Goal: Feedback & Contribution: Contribute content

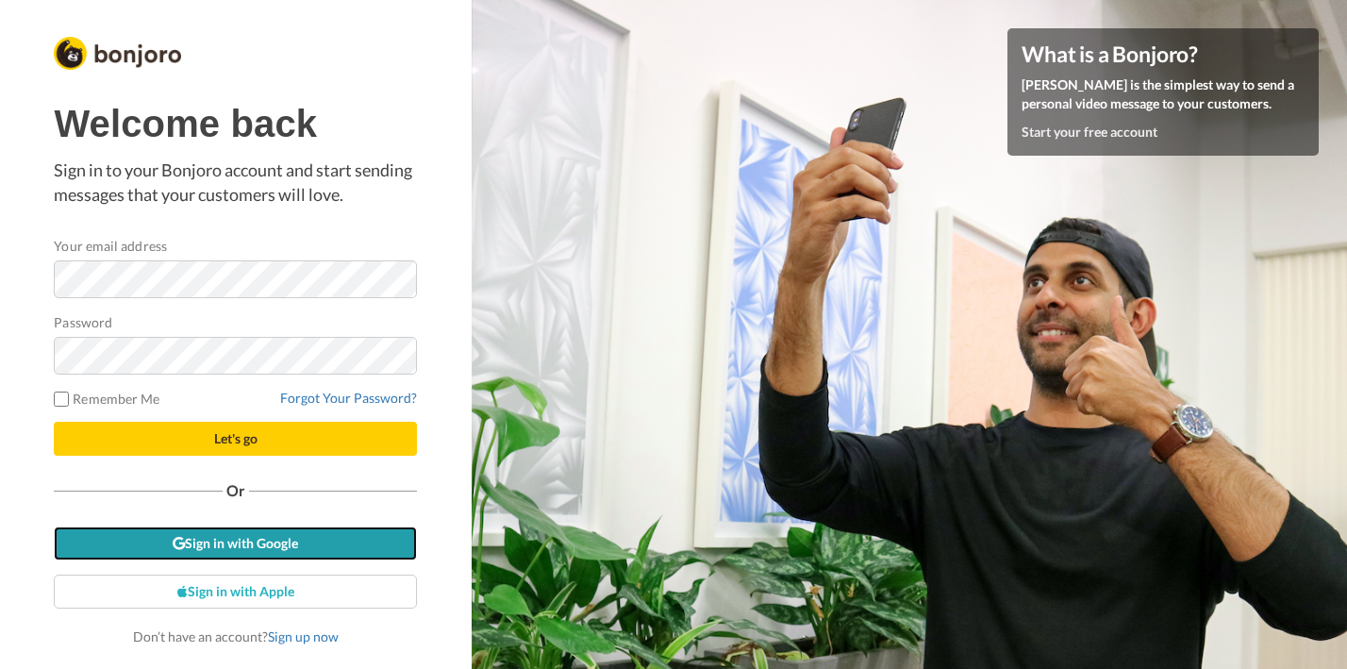
click at [283, 542] on link "Sign in with Google" at bounding box center [235, 543] width 363 height 34
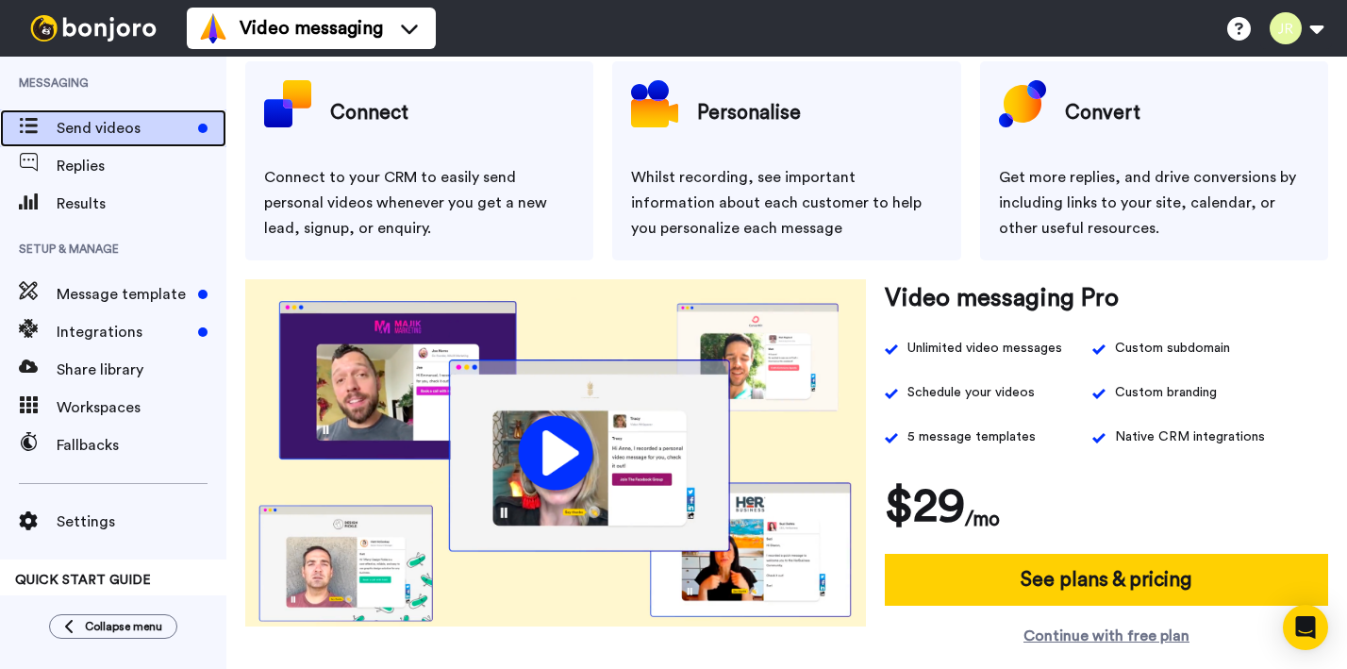
click at [122, 127] on span "Send videos" at bounding box center [124, 128] width 134 height 23
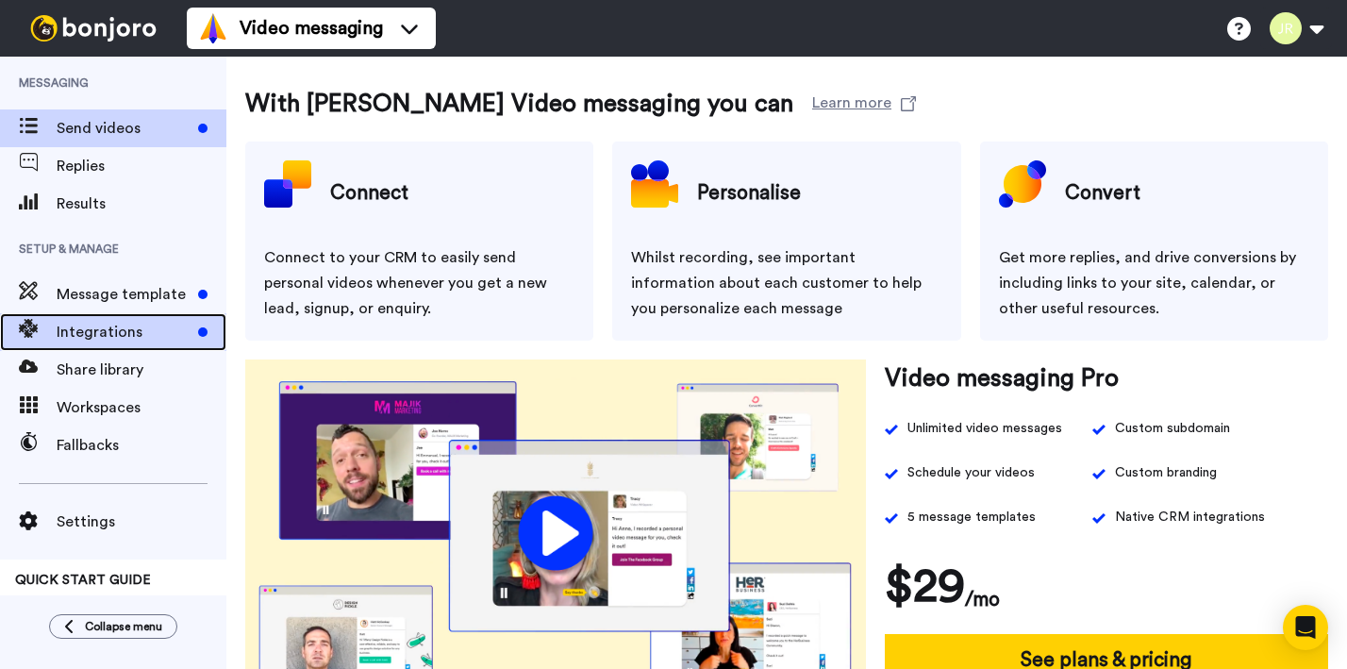
click at [145, 321] on span "Integrations" at bounding box center [124, 332] width 134 height 23
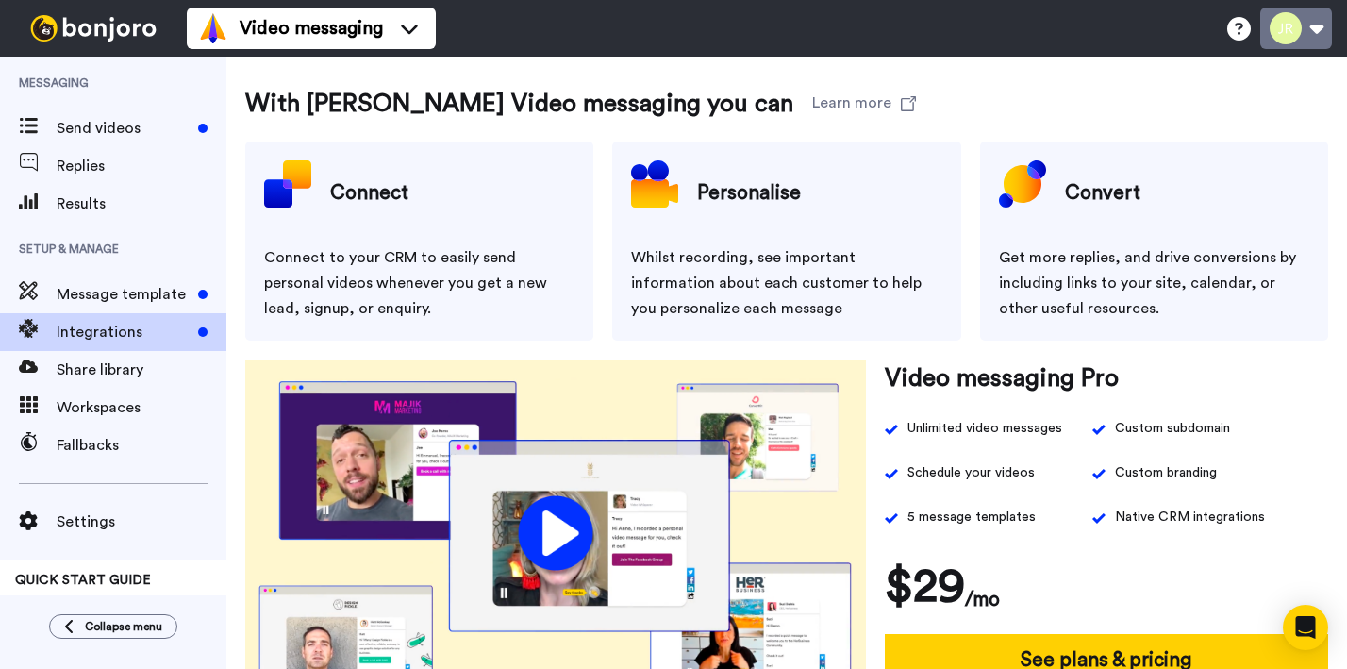
click at [1319, 18] on button at bounding box center [1296, 28] width 72 height 41
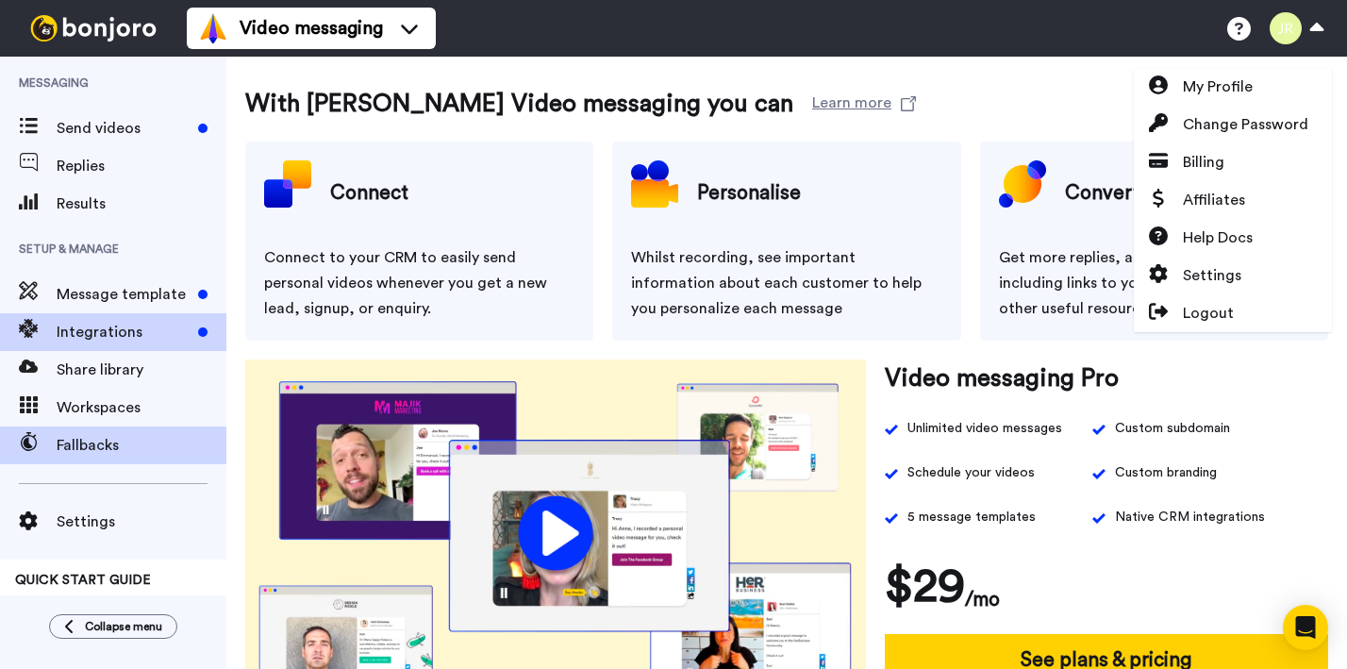
scroll to position [47, 0]
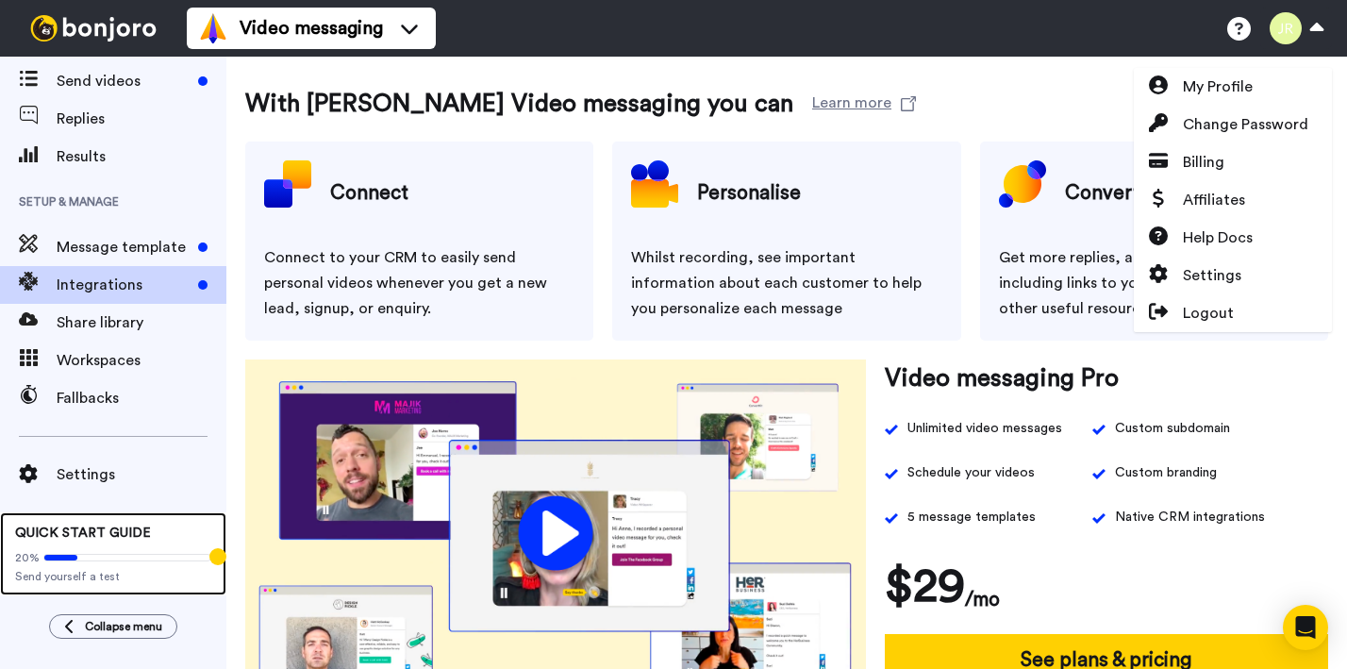
click at [94, 547] on div "20% Send yourself a test" at bounding box center [113, 562] width 196 height 41
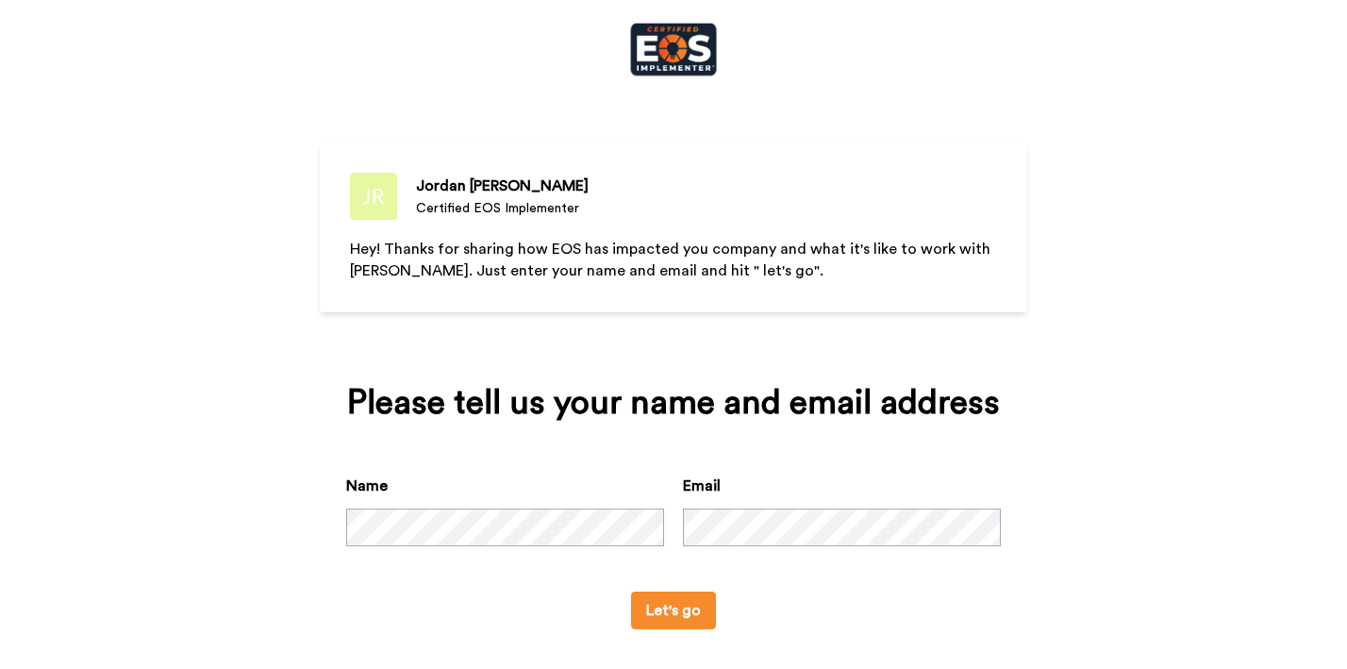
scroll to position [66, 0]
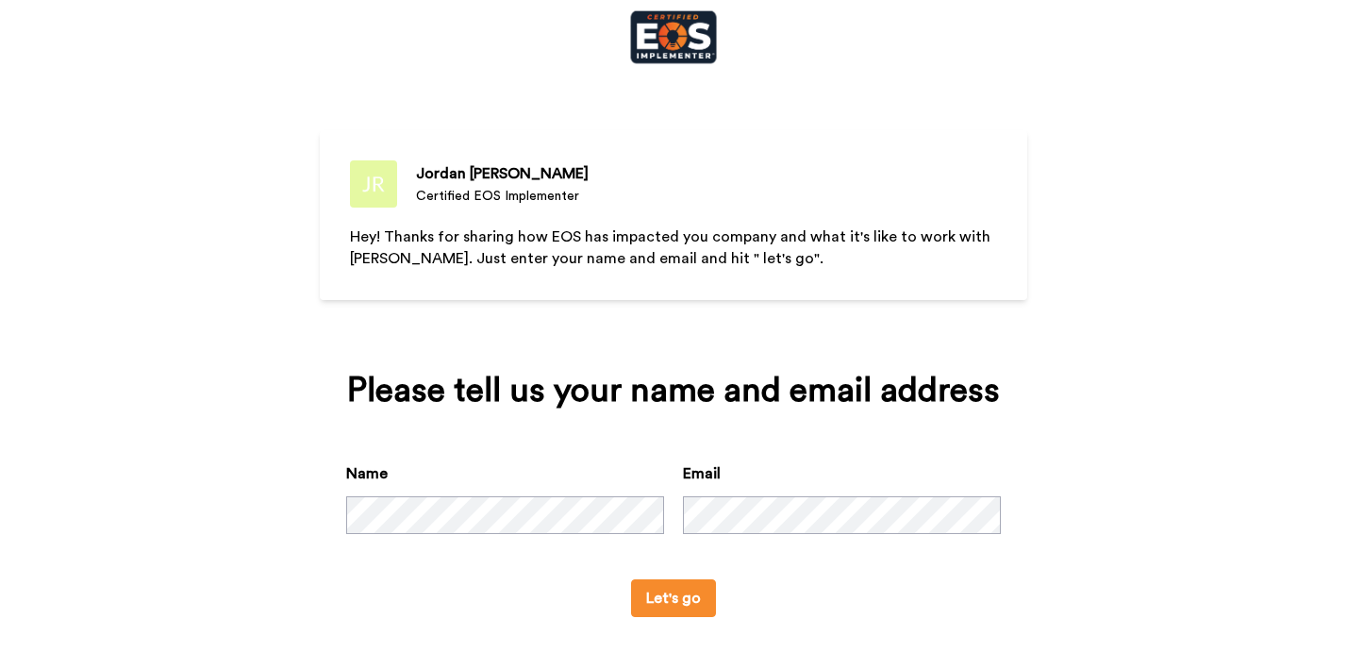
click at [662, 588] on button "Let's go" at bounding box center [673, 598] width 85 height 38
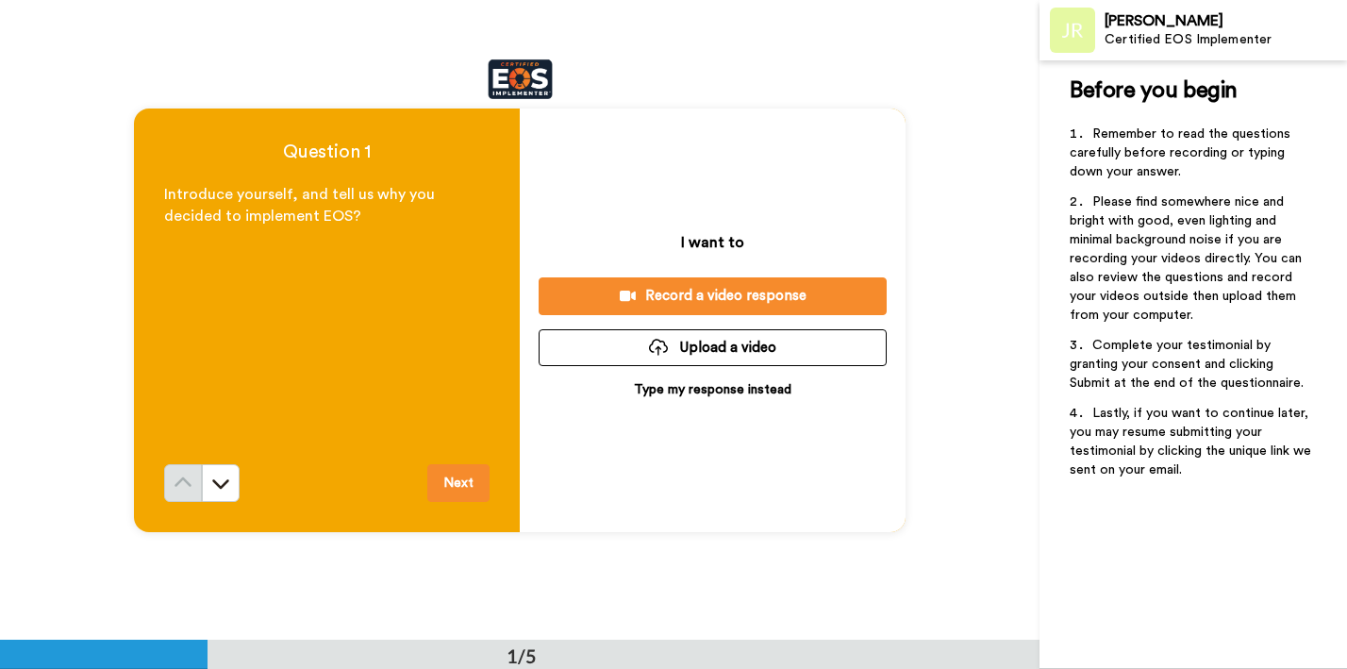
click at [704, 280] on button "Record a video response" at bounding box center [712, 295] width 348 height 37
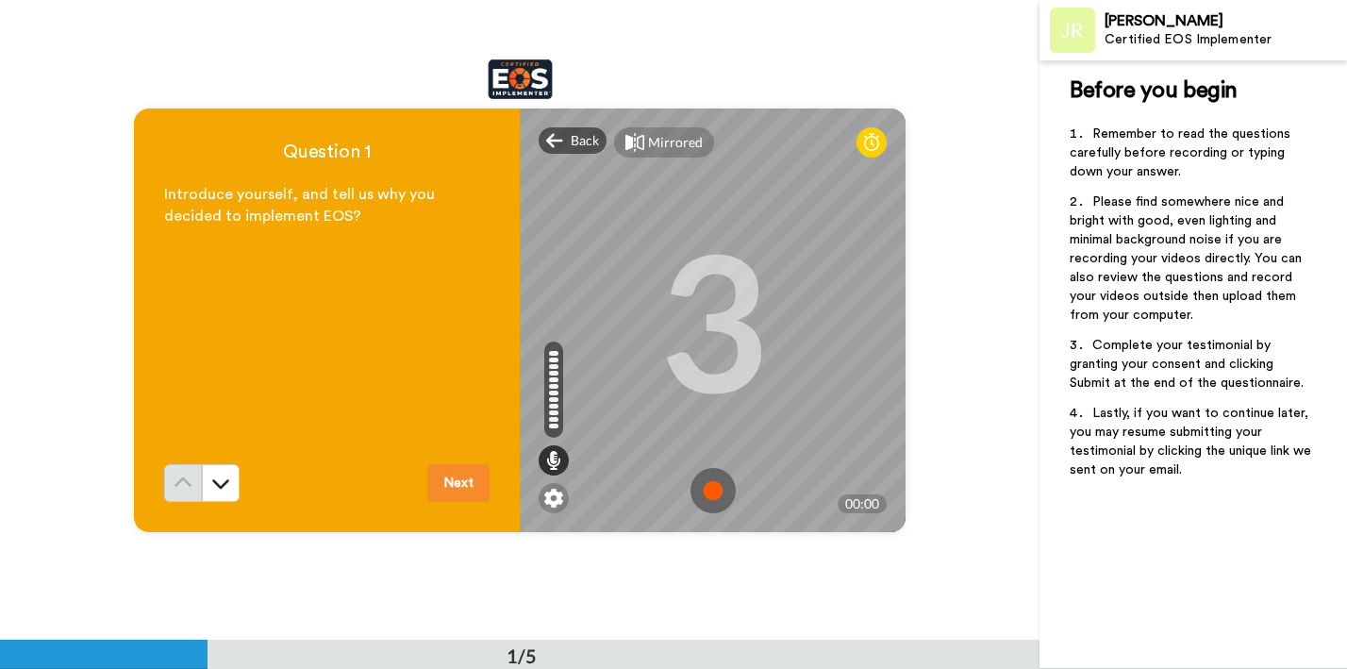
click at [714, 316] on div "3" at bounding box center [712, 319] width 109 height 141
click at [870, 144] on icon at bounding box center [871, 142] width 15 height 19
click at [872, 134] on icon at bounding box center [871, 142] width 15 height 19
click at [716, 495] on img at bounding box center [712, 490] width 45 height 45
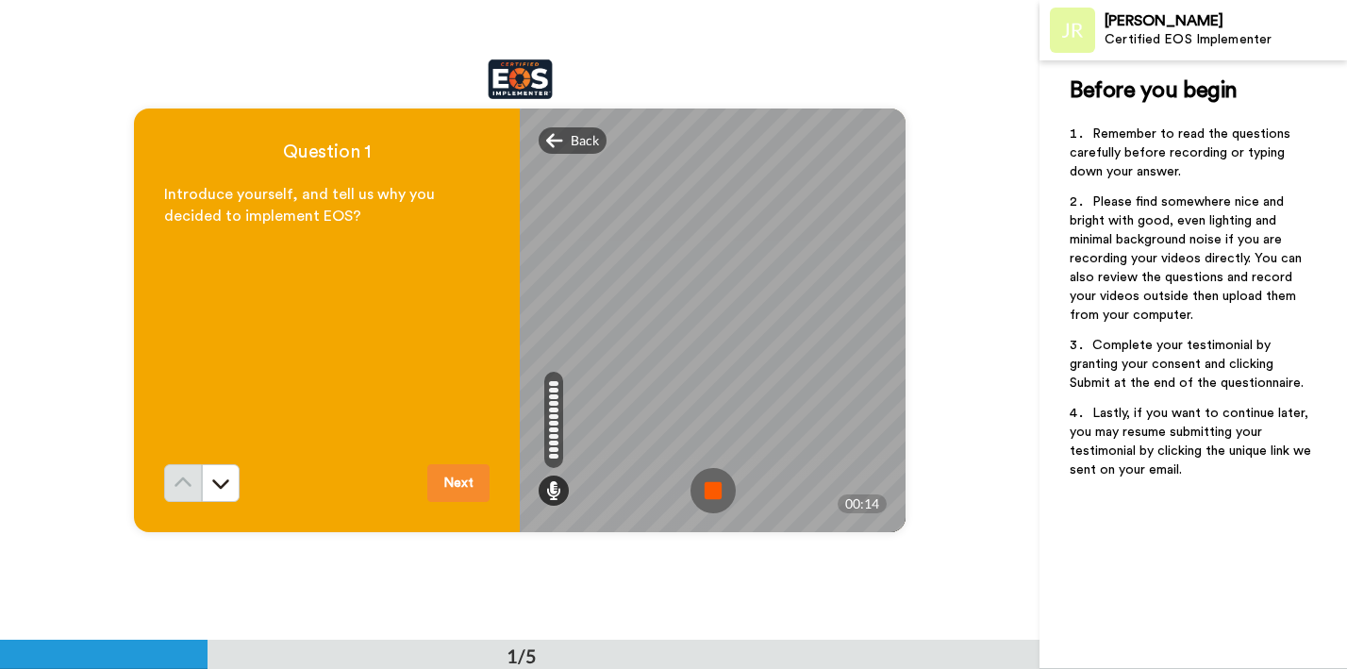
click at [719, 491] on img at bounding box center [712, 490] width 45 height 45
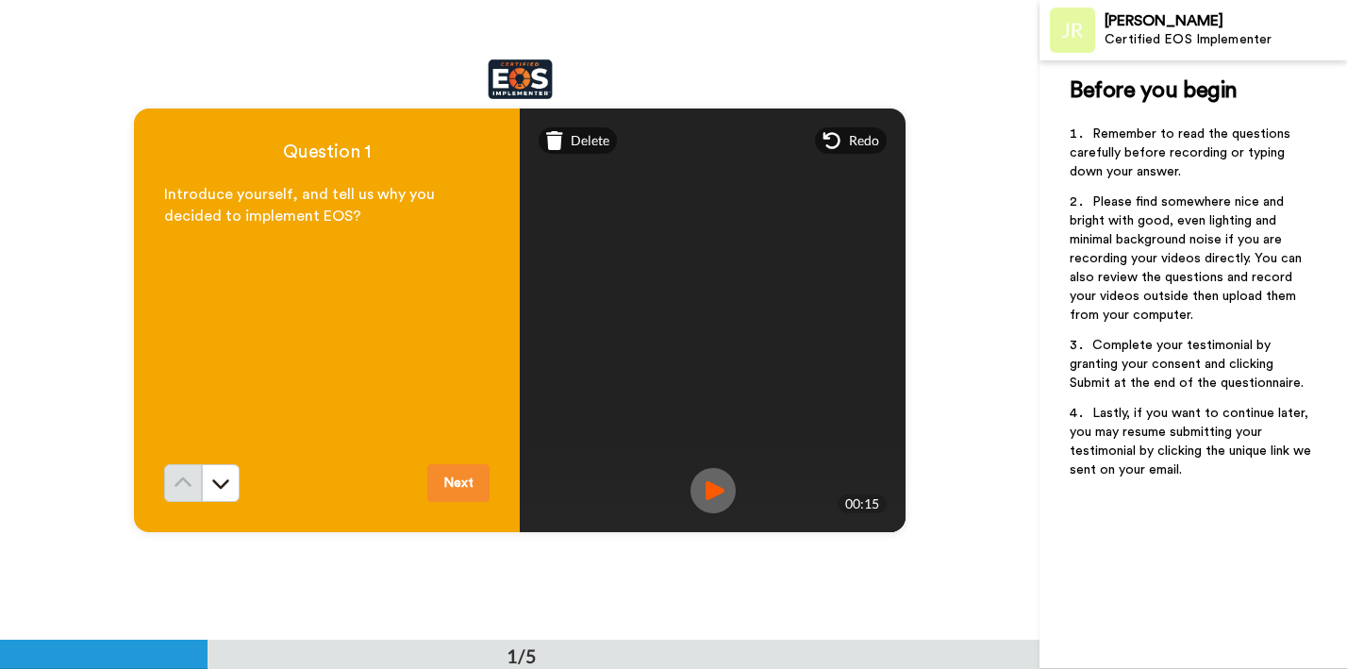
click at [700, 484] on img at bounding box center [712, 490] width 45 height 45
click at [766, 360] on video at bounding box center [713, 320] width 849 height 424
click at [799, 233] on video at bounding box center [713, 320] width 849 height 424
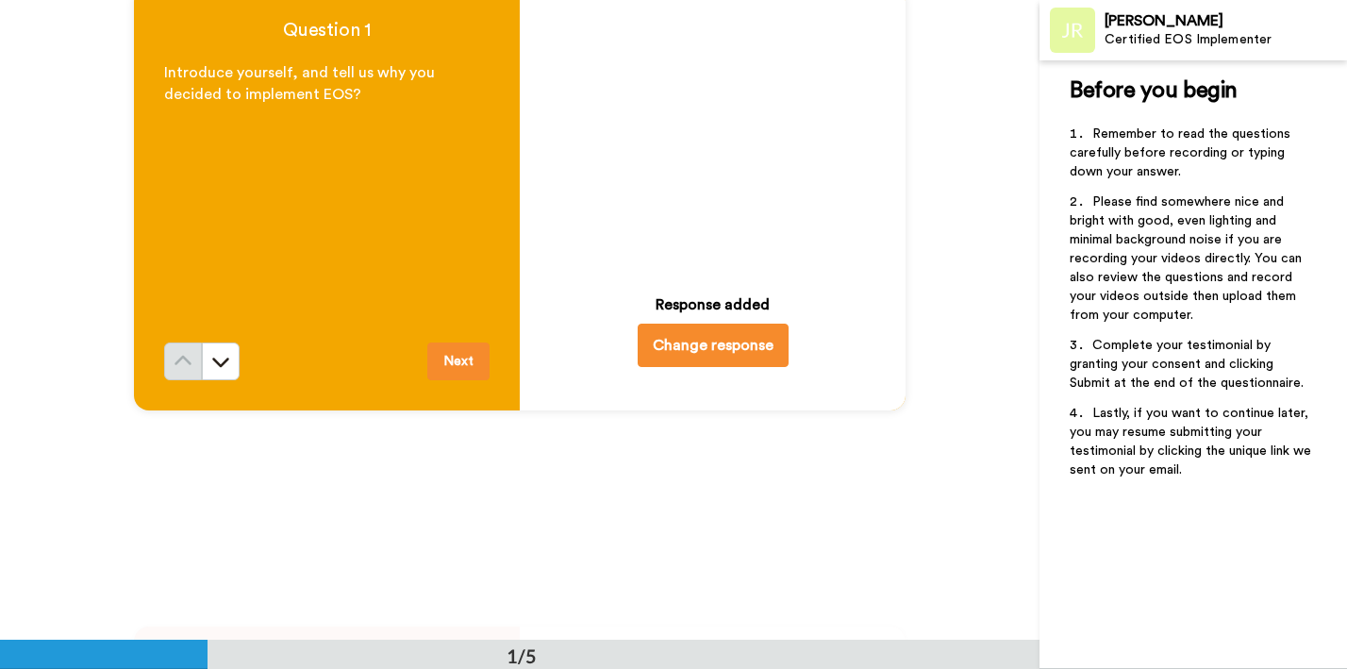
scroll to position [67, 0]
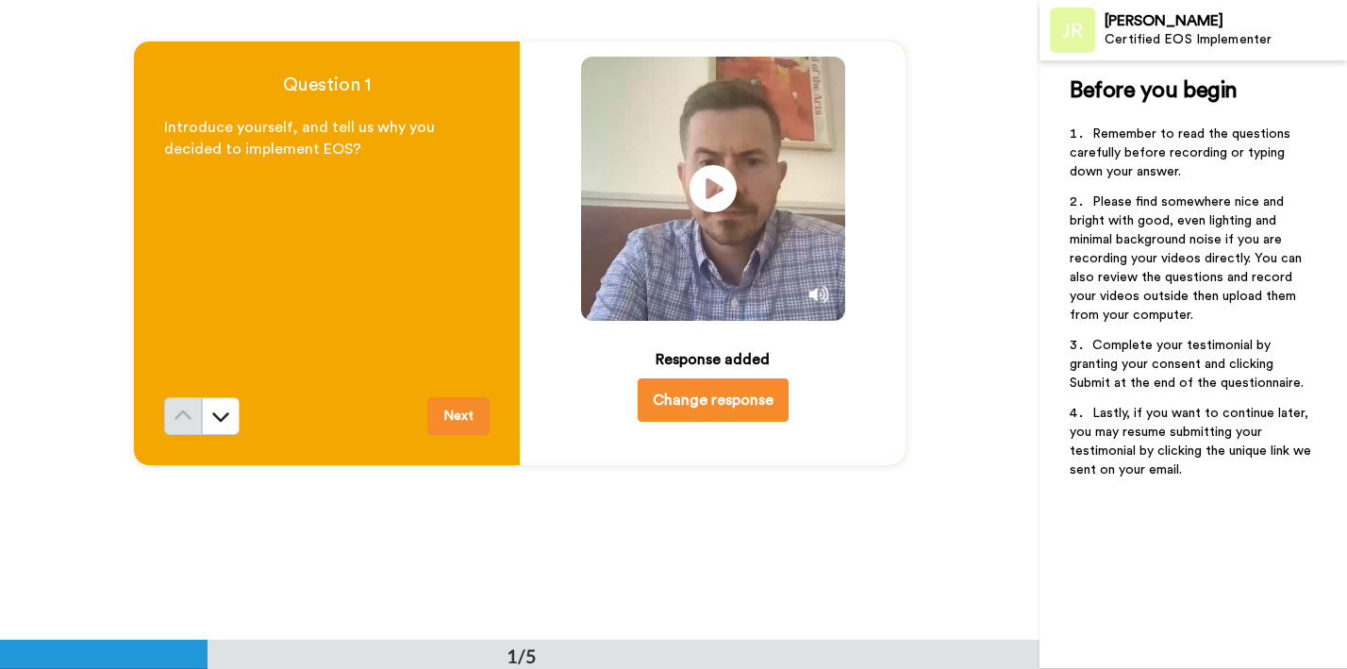
click at [818, 299] on img at bounding box center [818, 295] width 20 height 20
click at [816, 292] on img at bounding box center [818, 295] width 20 height 20
click at [710, 195] on icon "Play/Pause" at bounding box center [712, 188] width 50 height 90
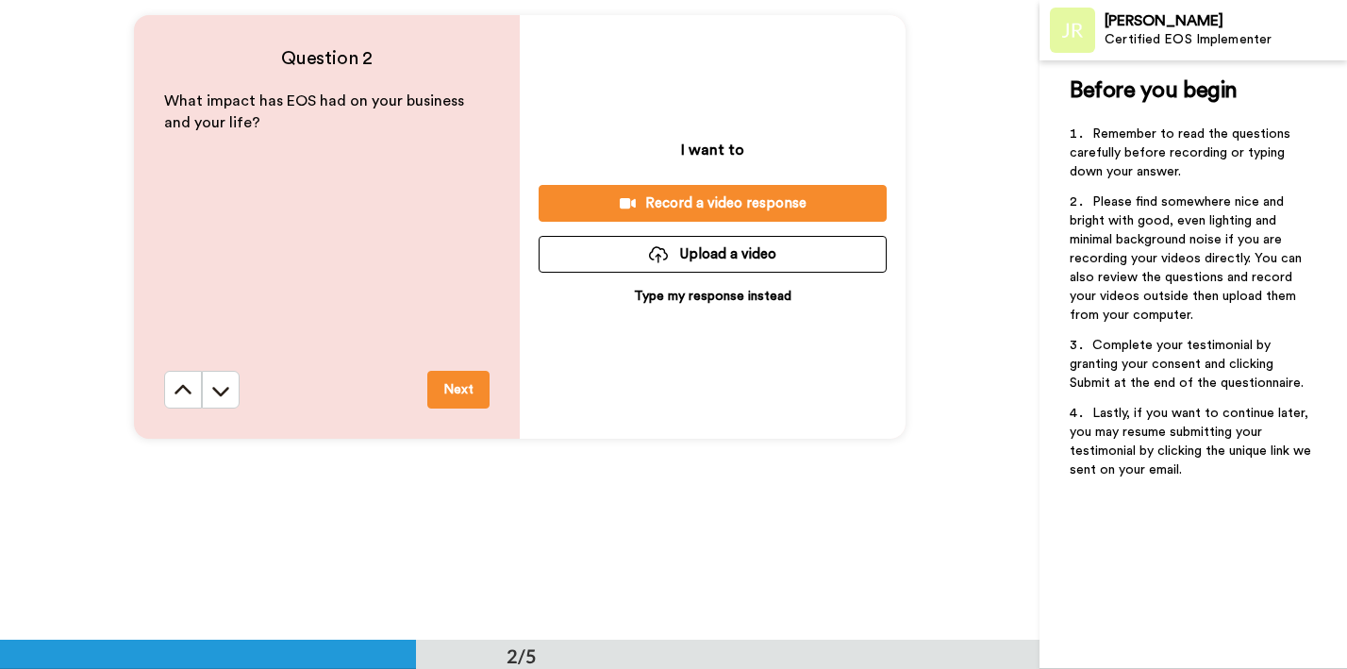
scroll to position [752, 0]
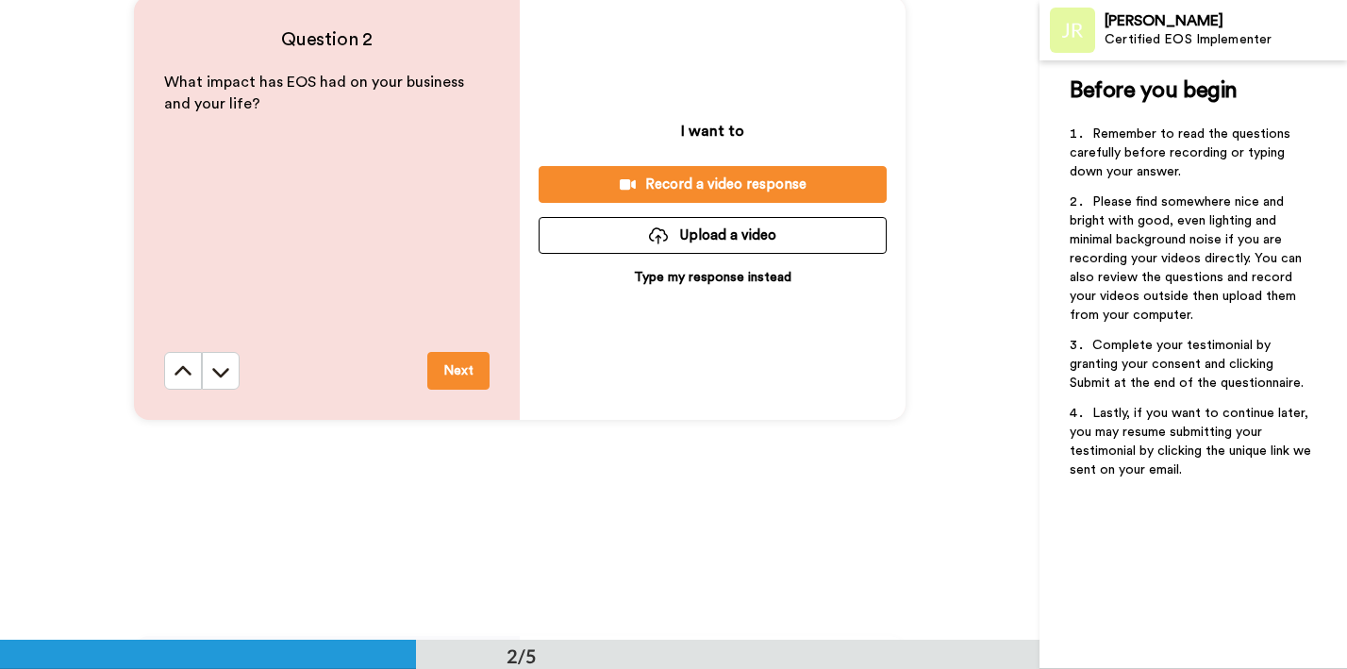
click at [664, 181] on div "Record a video response" at bounding box center [713, 184] width 318 height 20
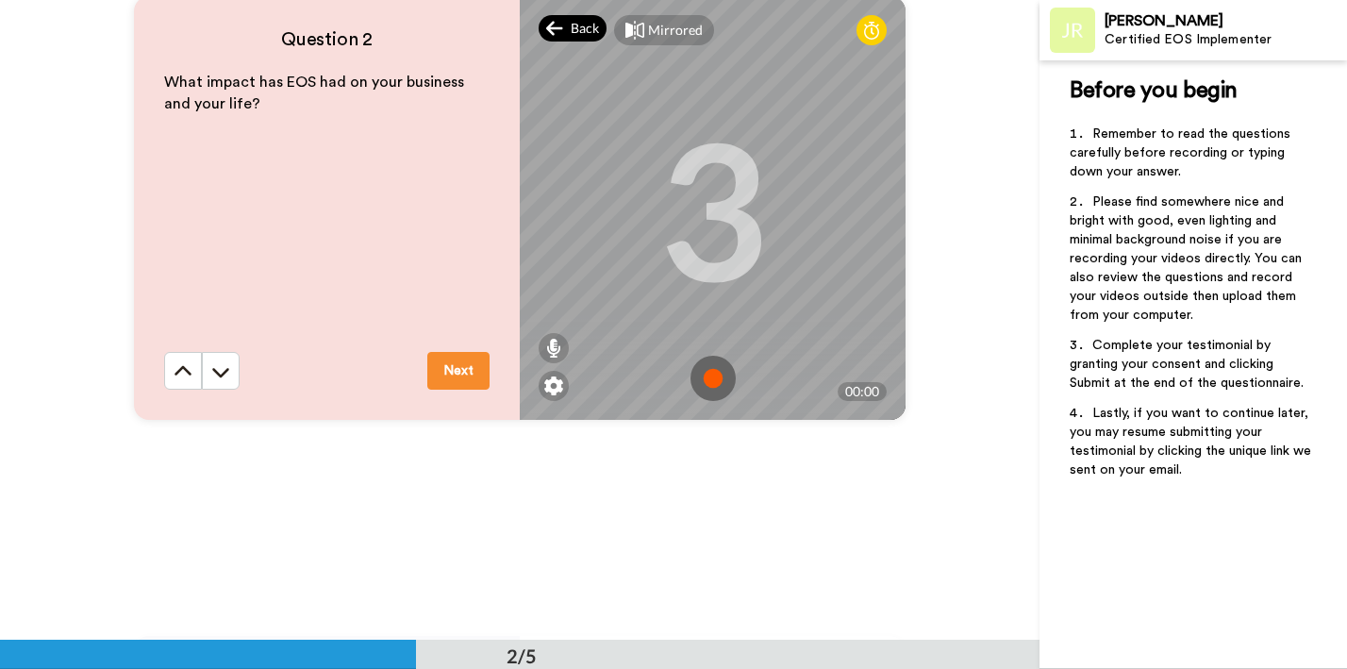
click at [580, 32] on span "Back" at bounding box center [585, 28] width 28 height 19
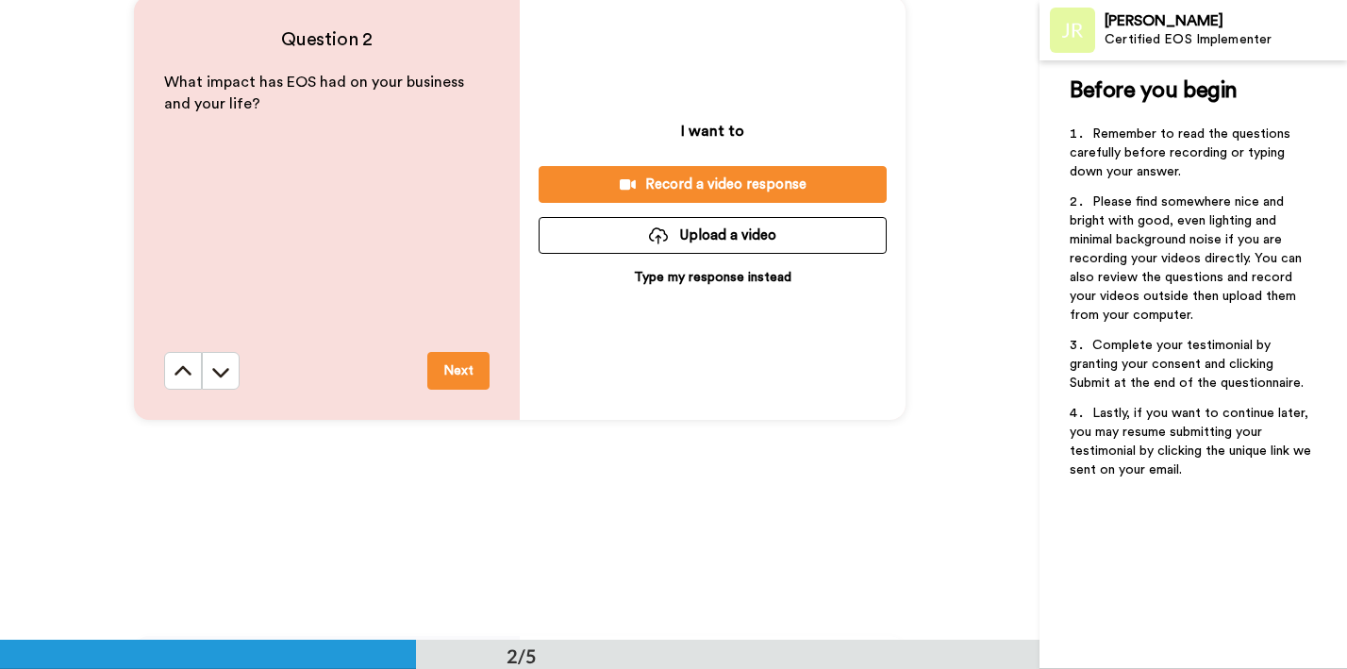
click at [697, 189] on div "Record a video response" at bounding box center [713, 184] width 318 height 20
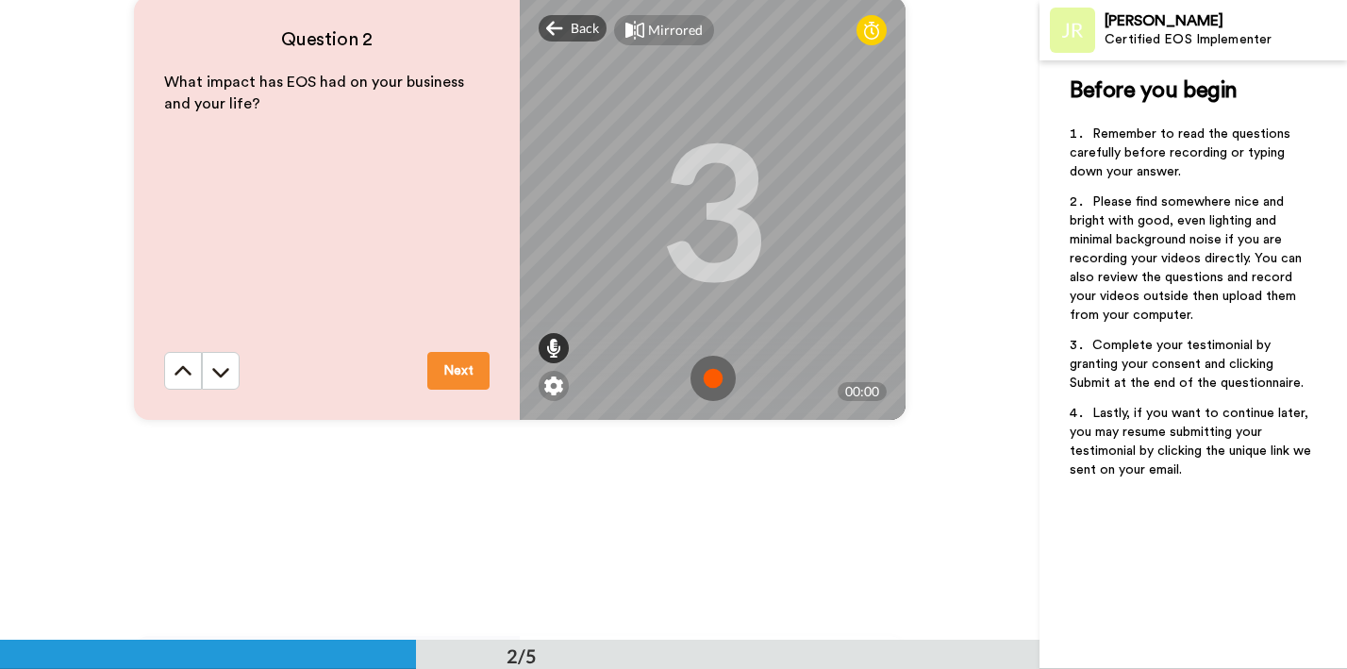
click at [554, 349] on icon at bounding box center [553, 348] width 15 height 19
click at [716, 378] on img at bounding box center [712, 378] width 45 height 45
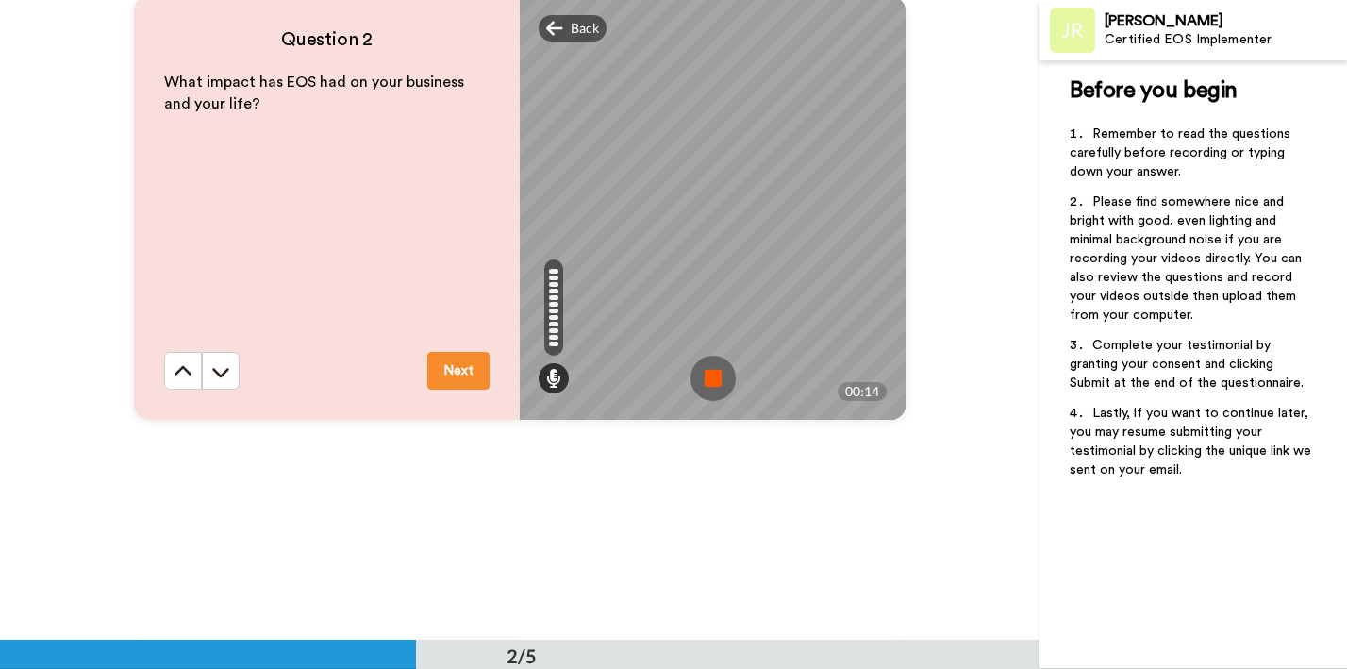
click at [709, 378] on img at bounding box center [712, 378] width 45 height 45
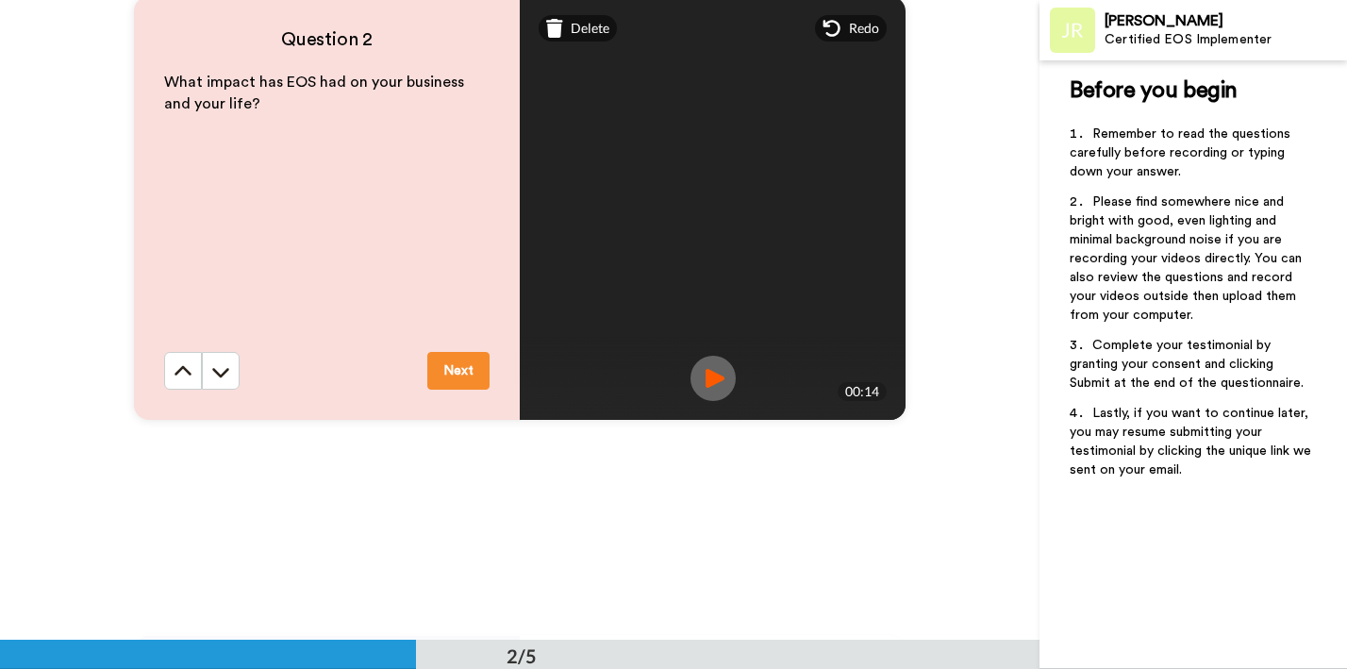
click at [724, 380] on img at bounding box center [712, 378] width 45 height 45
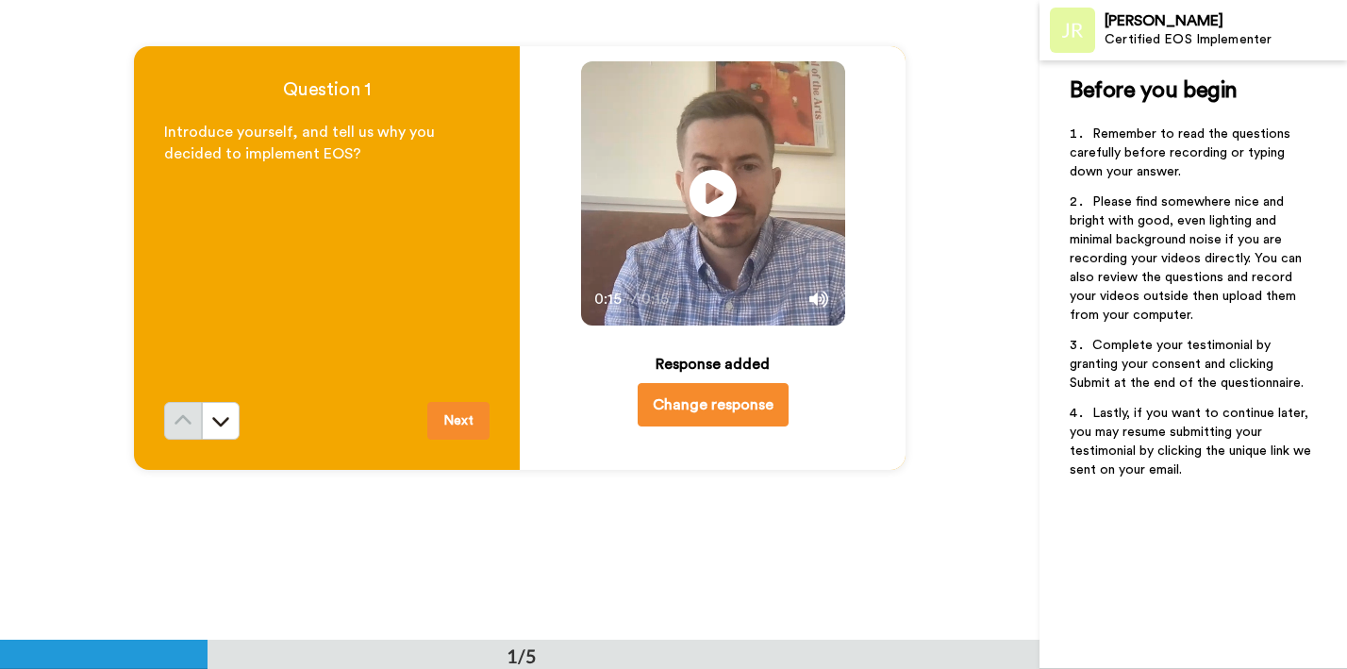
scroll to position [422, 0]
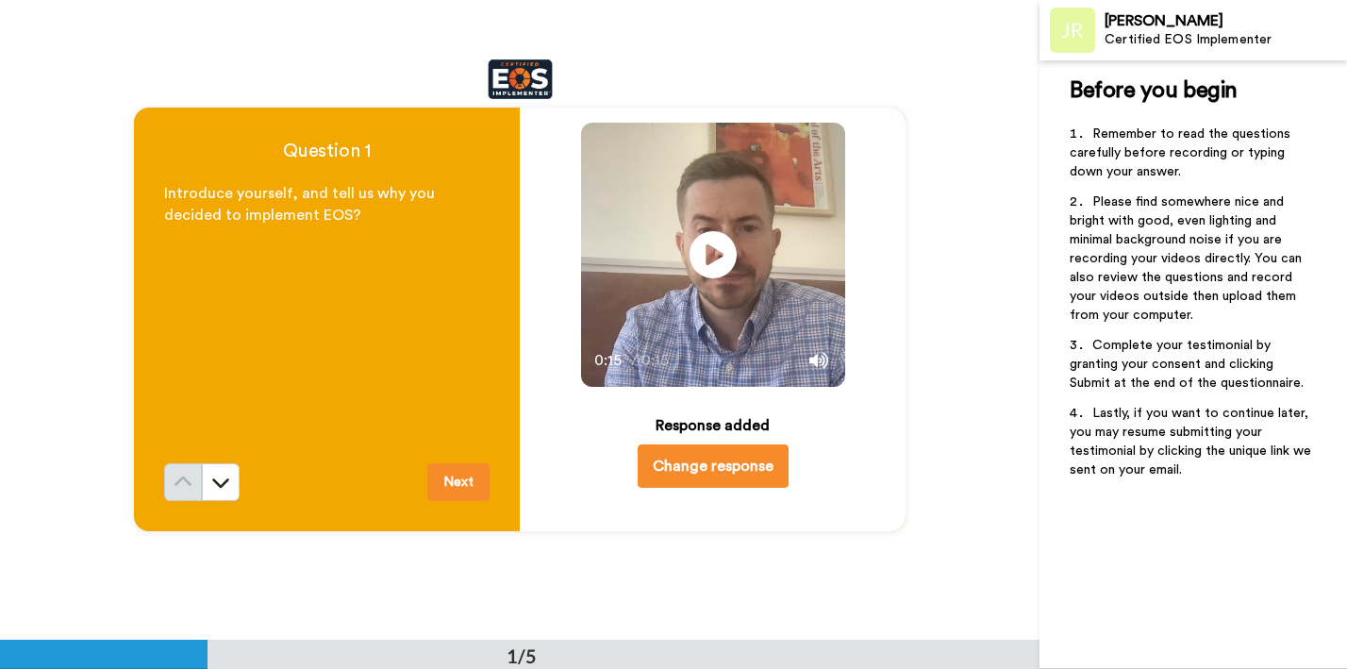
scroll to position [0, 0]
click at [817, 352] on img at bounding box center [818, 362] width 20 height 20
click at [816, 360] on img at bounding box center [818, 362] width 20 height 20
click at [592, 366] on span "0:15" at bounding box center [609, 361] width 35 height 24
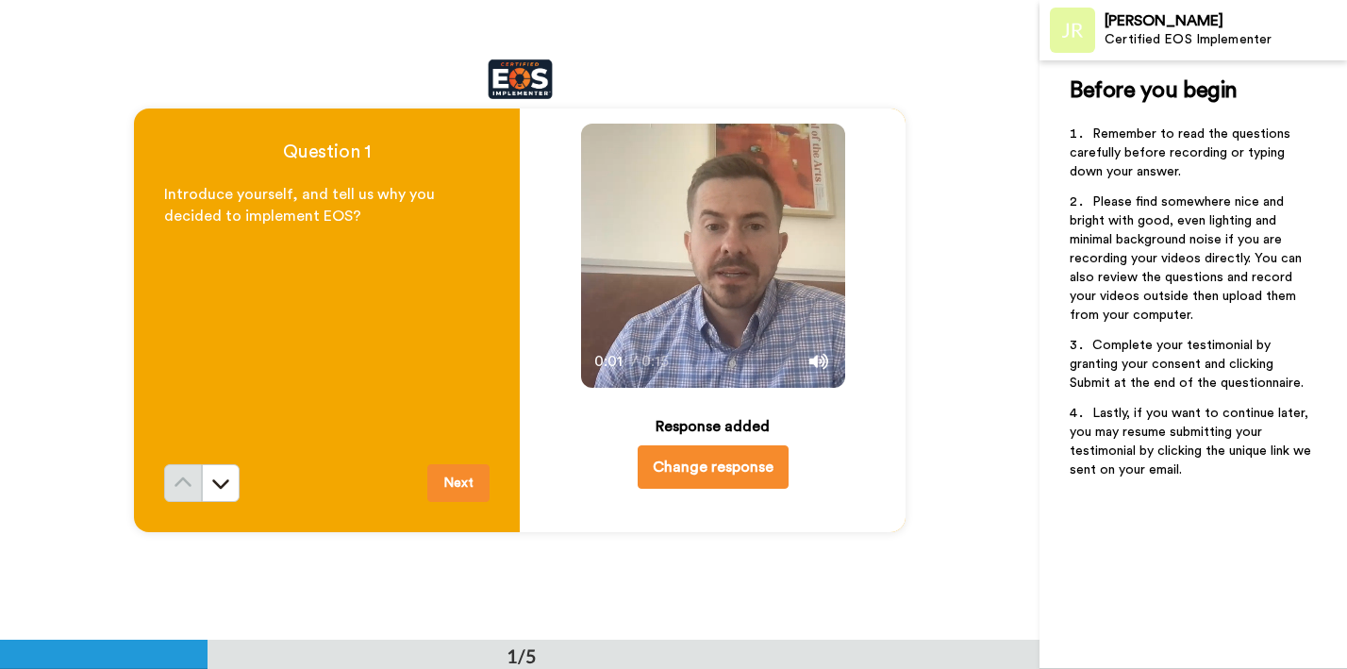
click at [474, 291] on div "Introduce yourself, and tell us why you decided to implement EOS?" at bounding box center [326, 324] width 325 height 280
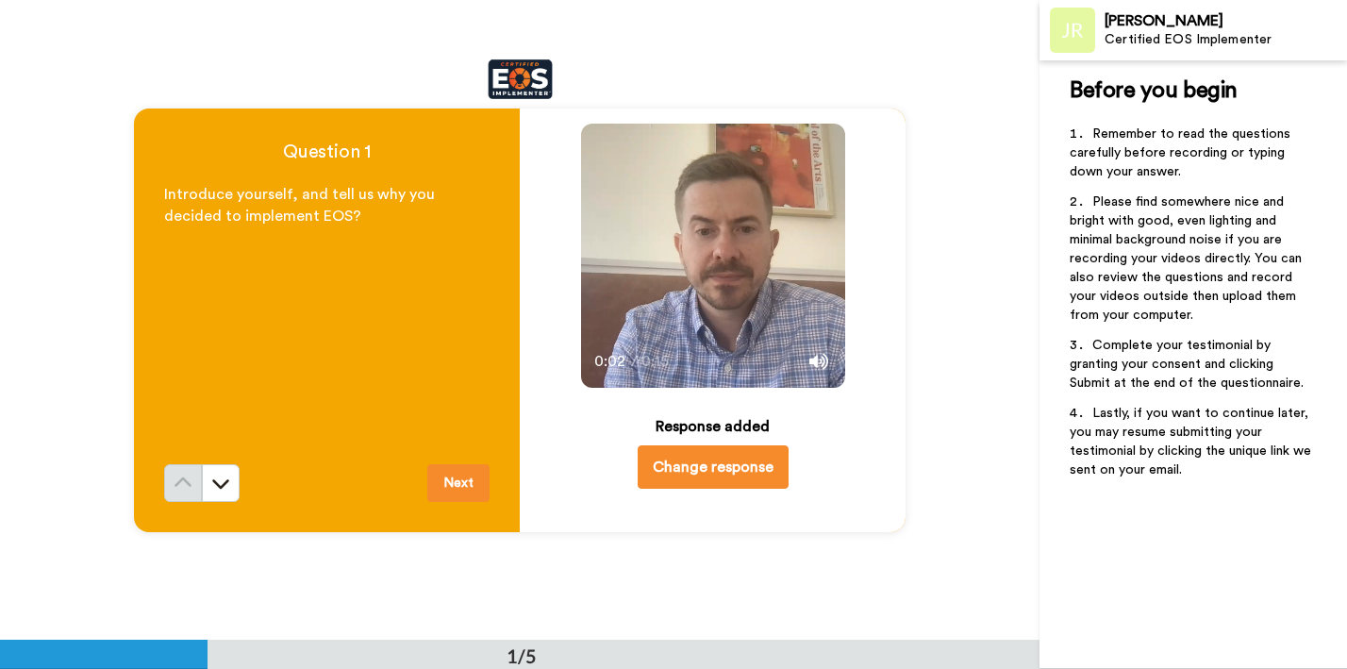
click at [662, 258] on video at bounding box center [713, 256] width 264 height 264
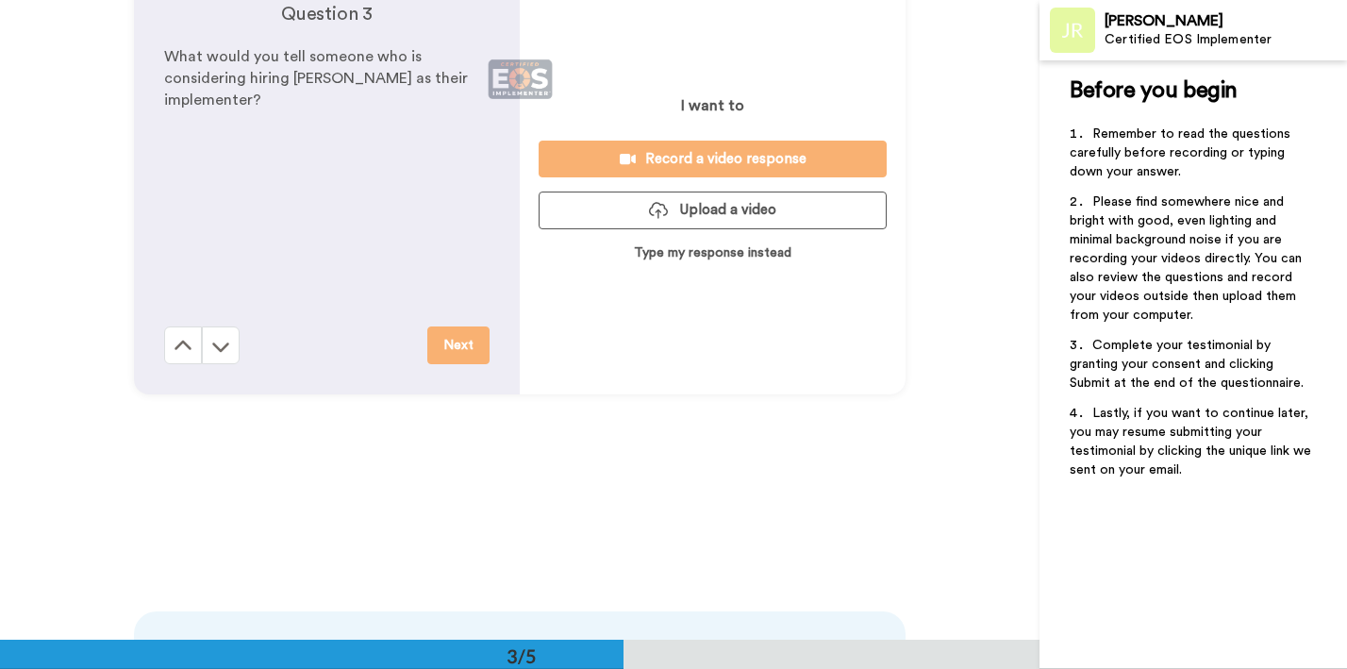
scroll to position [1380, 0]
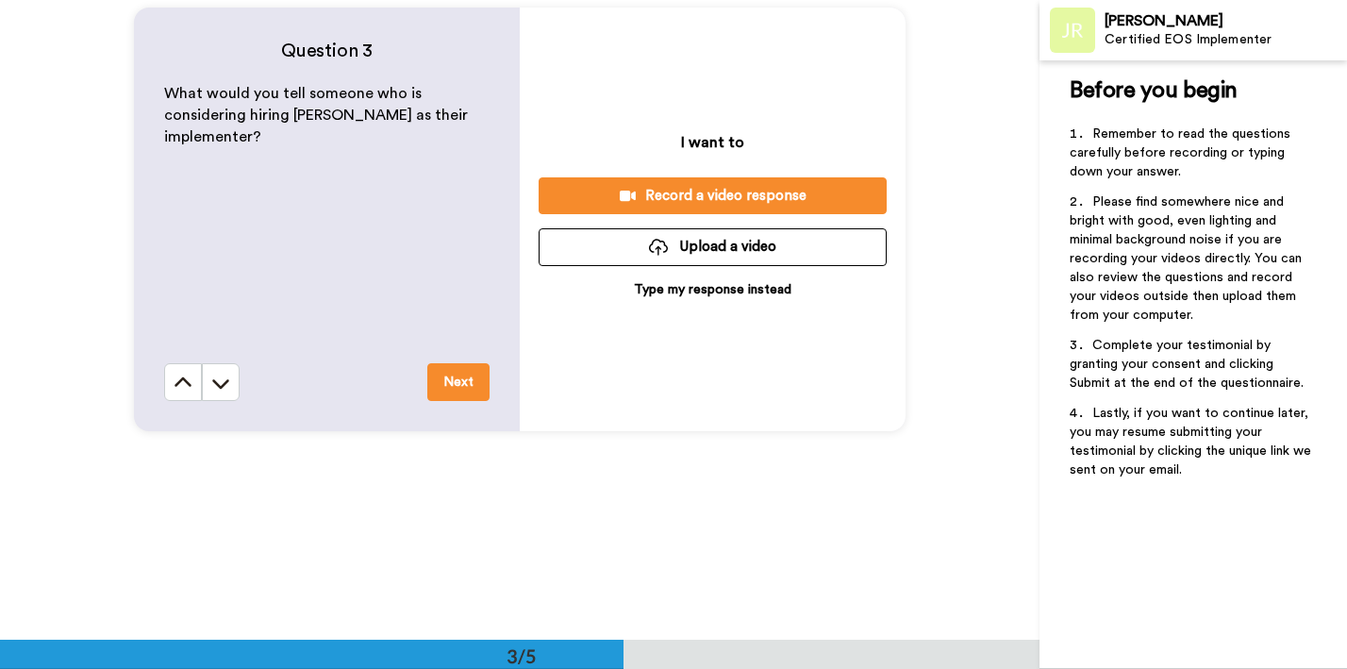
click at [670, 190] on div "Record a video response" at bounding box center [713, 196] width 318 height 20
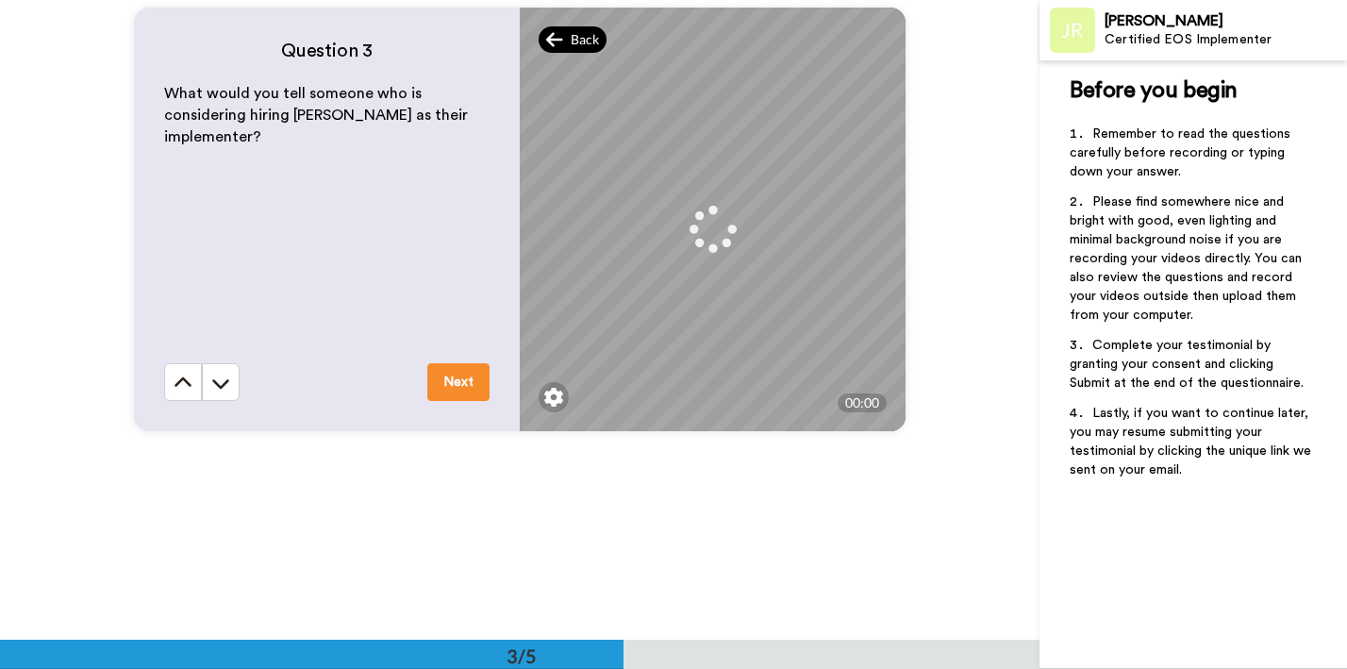
click at [555, 43] on icon at bounding box center [554, 39] width 17 height 19
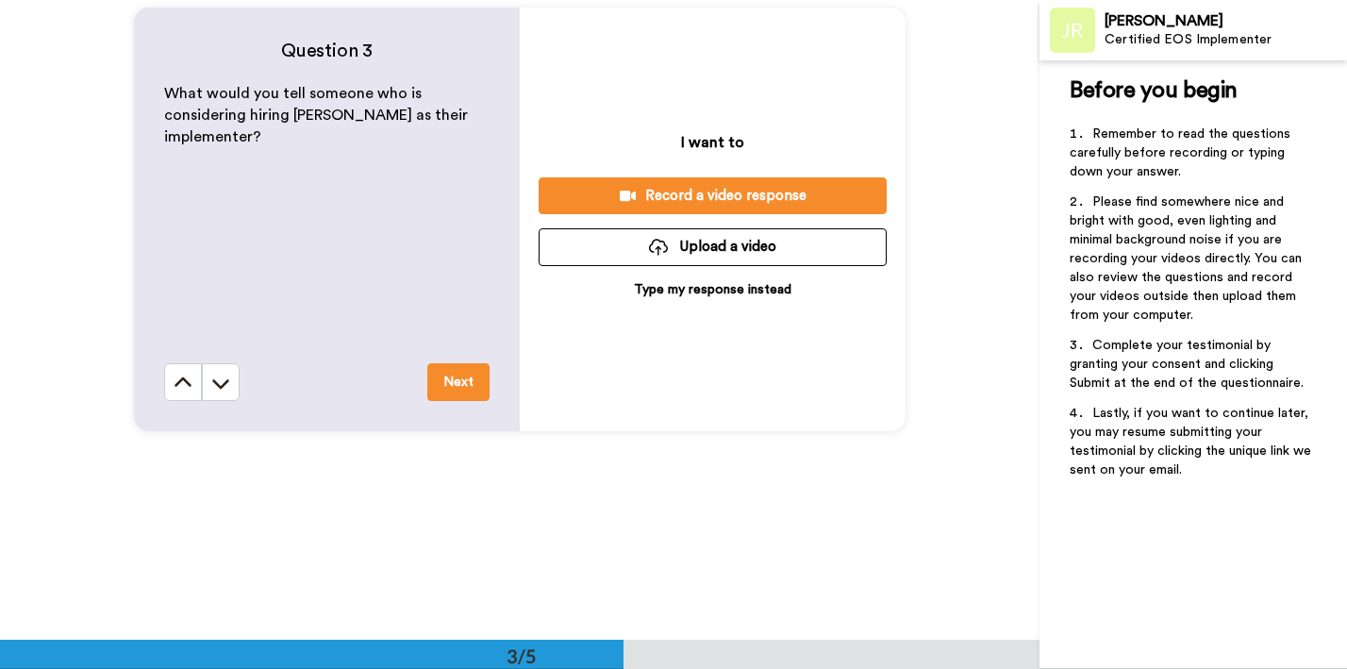
scroll to position [0, 0]
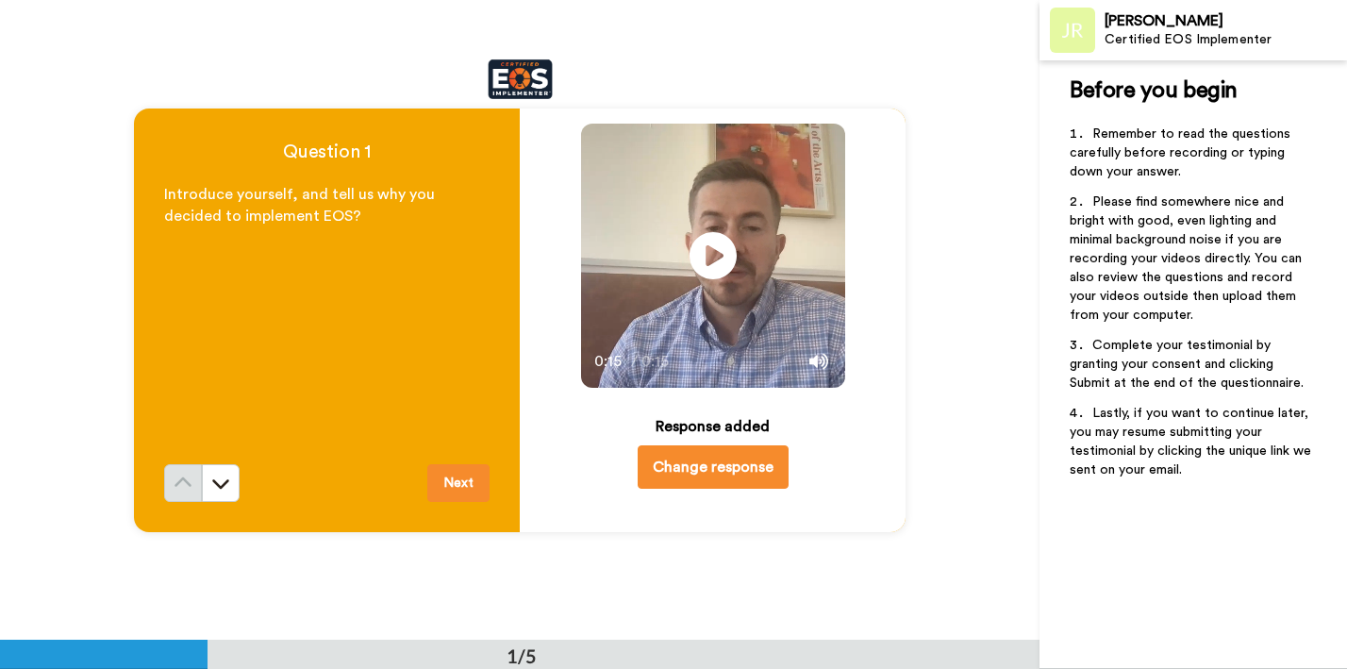
click at [700, 11] on div "Question 1 Introduce yourself, and tell us why you decided to implement EOS? Ne…" at bounding box center [519, 319] width 1039 height 639
click at [216, 485] on icon at bounding box center [220, 482] width 19 height 19
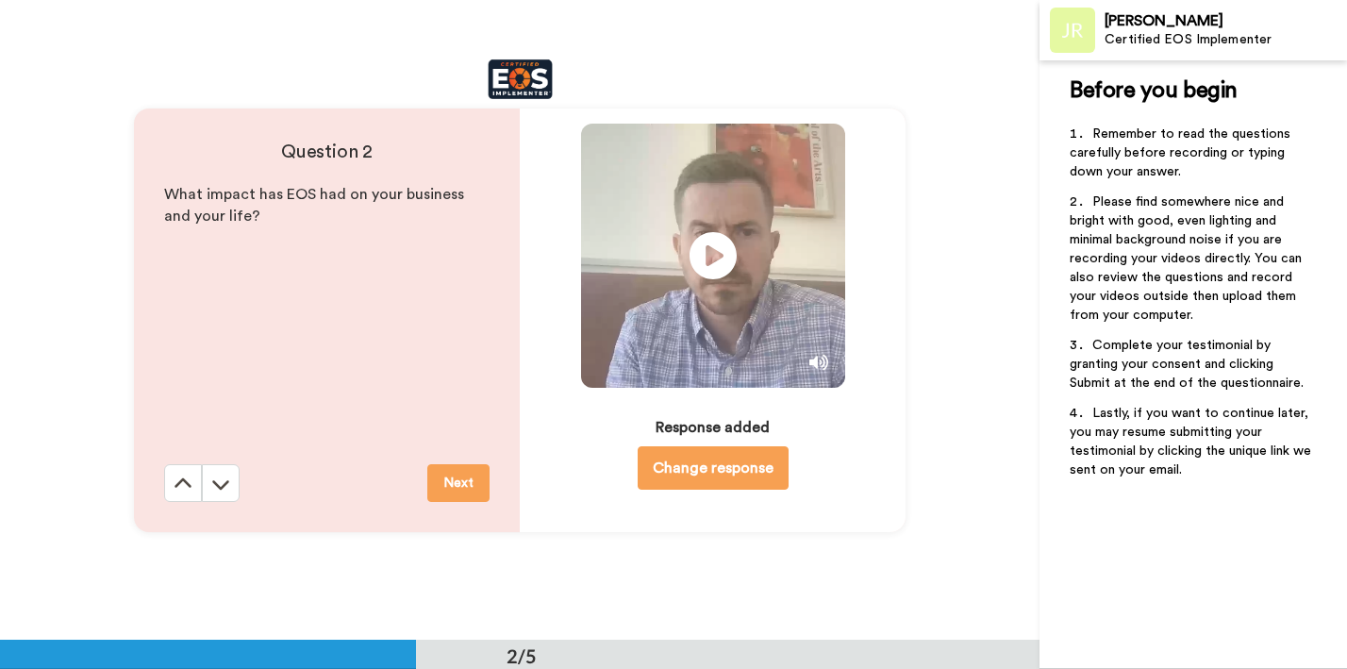
scroll to position [640, 0]
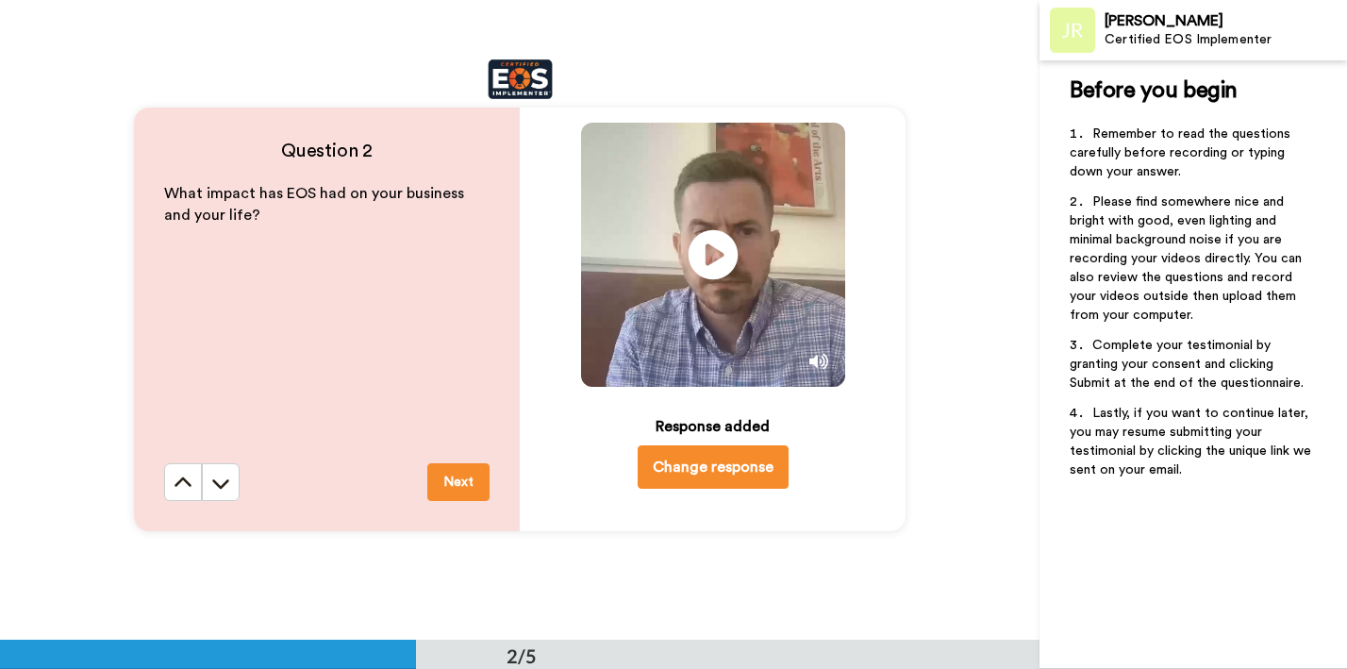
click at [720, 248] on icon at bounding box center [712, 255] width 50 height 50
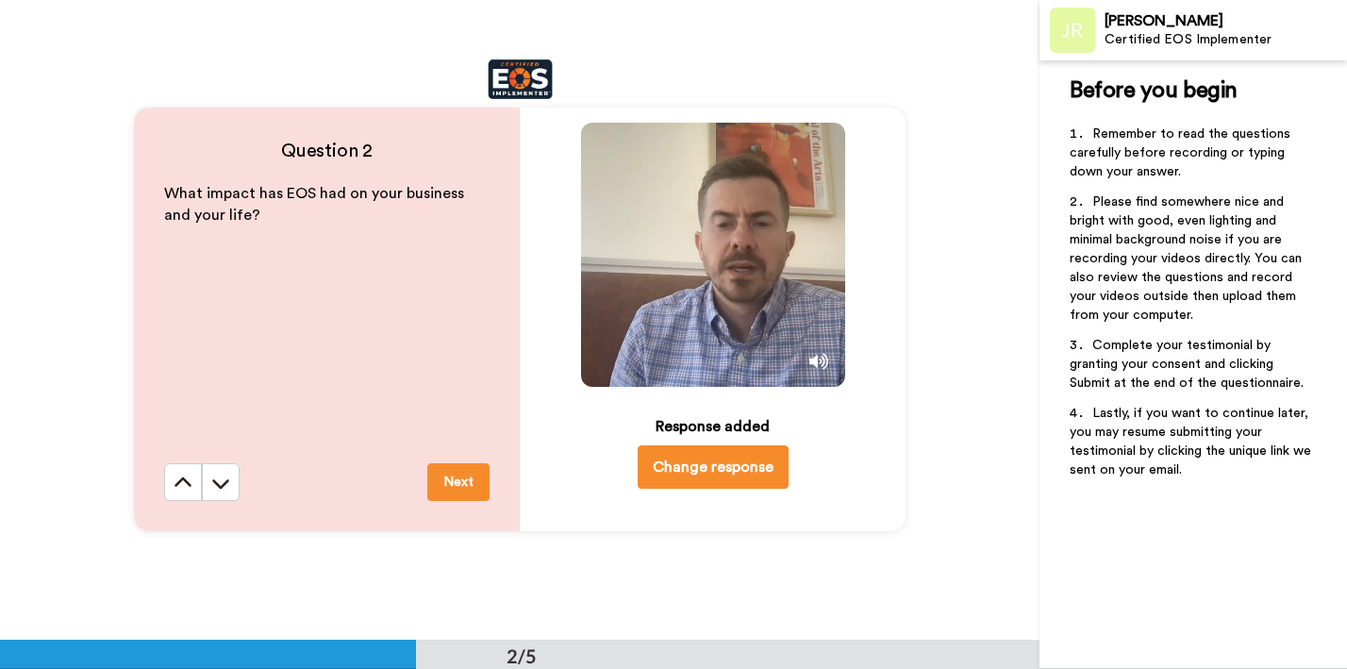
scroll to position [0, 0]
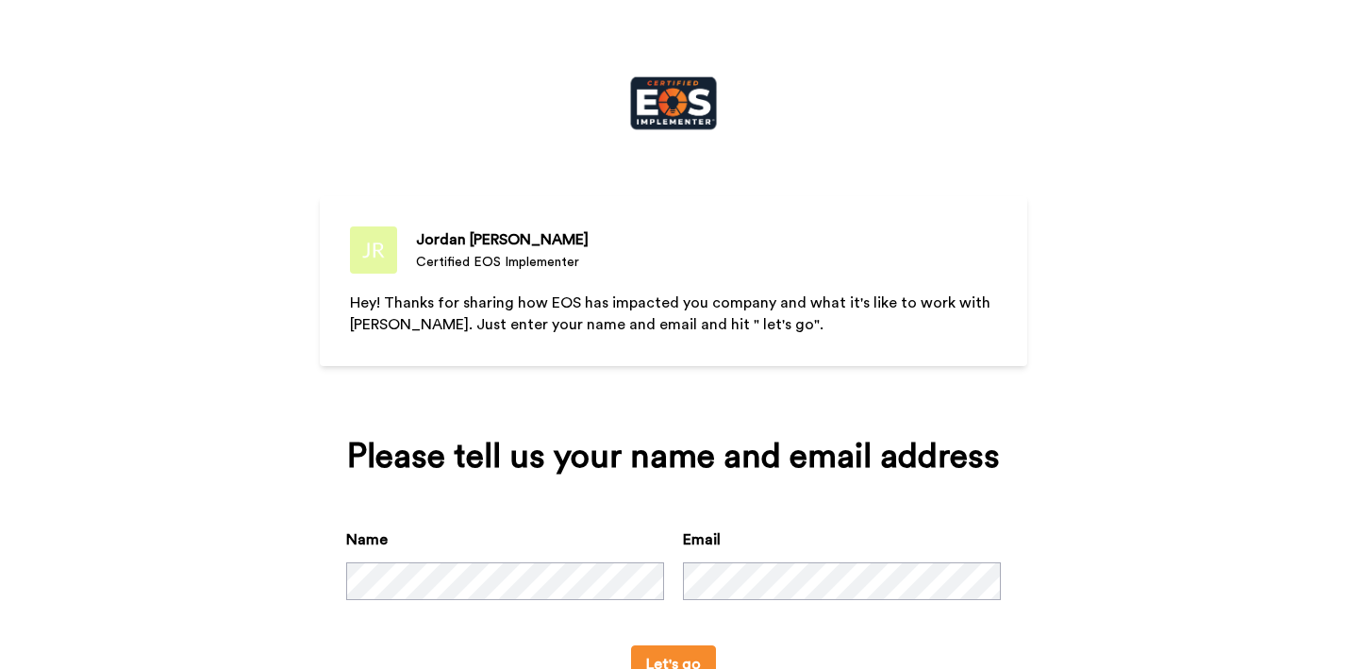
scroll to position [66, 0]
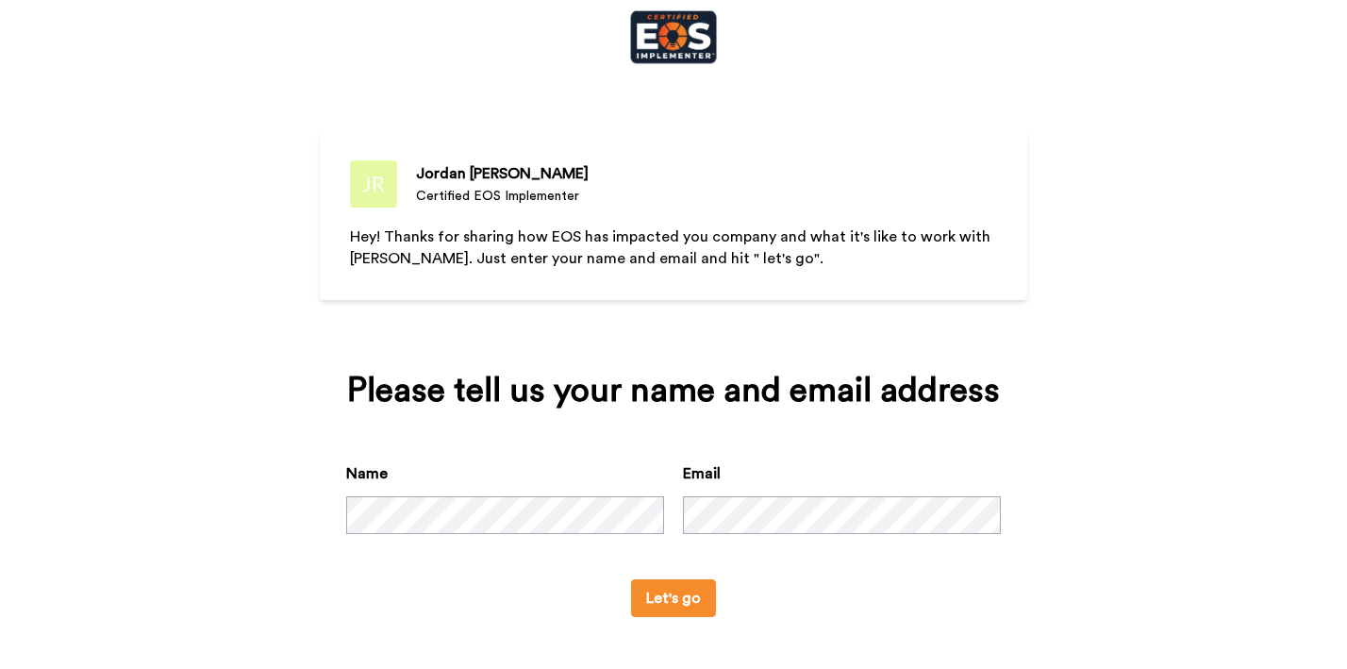
click at [678, 604] on button "Let's go" at bounding box center [673, 598] width 85 height 38
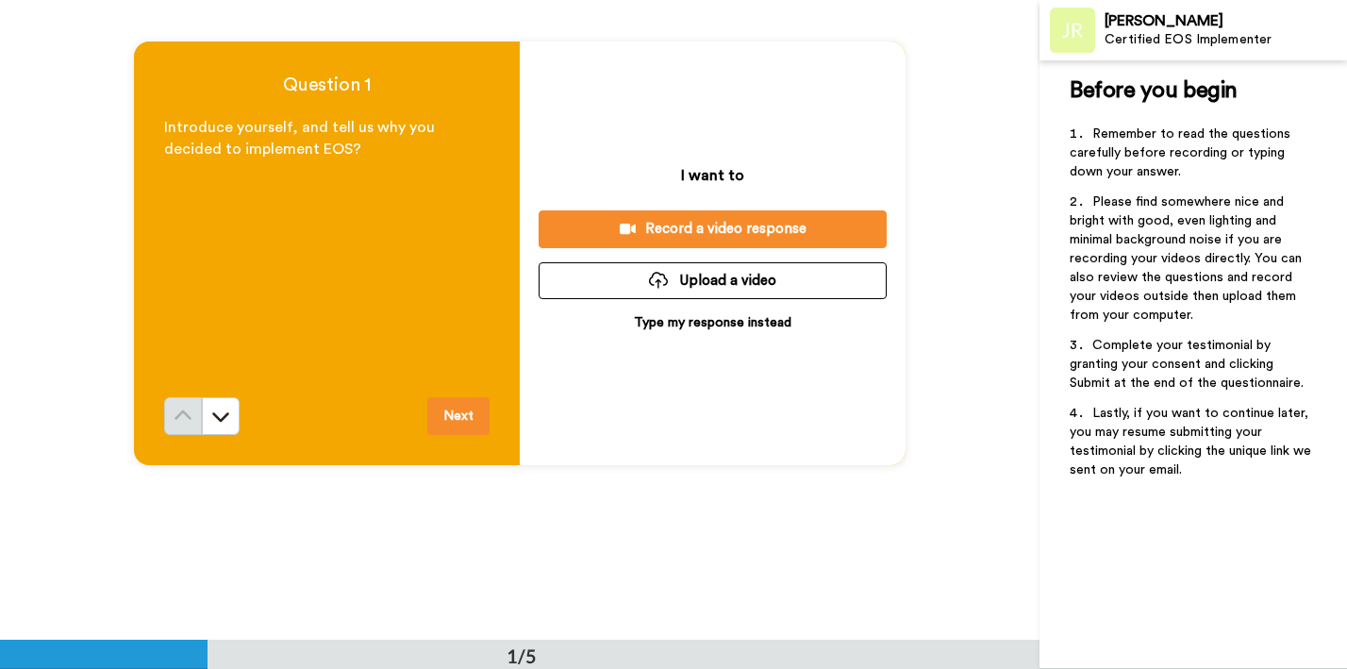
scroll to position [124, 0]
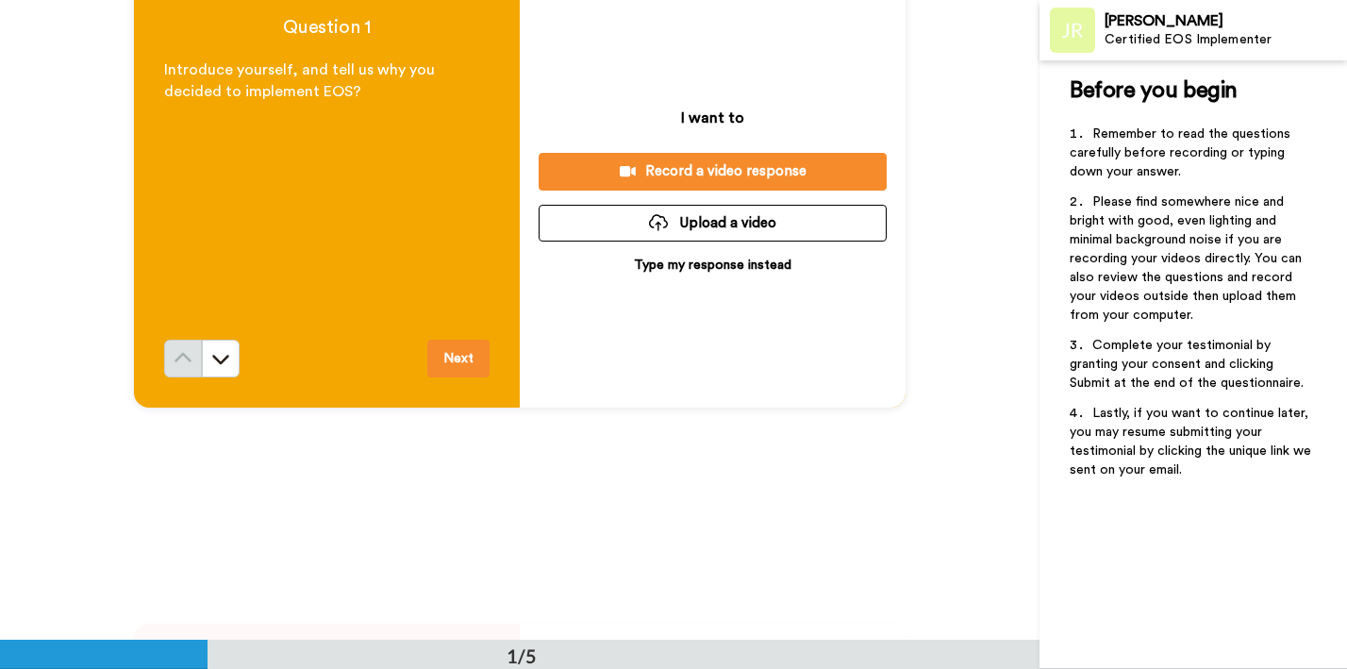
click at [1136, 25] on div "[PERSON_NAME]" at bounding box center [1224, 21] width 241 height 18
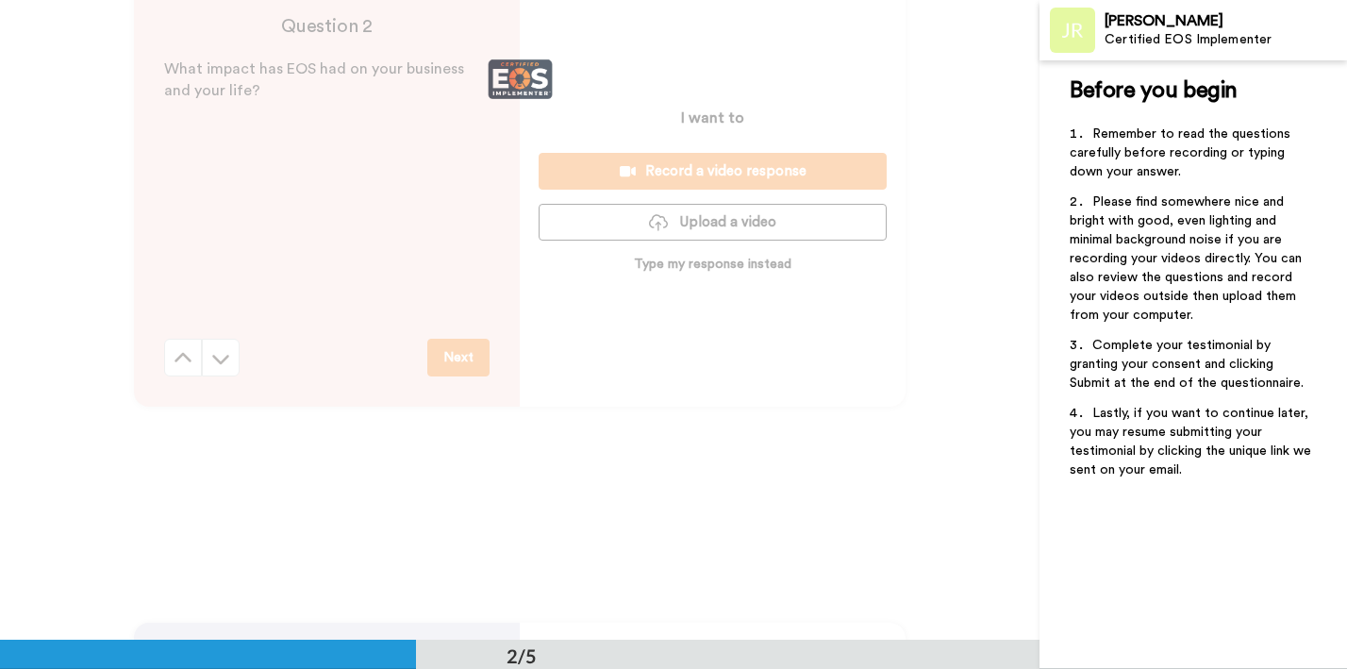
scroll to position [0, 0]
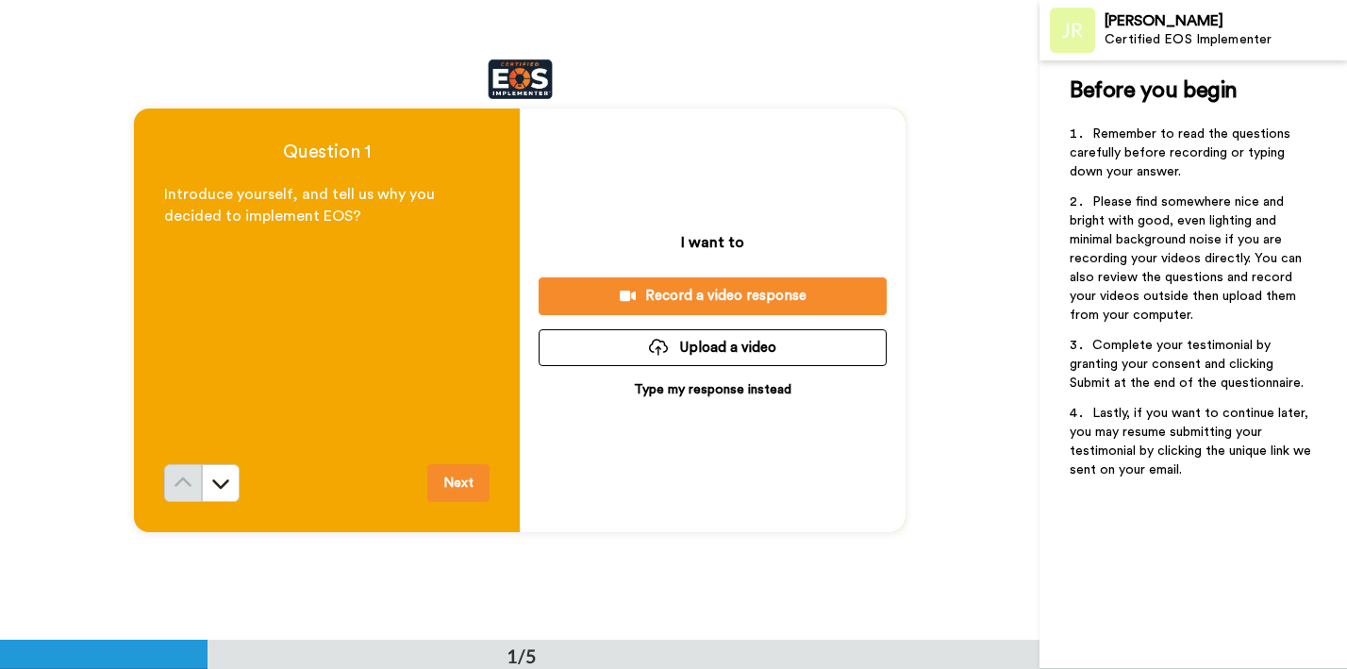
click at [659, 353] on div at bounding box center [658, 347] width 19 height 17
click at [729, 289] on div "Record a video response" at bounding box center [713, 296] width 318 height 20
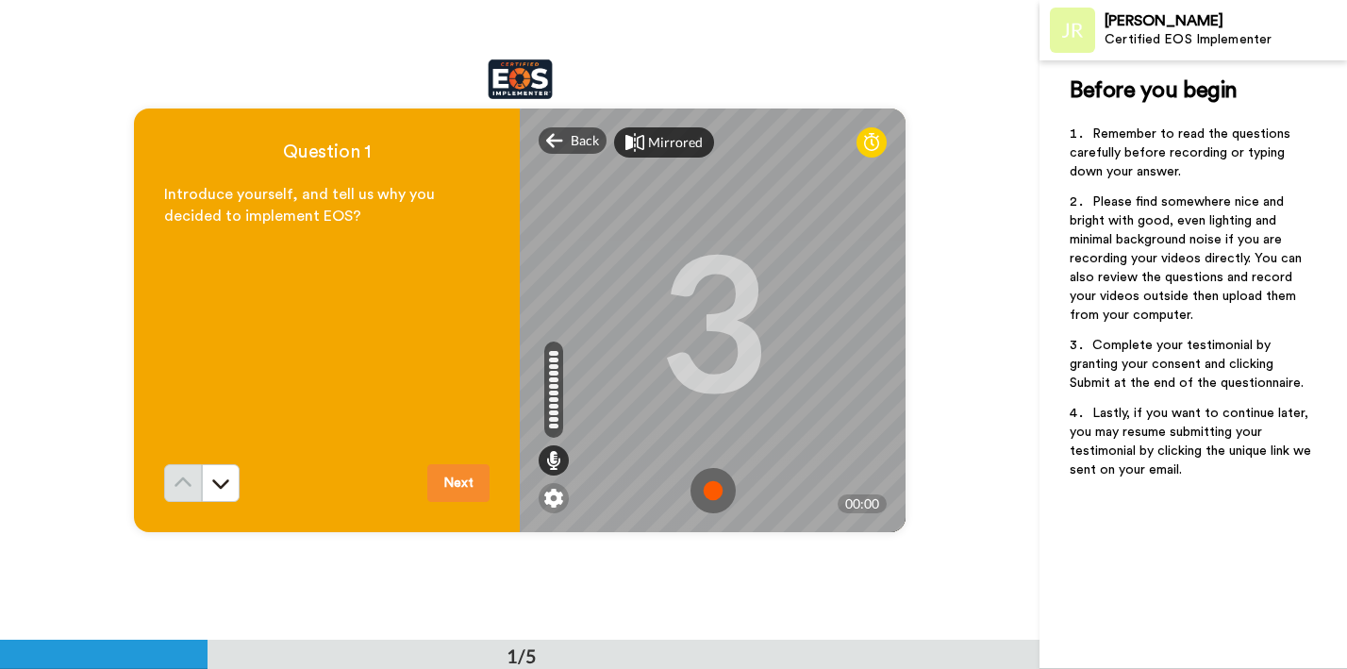
click at [664, 134] on div "Mirrored" at bounding box center [675, 142] width 55 height 19
click at [664, 135] on div "Mirror" at bounding box center [668, 142] width 41 height 19
click at [557, 495] on img at bounding box center [553, 498] width 19 height 19
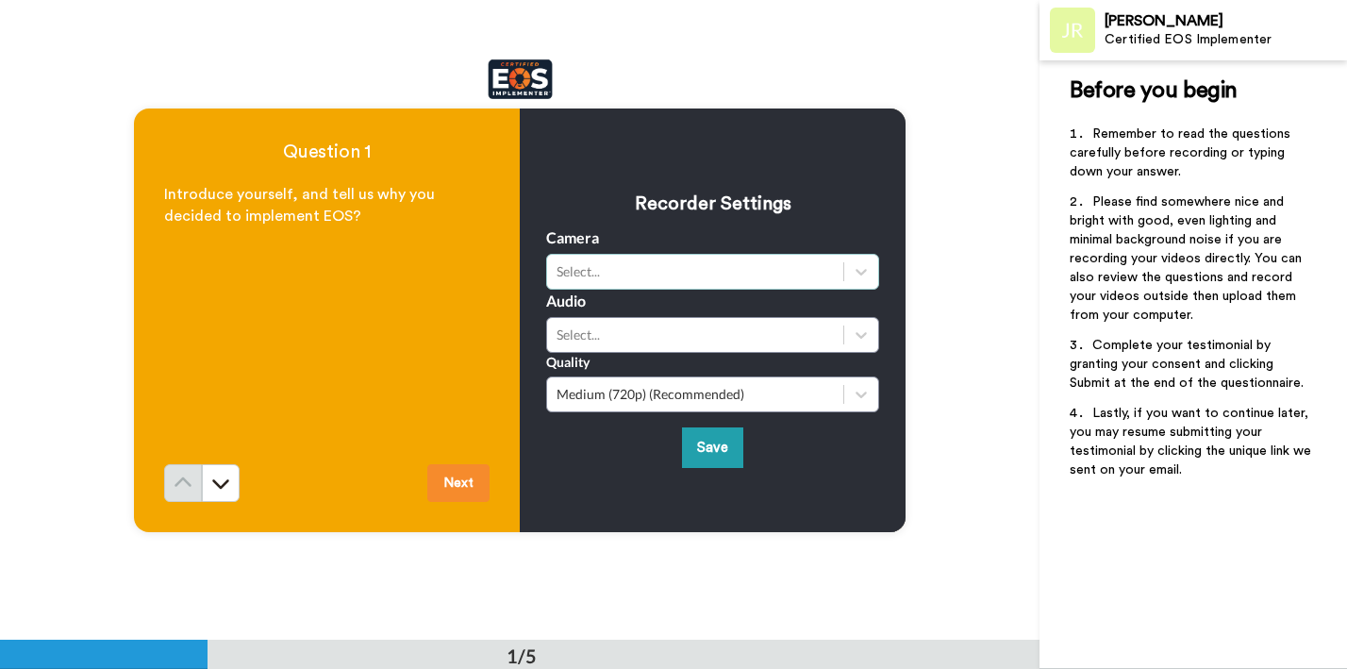
click at [690, 267] on div "Select..." at bounding box center [694, 271] width 277 height 19
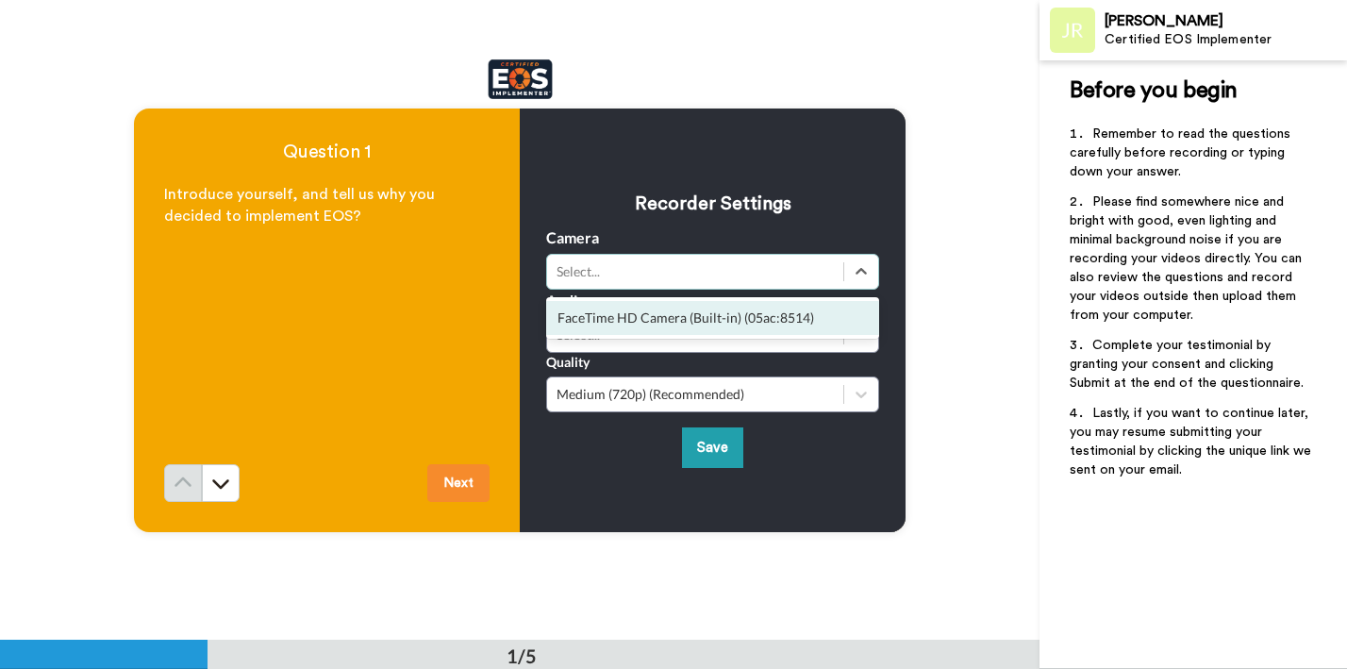
click at [687, 322] on div "FaceTime HD Camera (Built-in) (05ac:8514)" at bounding box center [712, 318] width 333 height 34
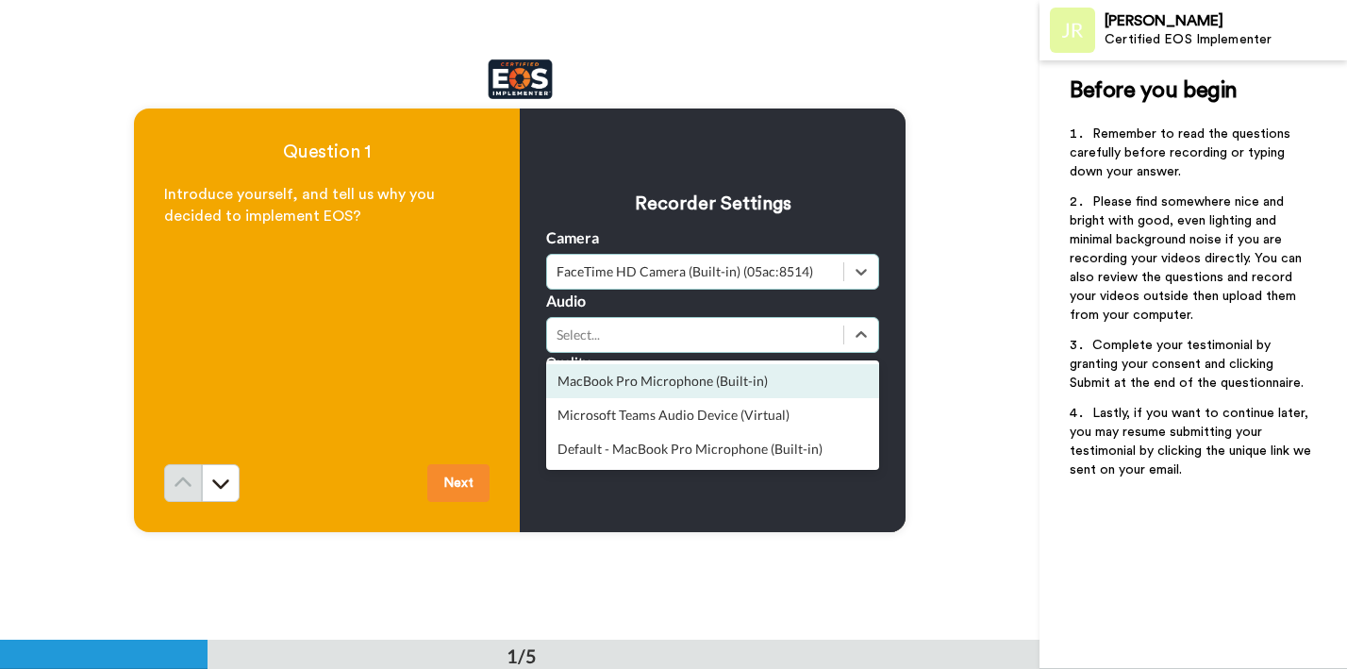
click at [688, 333] on div "Select..." at bounding box center [694, 334] width 277 height 19
click at [685, 376] on div "MacBook Pro Microphone (Built-in)" at bounding box center [712, 381] width 333 height 34
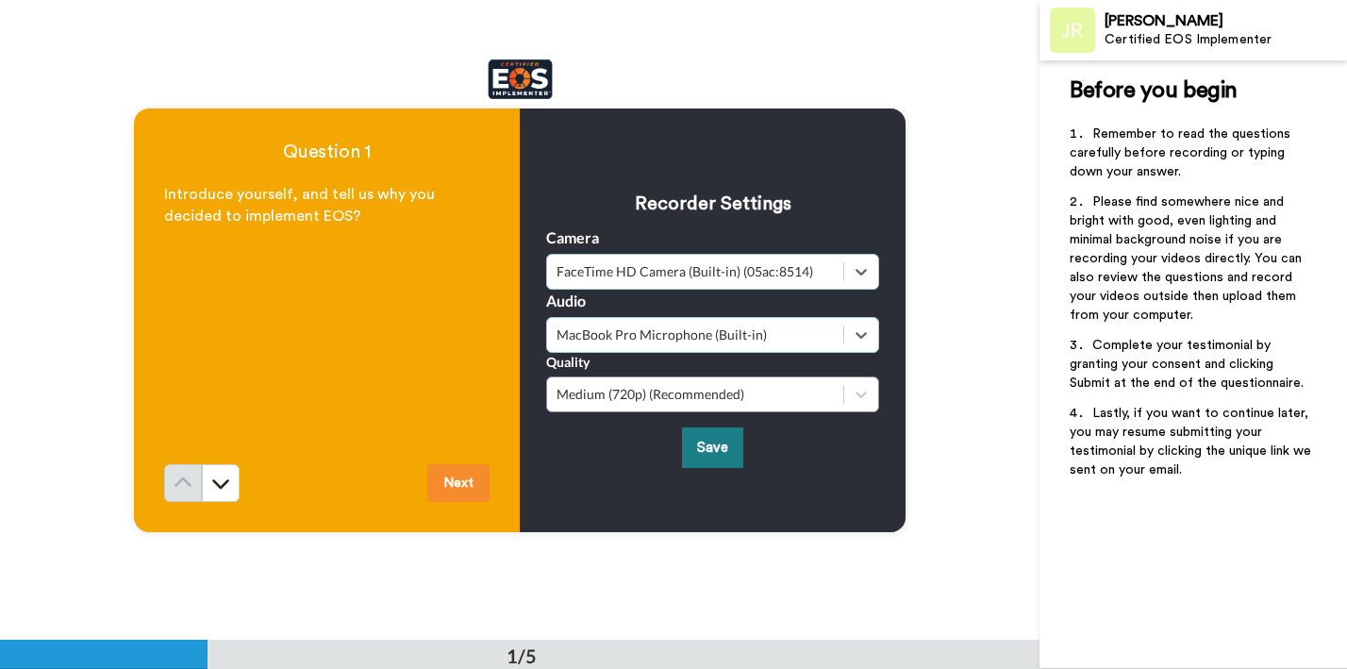
click at [694, 453] on button "Save" at bounding box center [712, 447] width 61 height 41
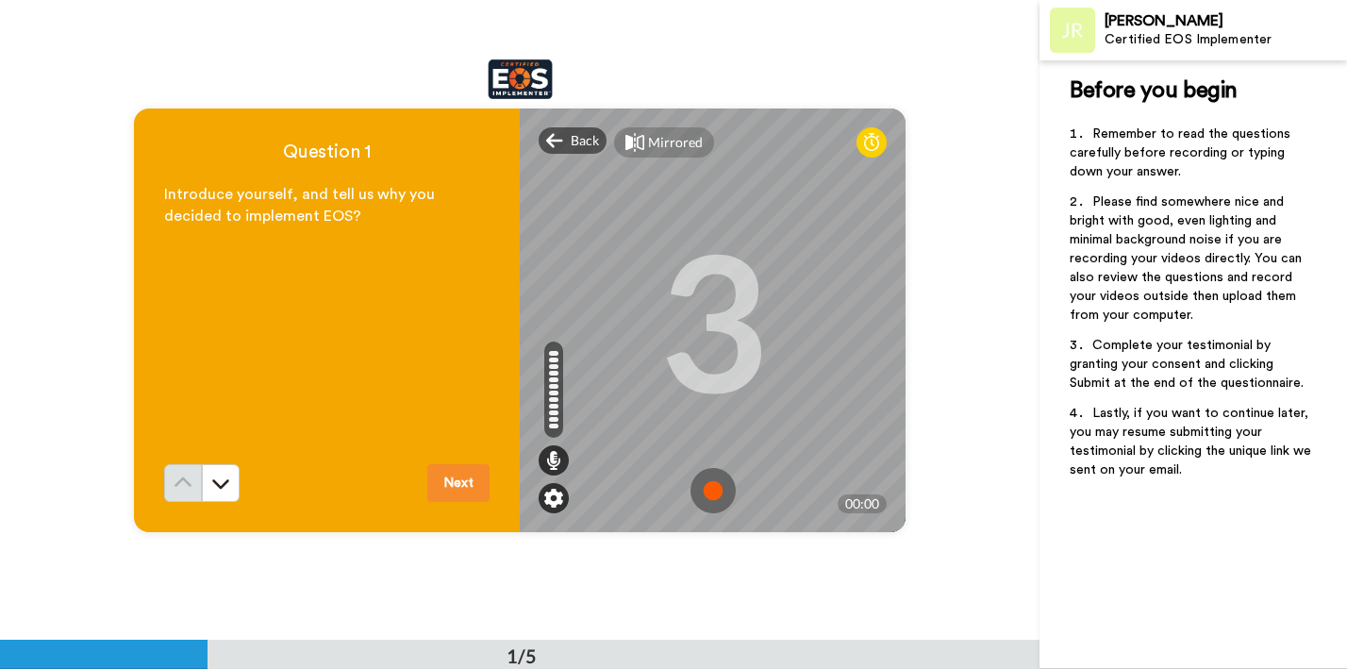
click at [554, 502] on img at bounding box center [553, 498] width 19 height 19
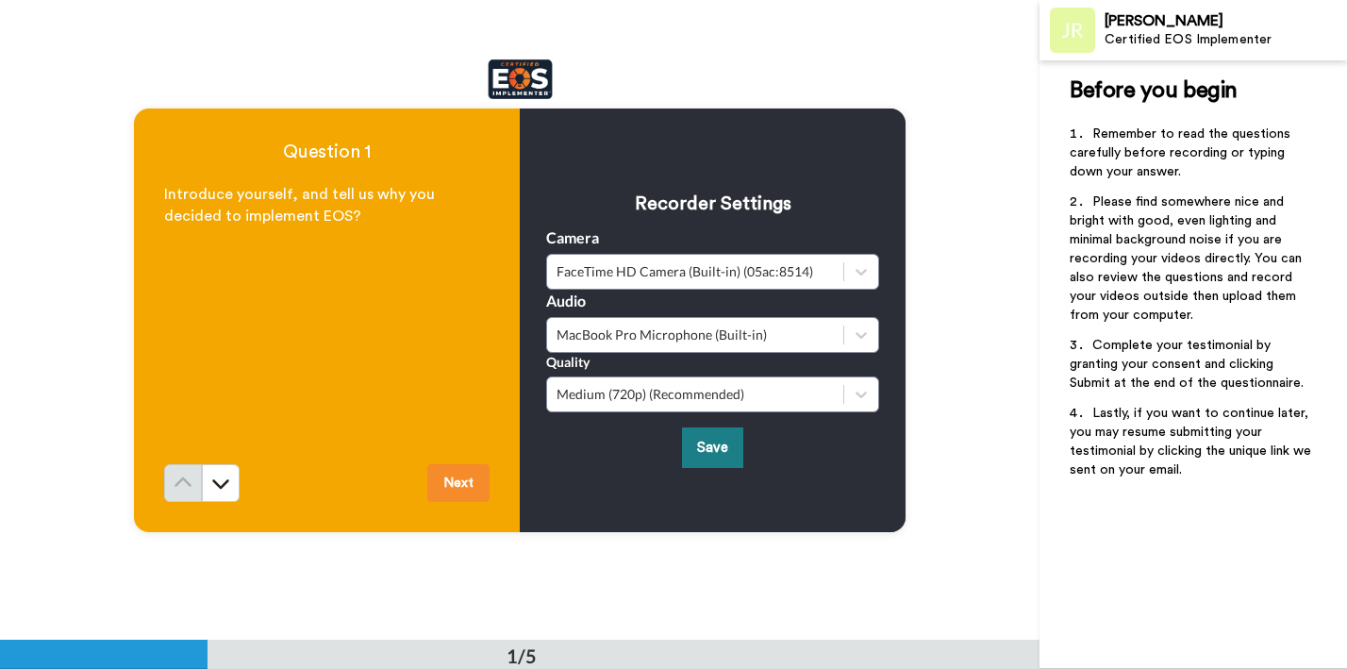
click at [694, 451] on button "Save" at bounding box center [712, 447] width 61 height 41
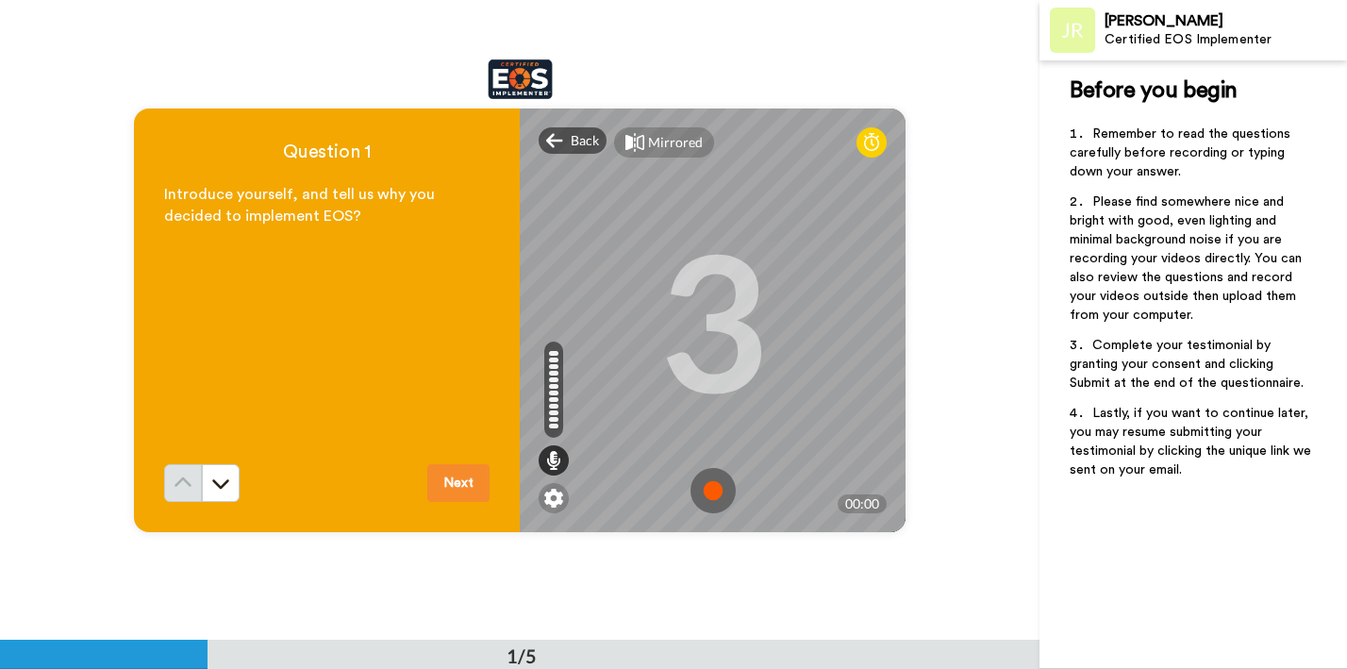
click at [711, 494] on img at bounding box center [712, 490] width 45 height 45
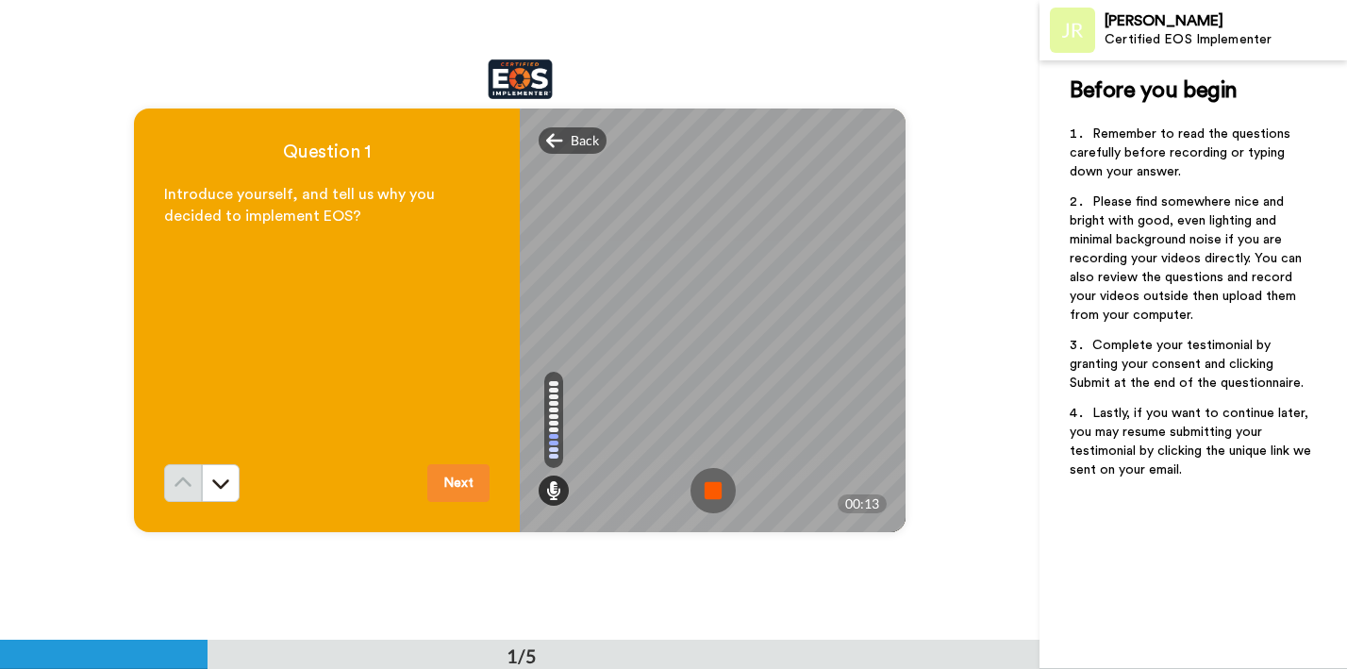
click at [708, 489] on img at bounding box center [712, 490] width 45 height 45
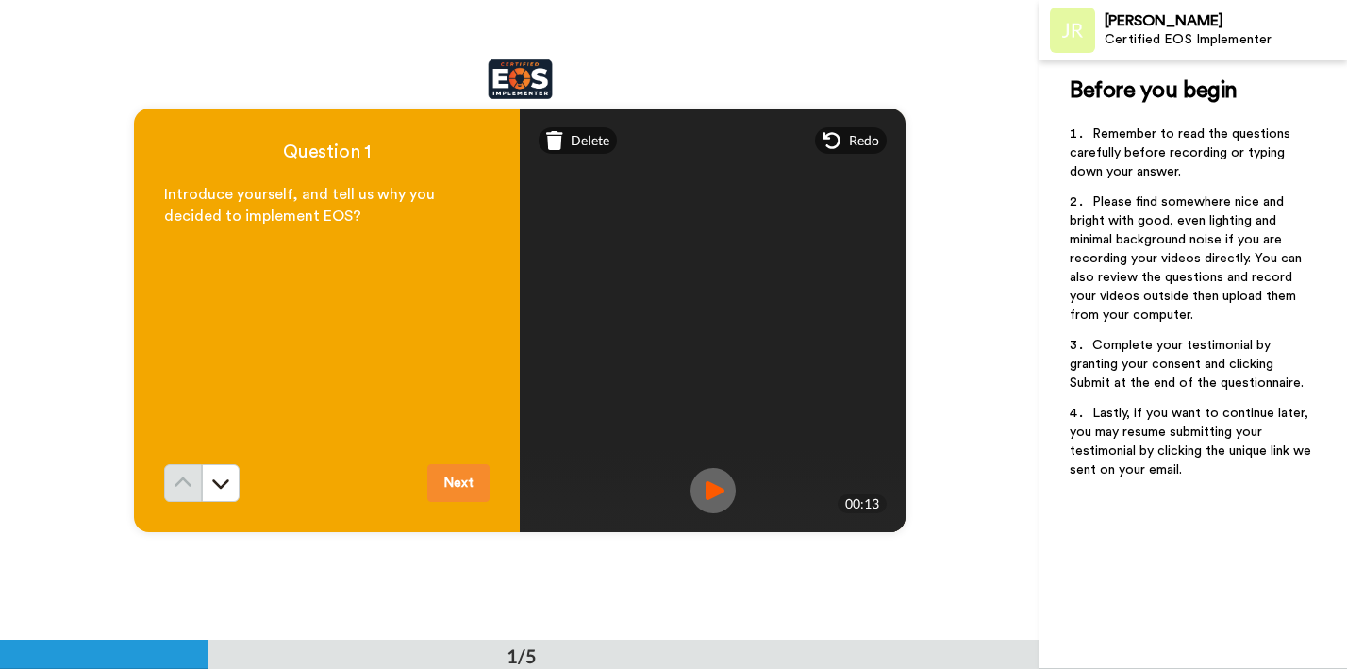
click at [857, 239] on video at bounding box center [713, 320] width 849 height 424
click at [695, 341] on video at bounding box center [713, 320] width 849 height 424
click at [701, 492] on img at bounding box center [712, 490] width 45 height 45
click at [720, 367] on video at bounding box center [713, 320] width 849 height 424
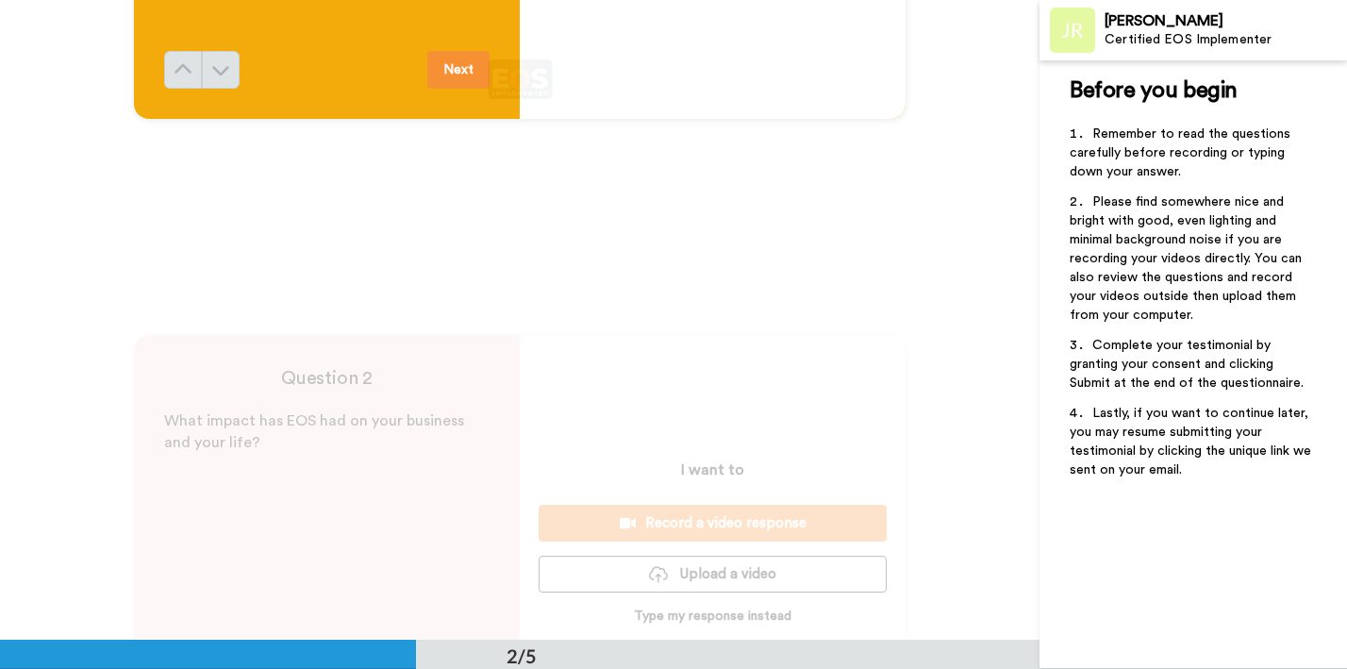
scroll to position [575, 0]
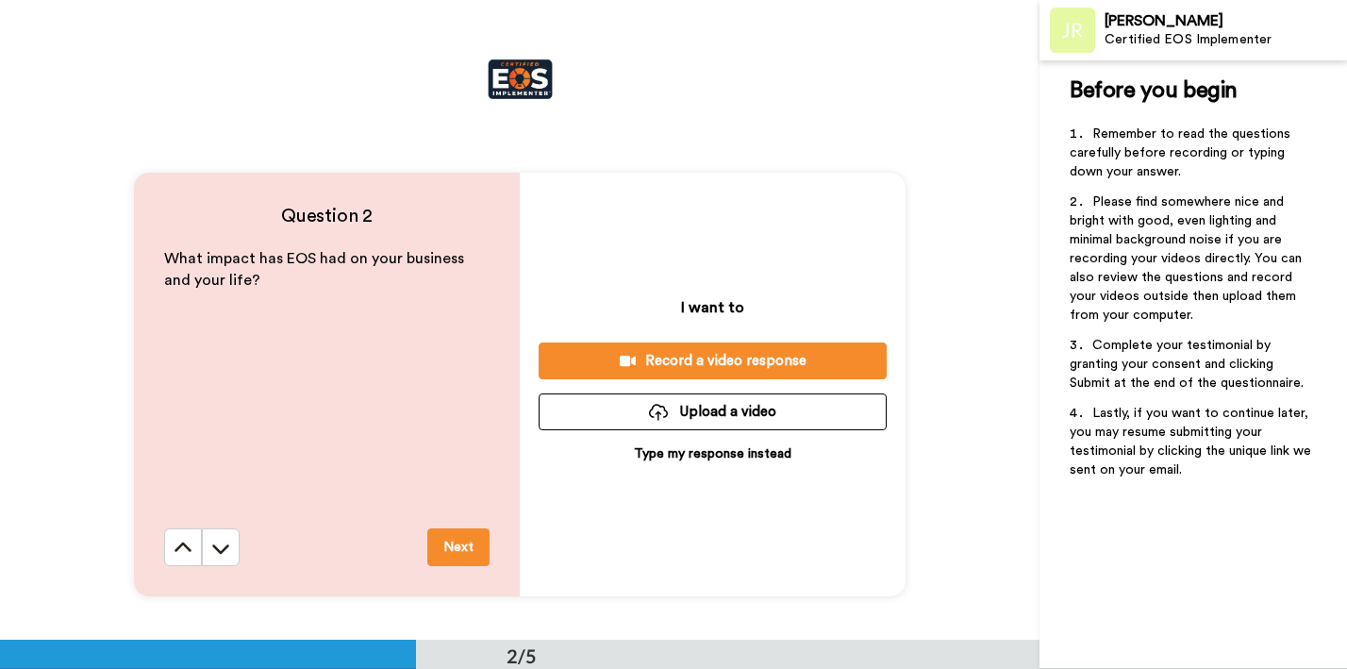
click at [685, 368] on div "Record a video response" at bounding box center [713, 361] width 318 height 20
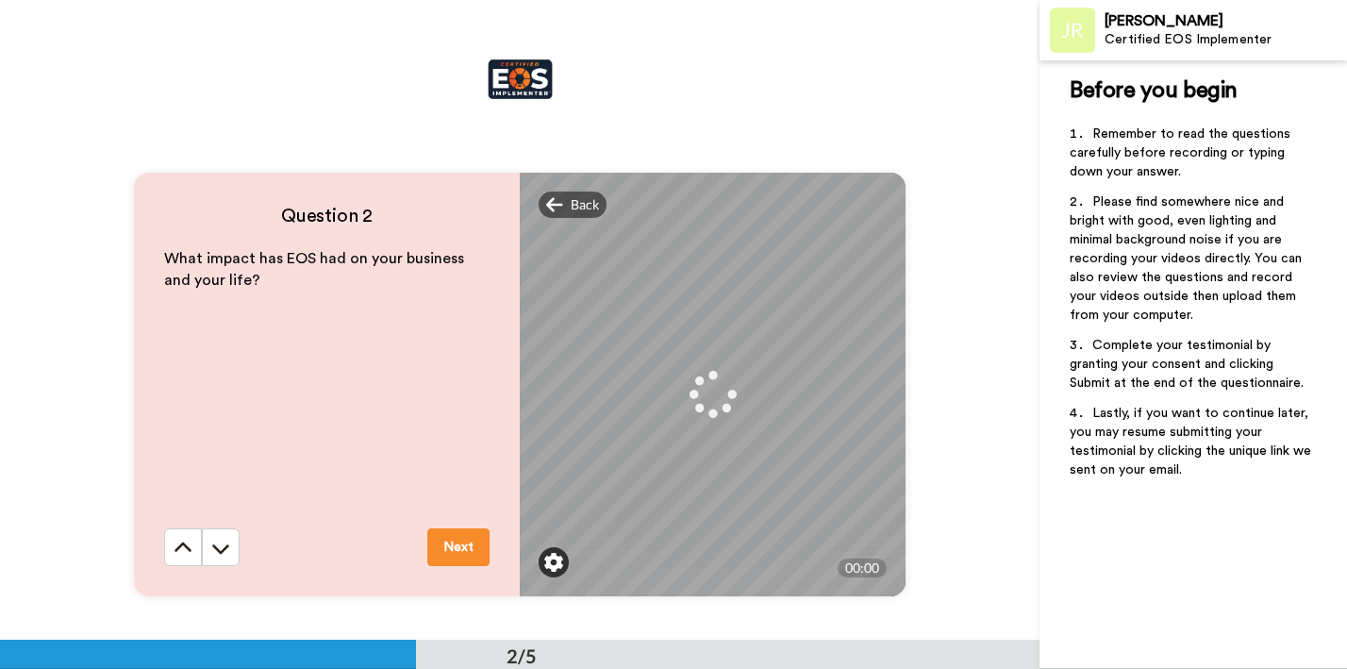
click at [553, 558] on img at bounding box center [553, 562] width 19 height 19
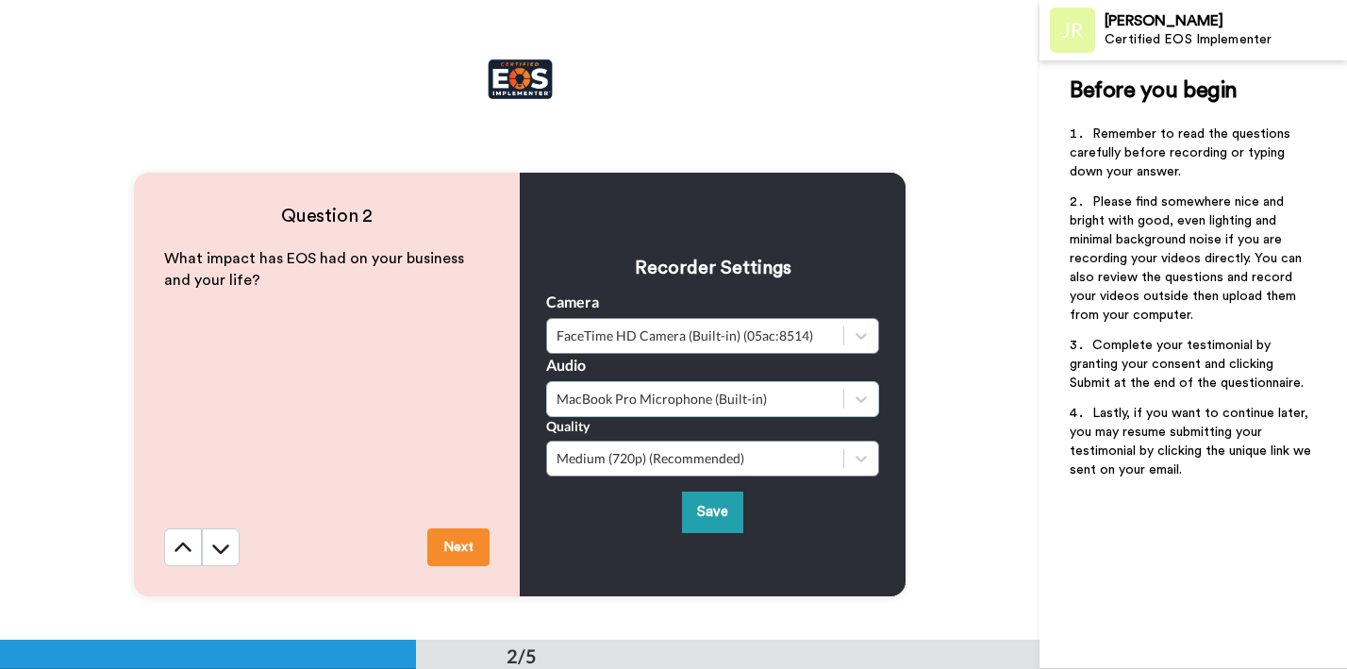
click at [705, 393] on div "MacBook Pro Microphone (Built-in)" at bounding box center [694, 398] width 277 height 19
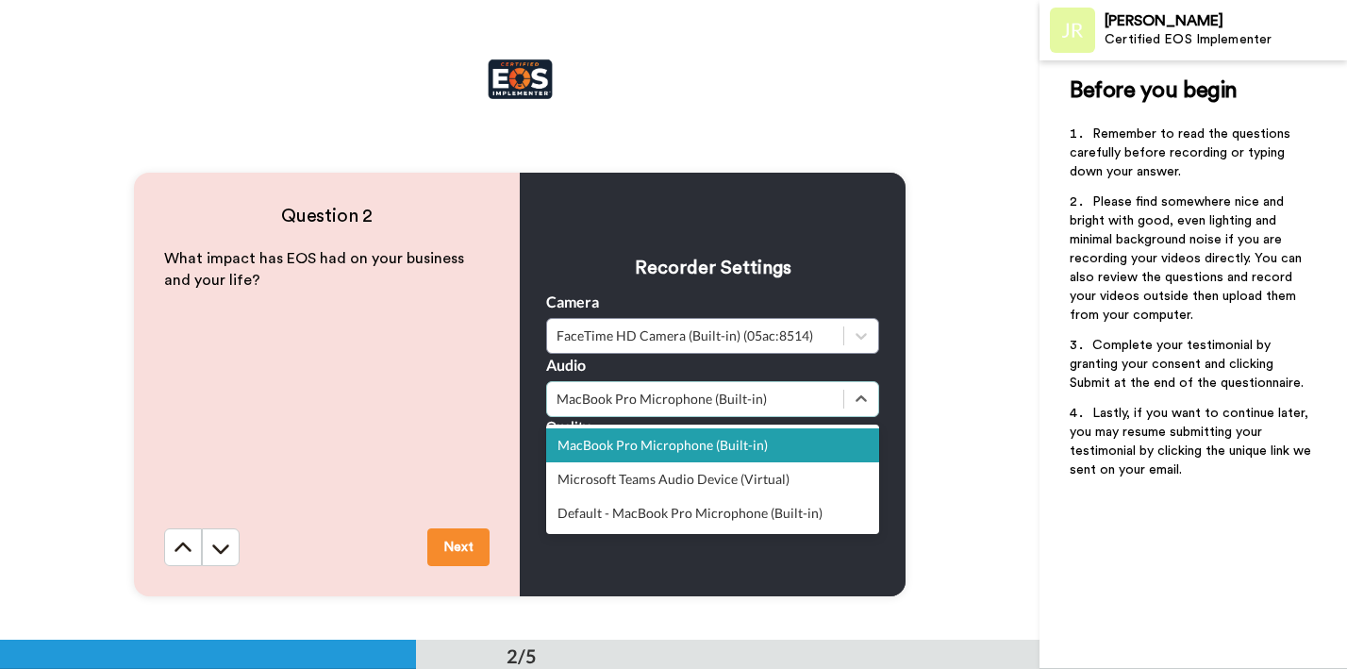
click at [693, 443] on div "MacBook Pro Microphone (Built-in)" at bounding box center [712, 445] width 333 height 34
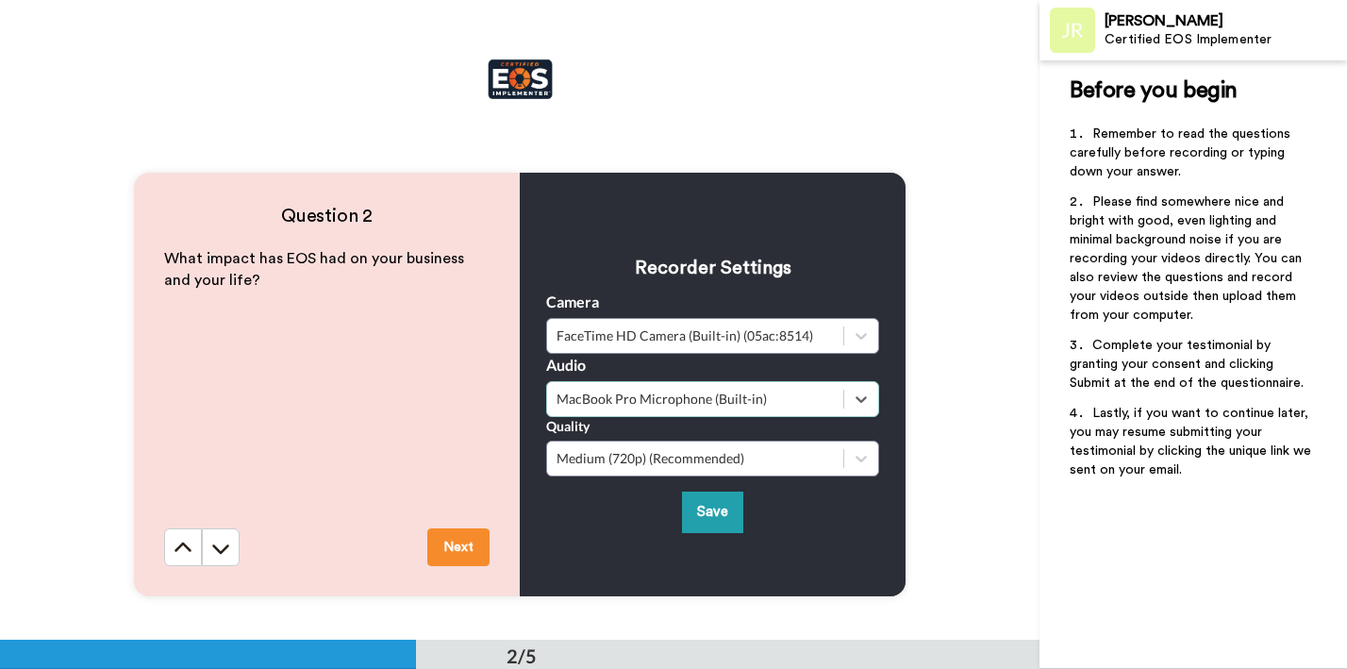
click at [682, 411] on div "MacBook Pro Microphone (Built-in)" at bounding box center [712, 399] width 333 height 36
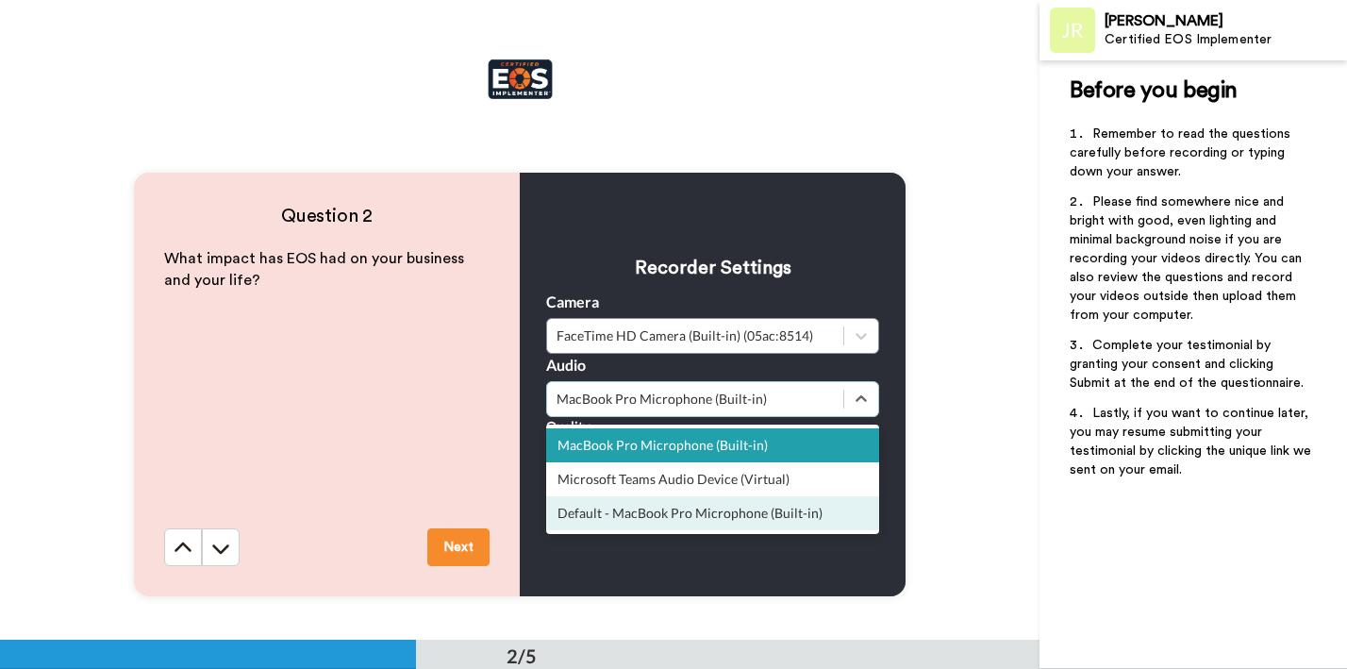
click at [664, 508] on div "Default - MacBook Pro Microphone (Built-in)" at bounding box center [712, 513] width 333 height 34
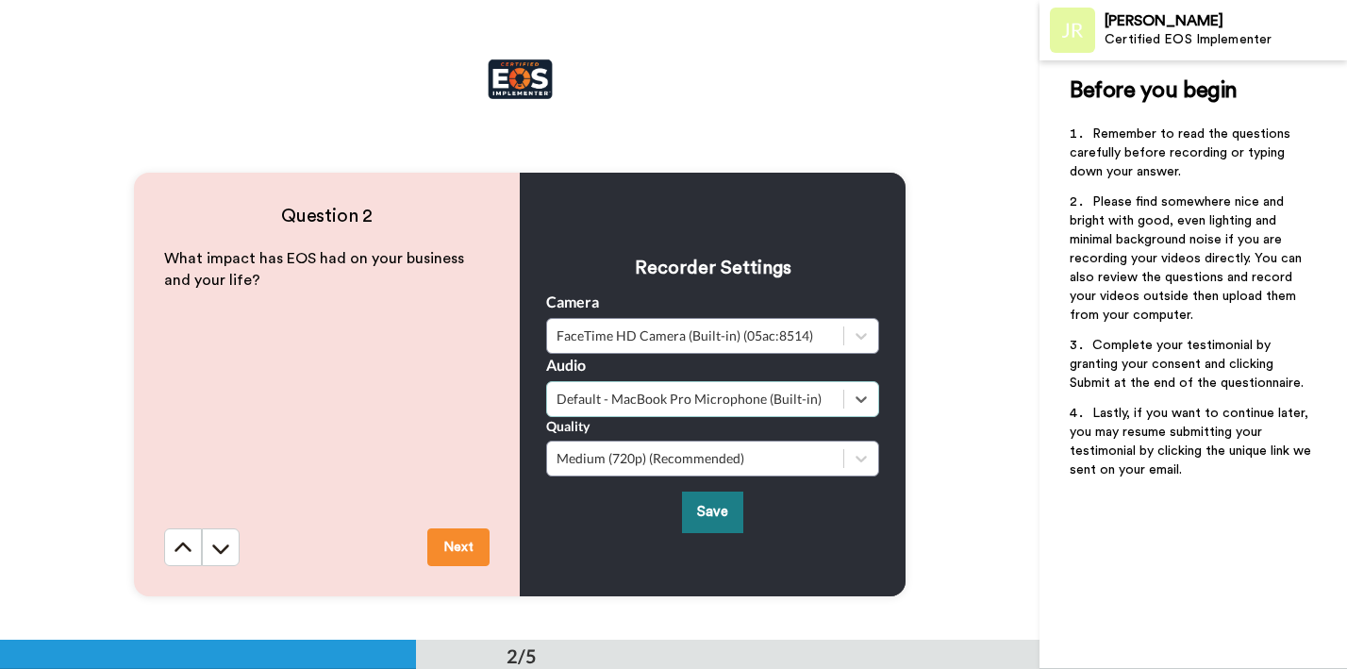
click at [685, 508] on button "Save" at bounding box center [712, 511] width 61 height 41
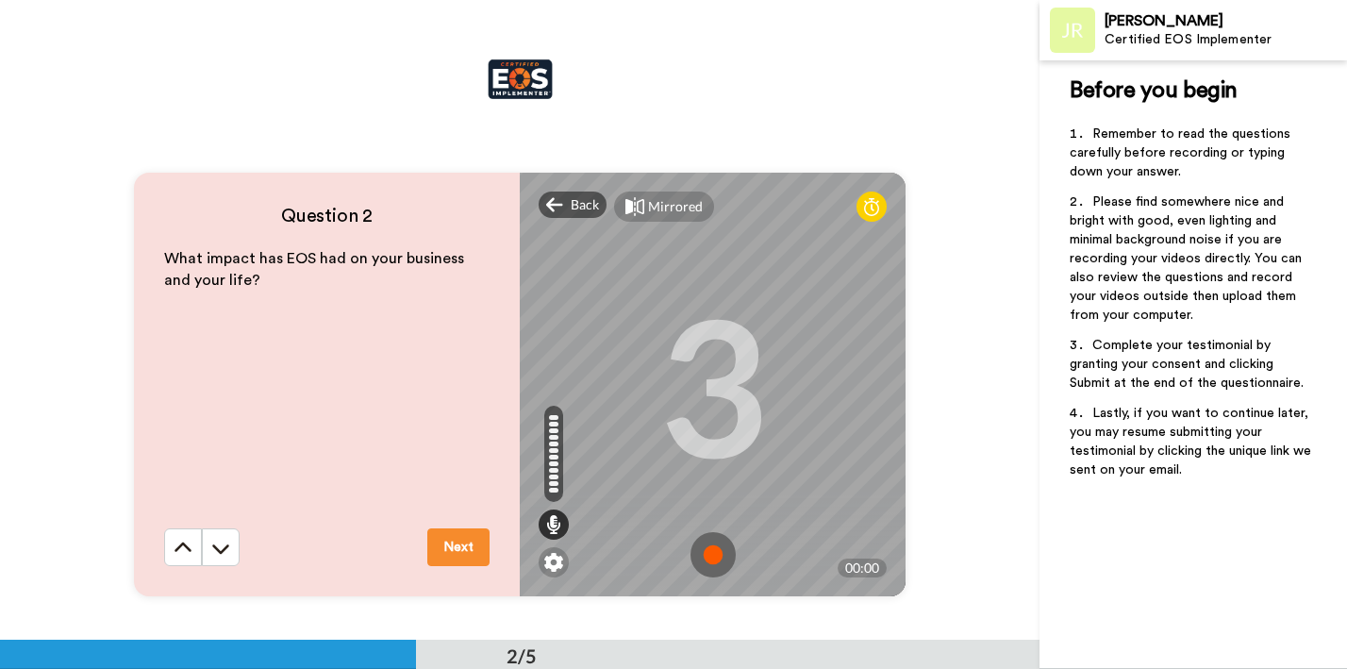
click at [713, 549] on img at bounding box center [712, 554] width 45 height 45
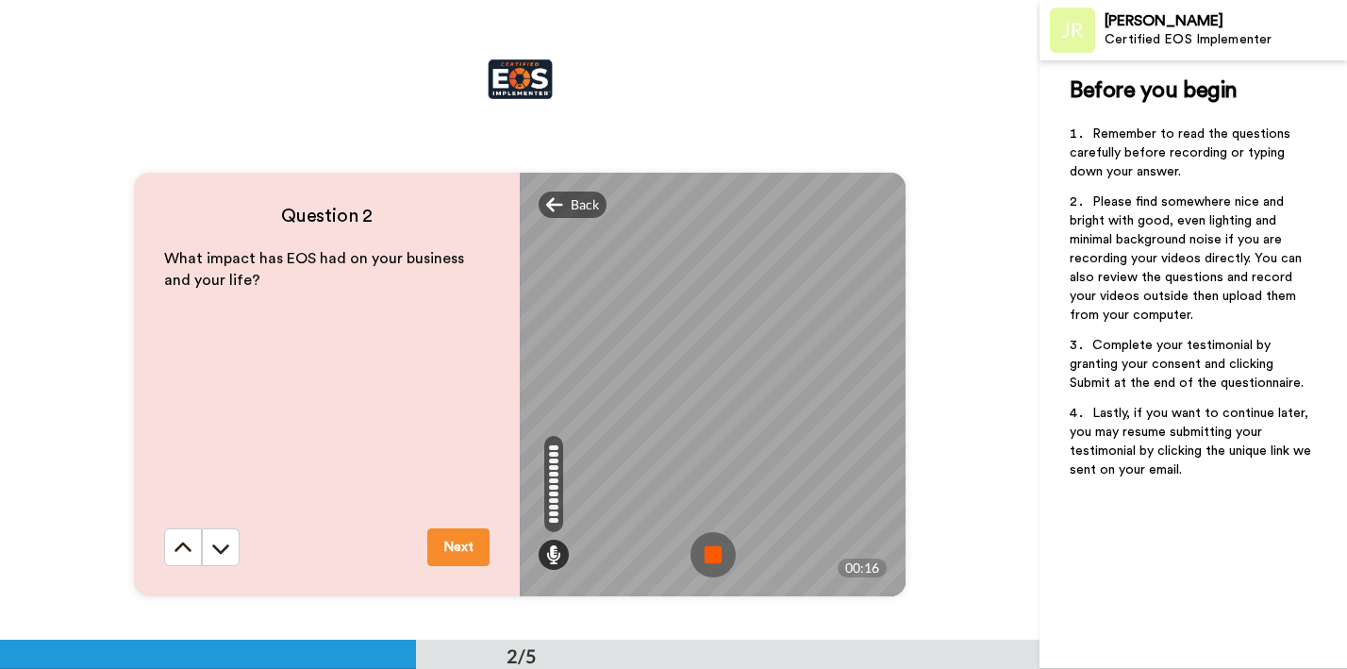
click at [716, 553] on img at bounding box center [712, 554] width 45 height 45
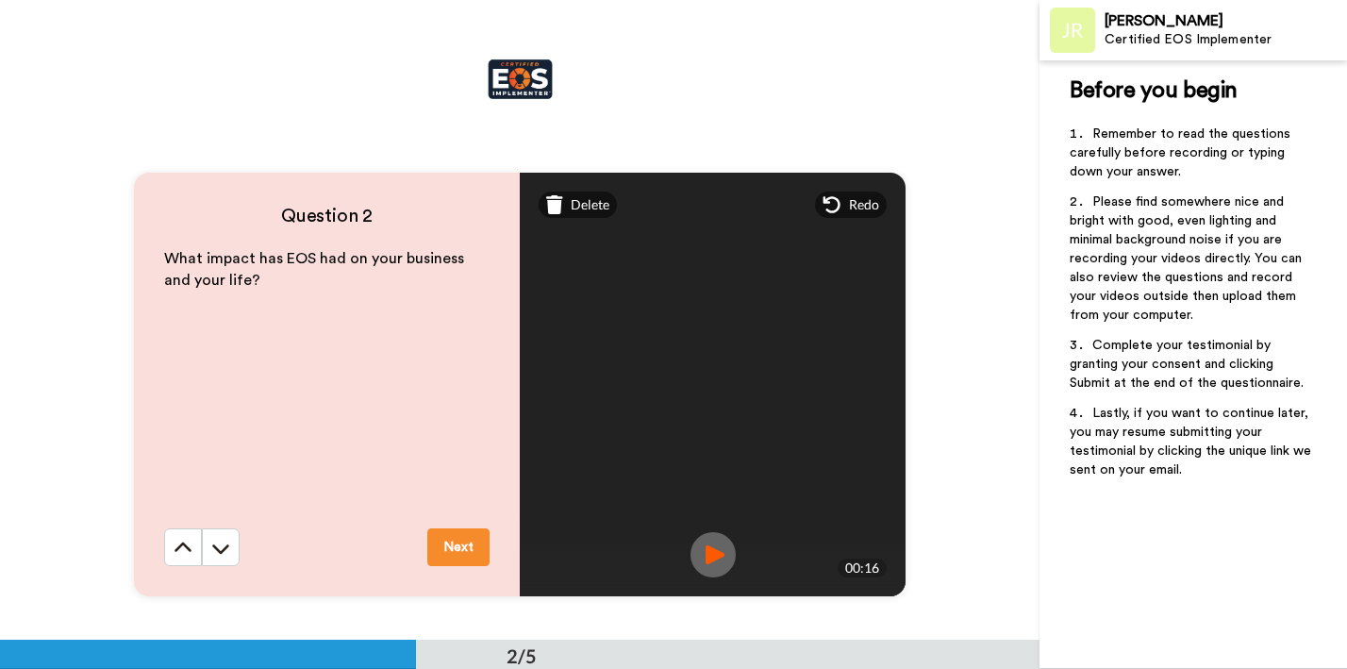
click at [692, 559] on img at bounding box center [712, 554] width 45 height 45
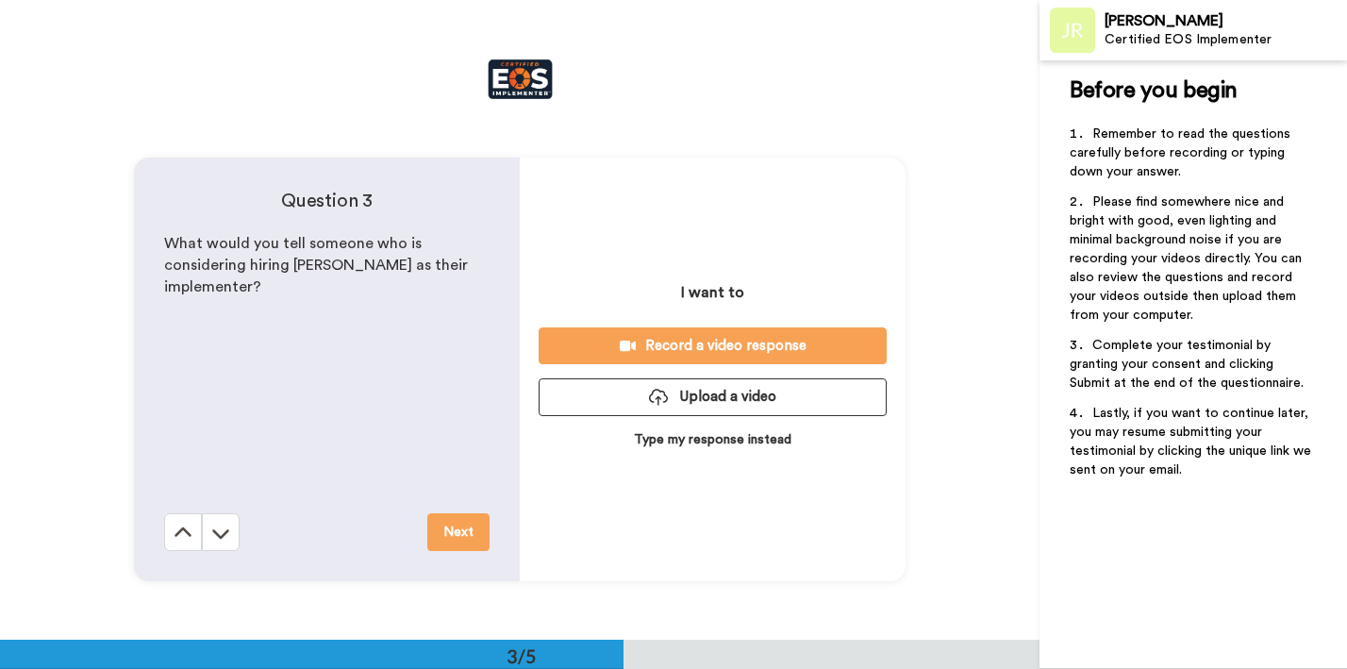
scroll to position [1383, 0]
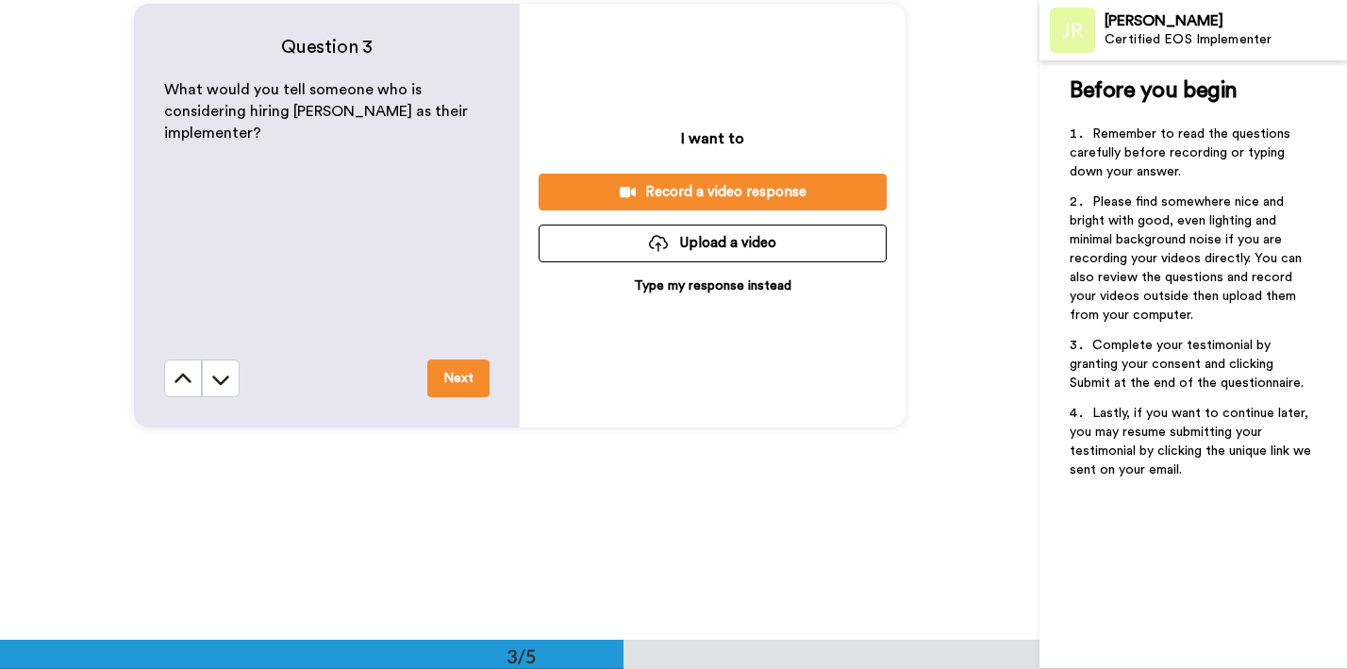
click at [576, 183] on div "Record a video response" at bounding box center [713, 192] width 318 height 20
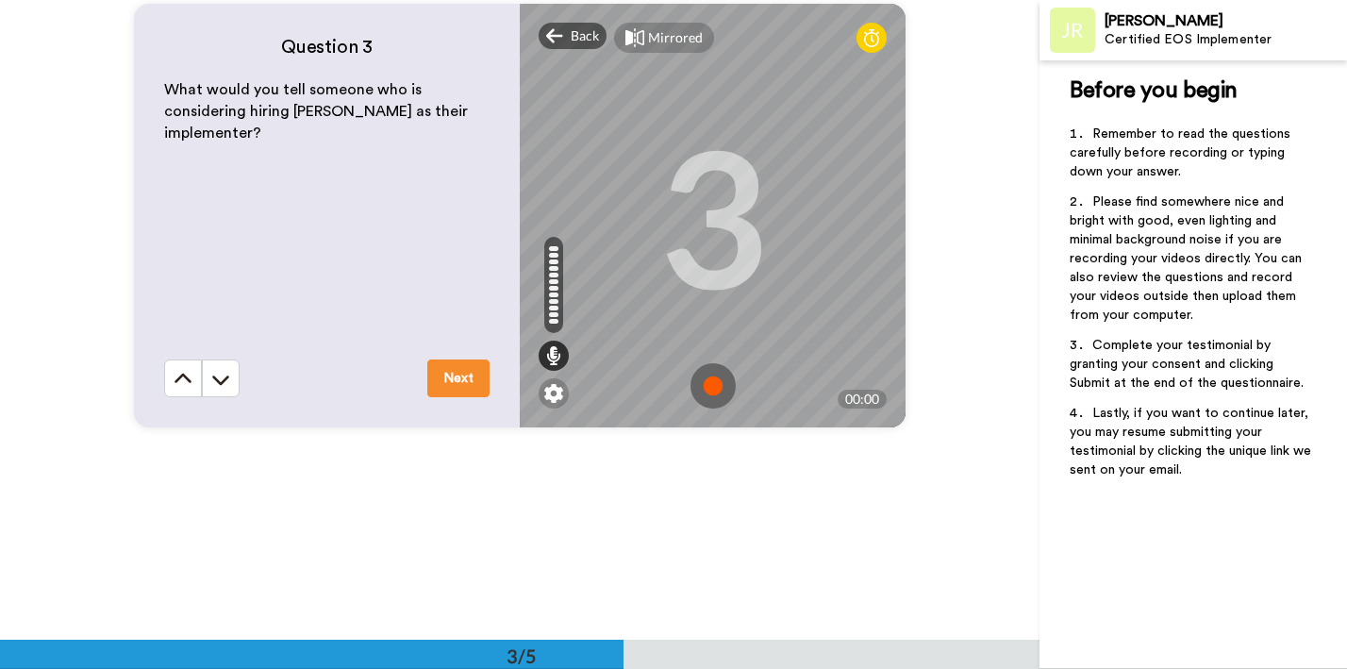
click at [712, 379] on img at bounding box center [712, 385] width 45 height 45
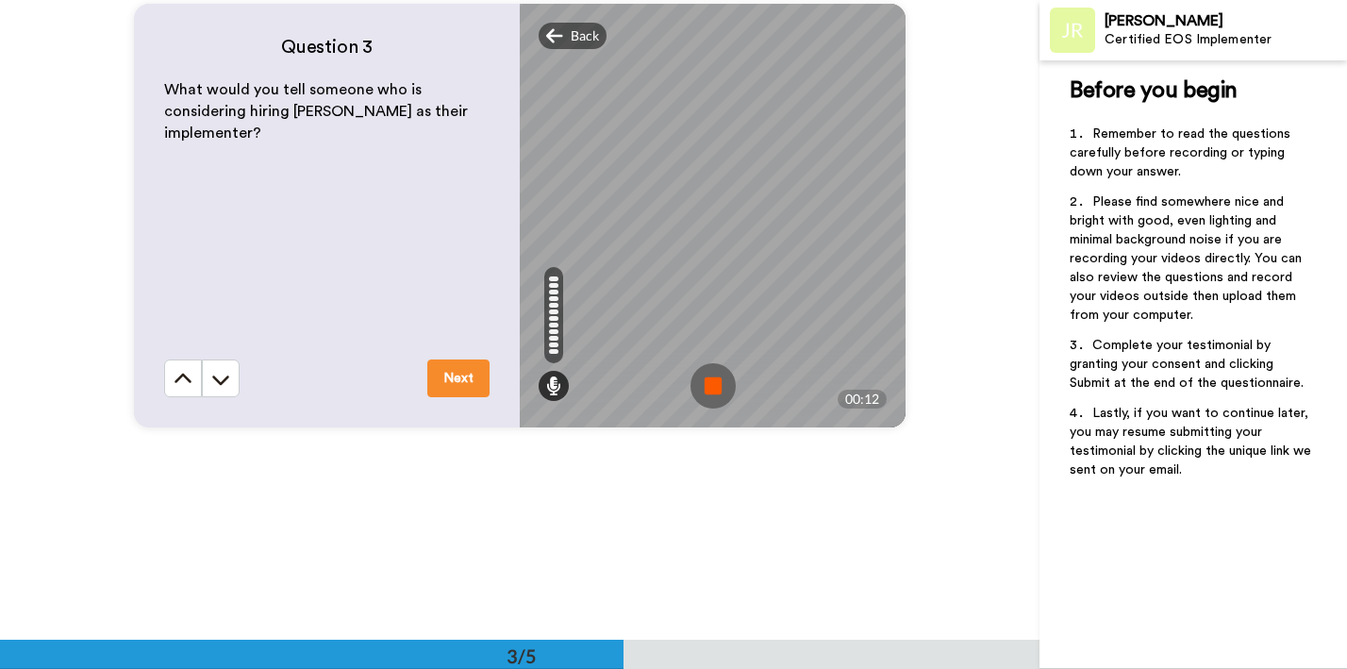
click at [716, 381] on img at bounding box center [712, 385] width 45 height 45
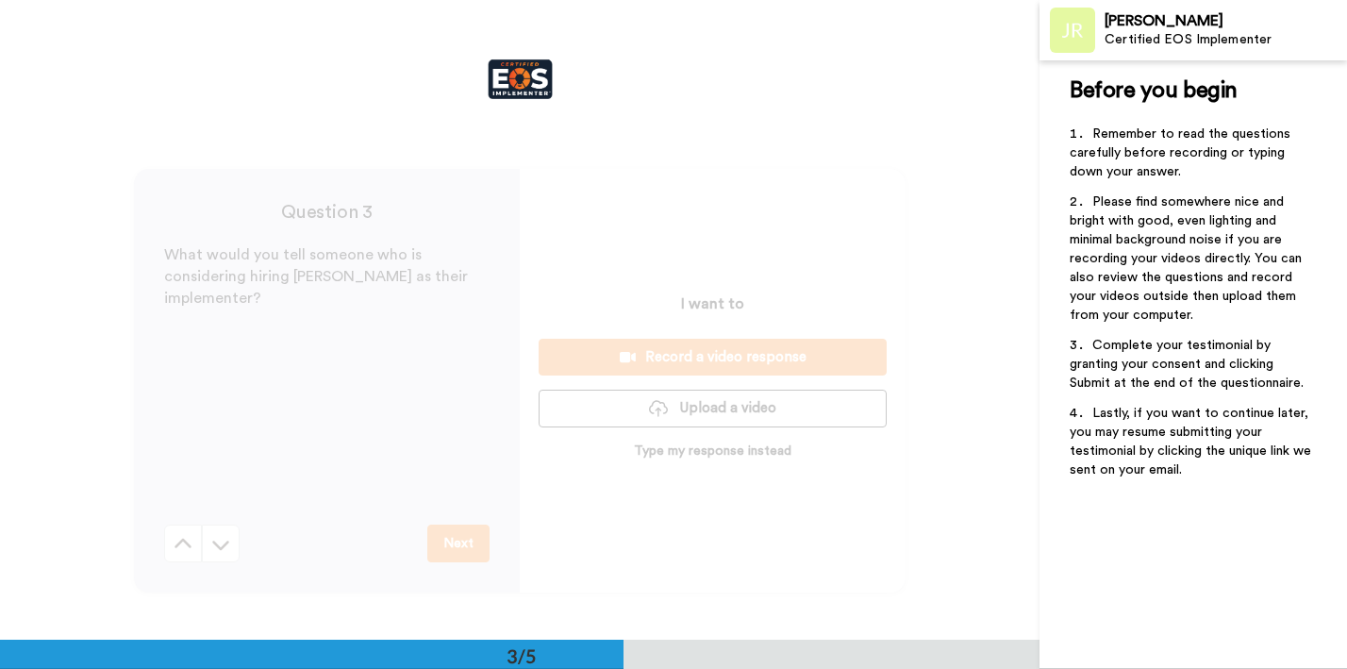
scroll to position [1303, 0]
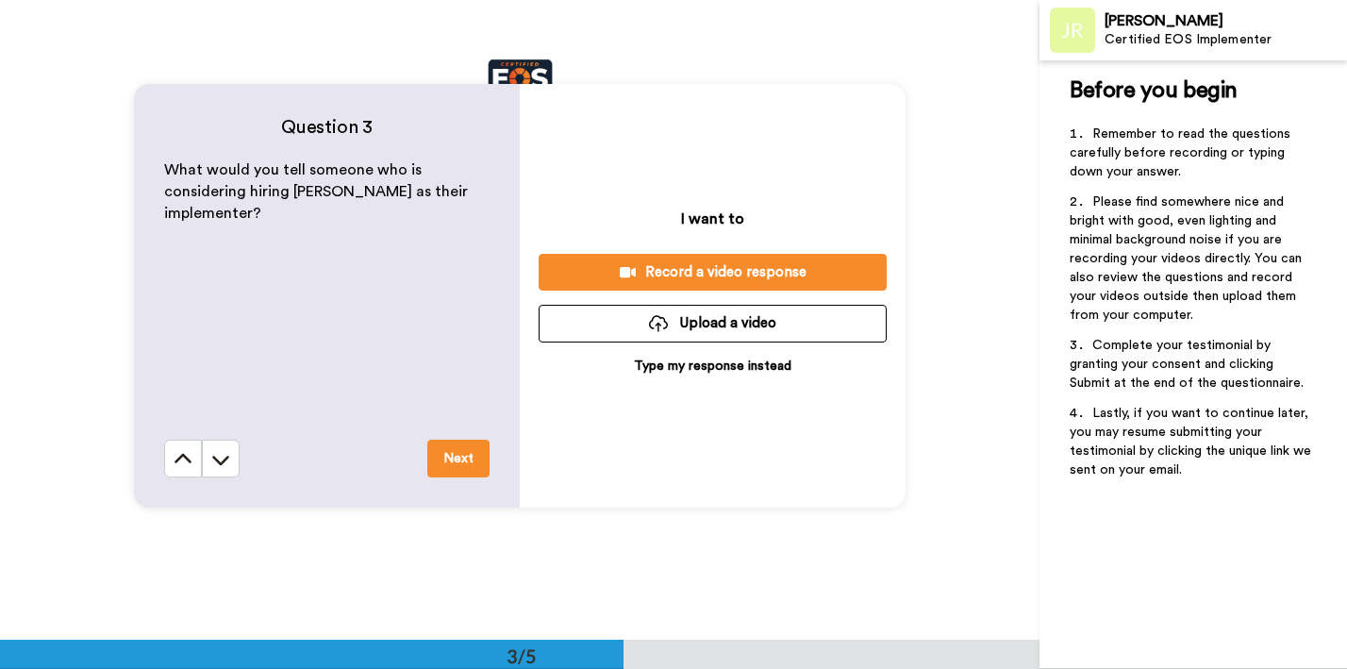
click at [680, 279] on div "Record a video response" at bounding box center [713, 272] width 318 height 20
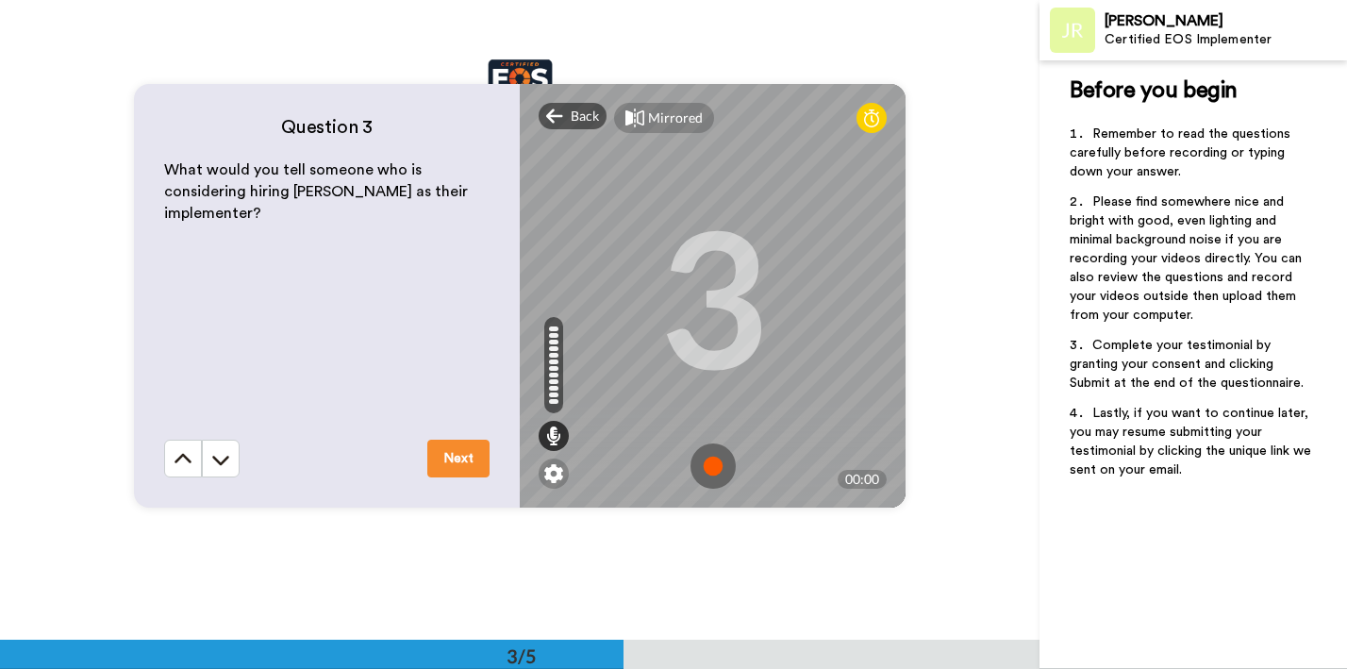
click at [712, 474] on img at bounding box center [712, 465] width 45 height 45
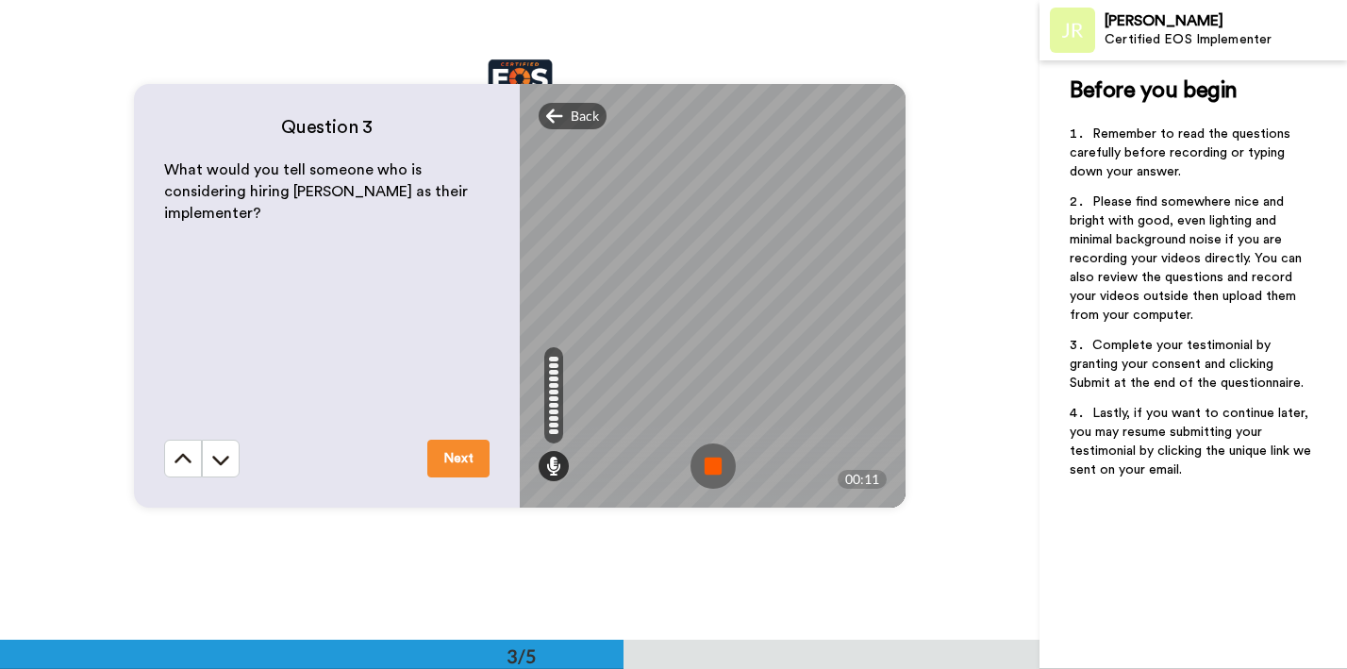
click at [711, 471] on img at bounding box center [712, 465] width 45 height 45
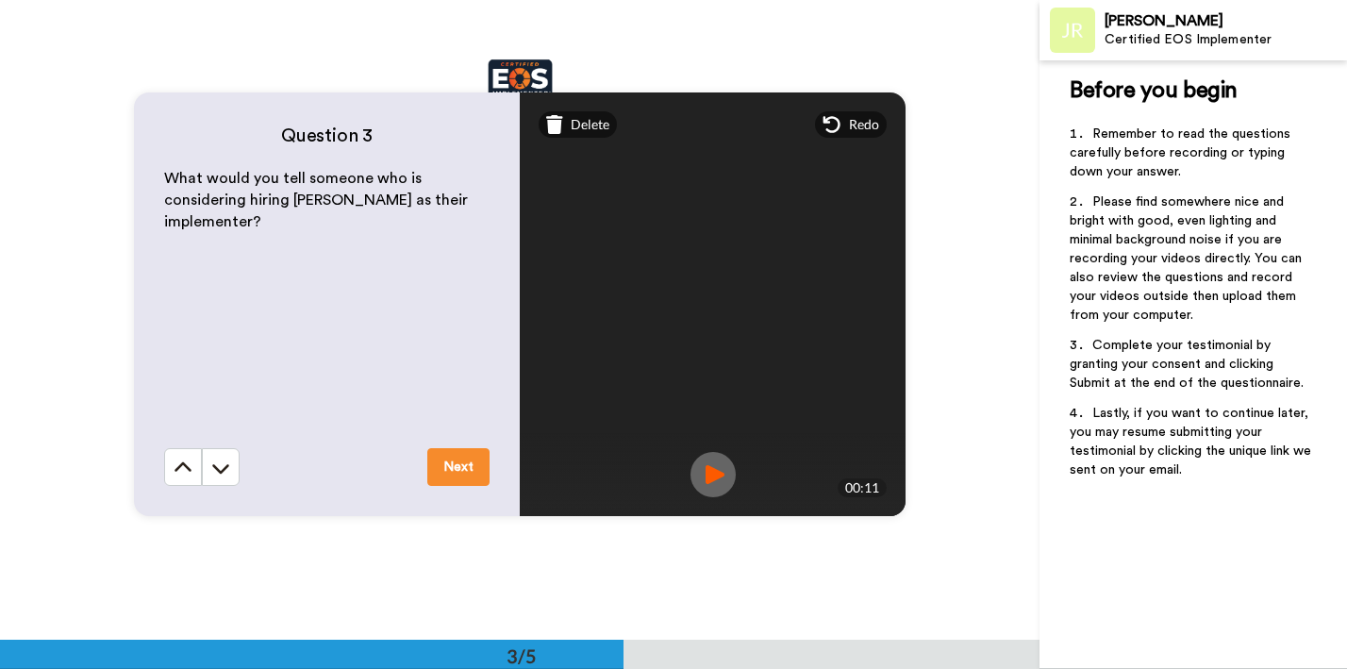
scroll to position [1498, 0]
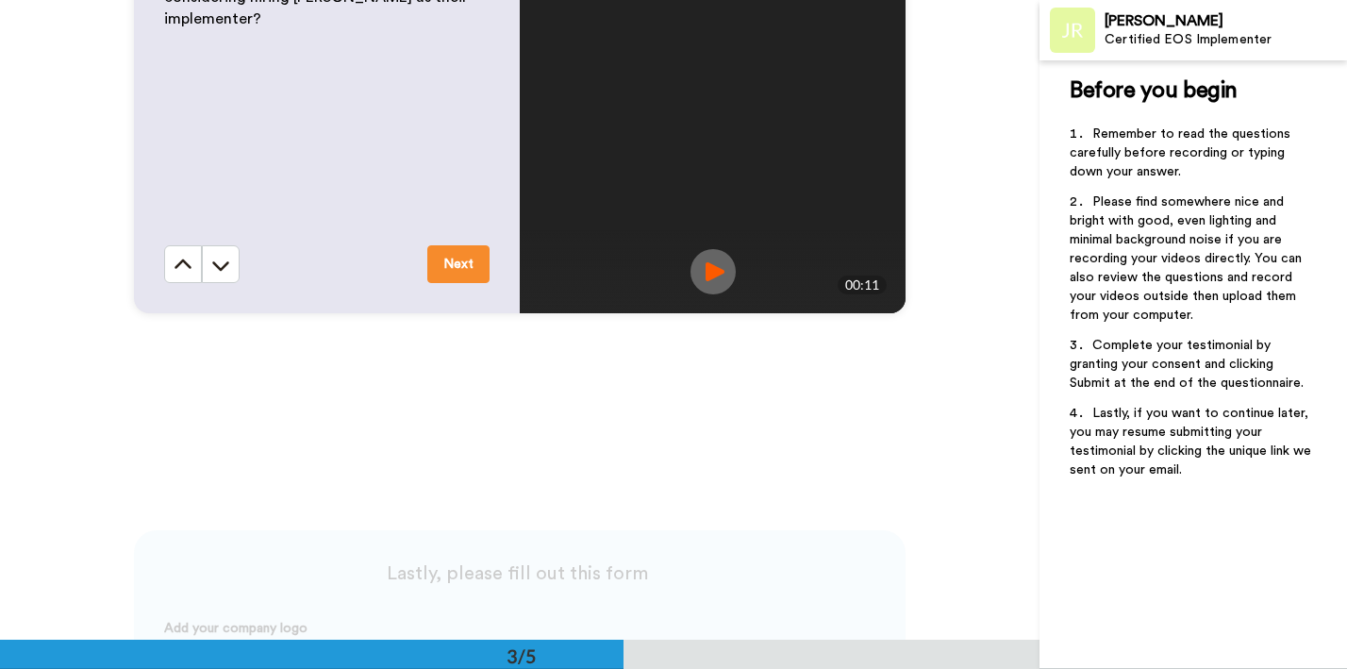
click at [718, 276] on img at bounding box center [712, 271] width 45 height 45
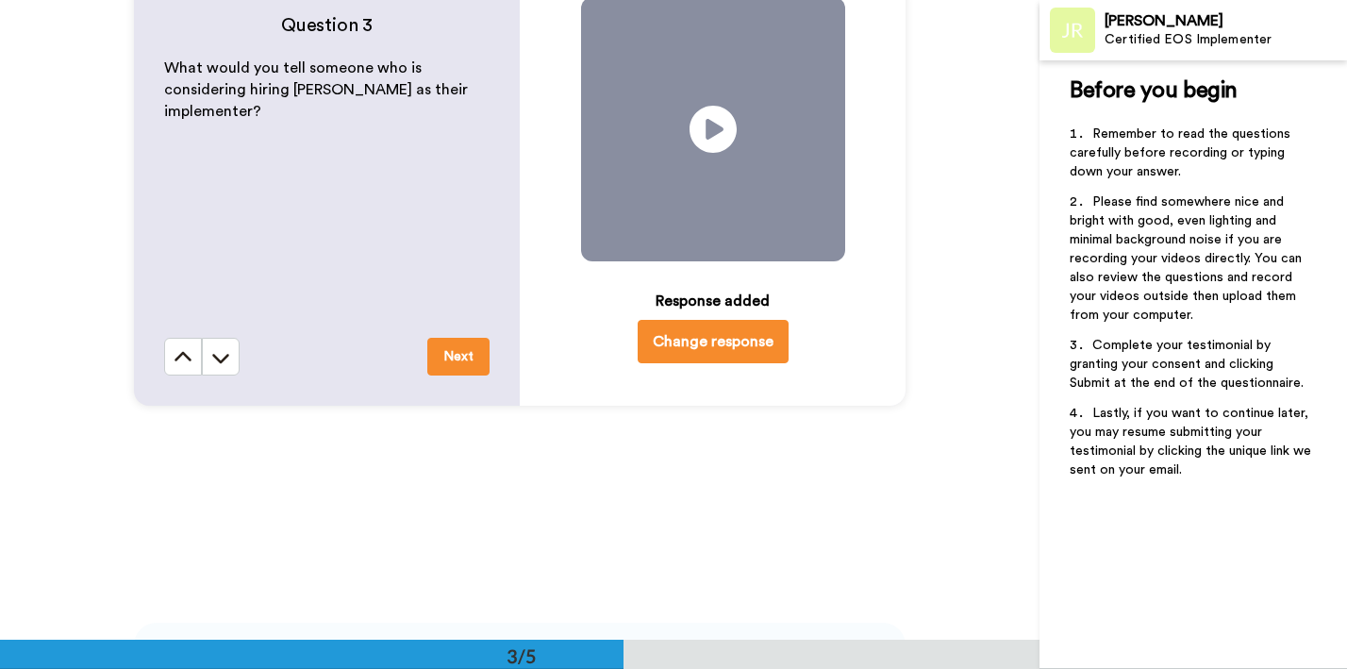
scroll to position [1377, 0]
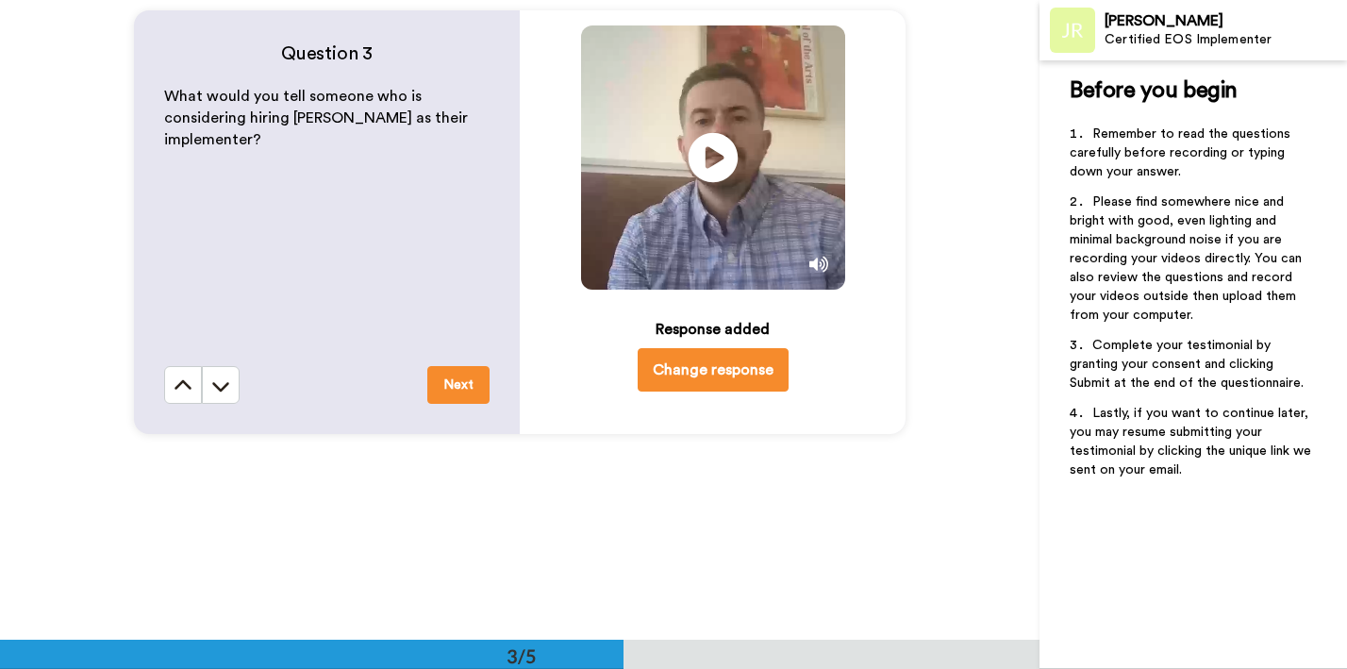
click at [705, 166] on icon "Play/Pause" at bounding box center [712, 158] width 50 height 90
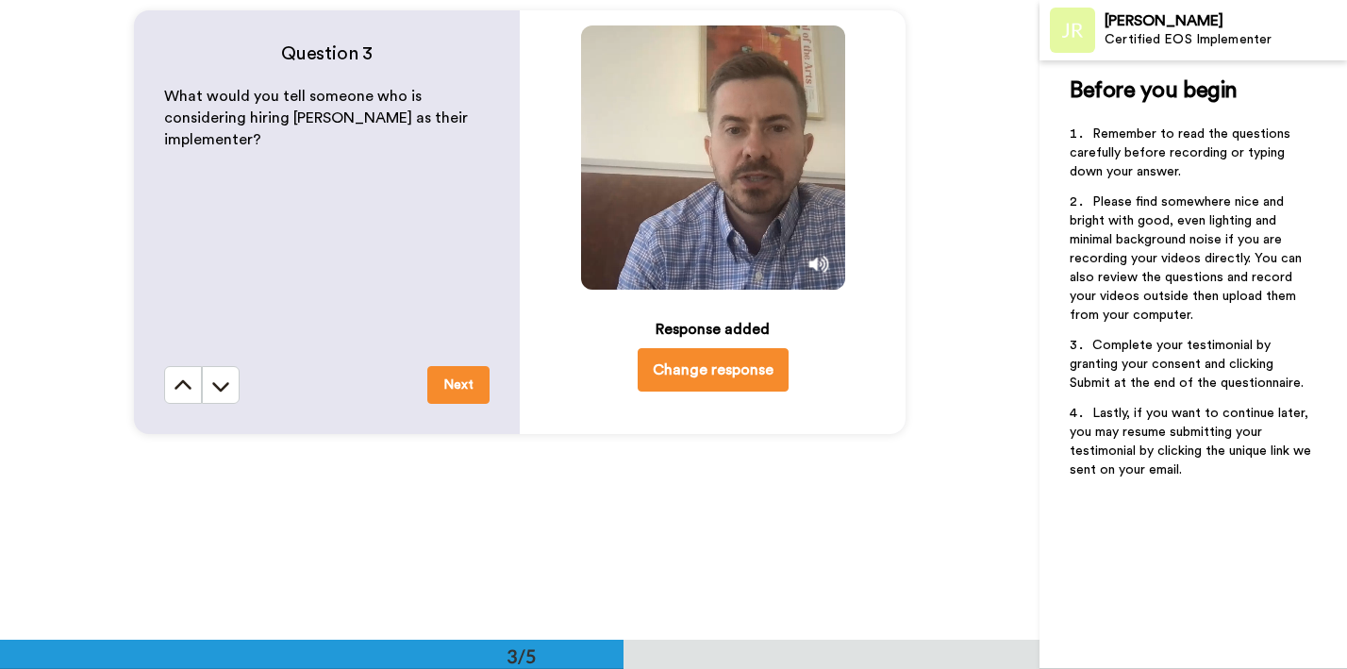
click at [820, 264] on img at bounding box center [818, 265] width 20 height 20
click at [817, 267] on img at bounding box center [818, 265] width 20 height 20
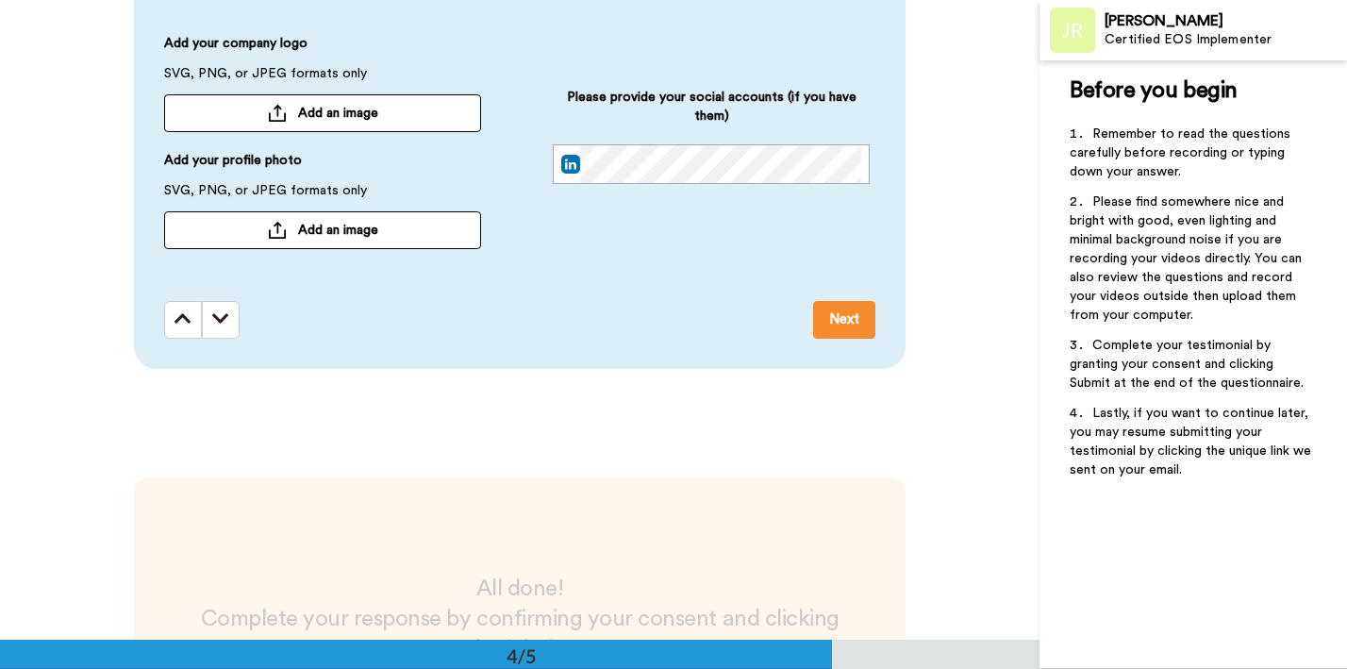
scroll to position [2115, 0]
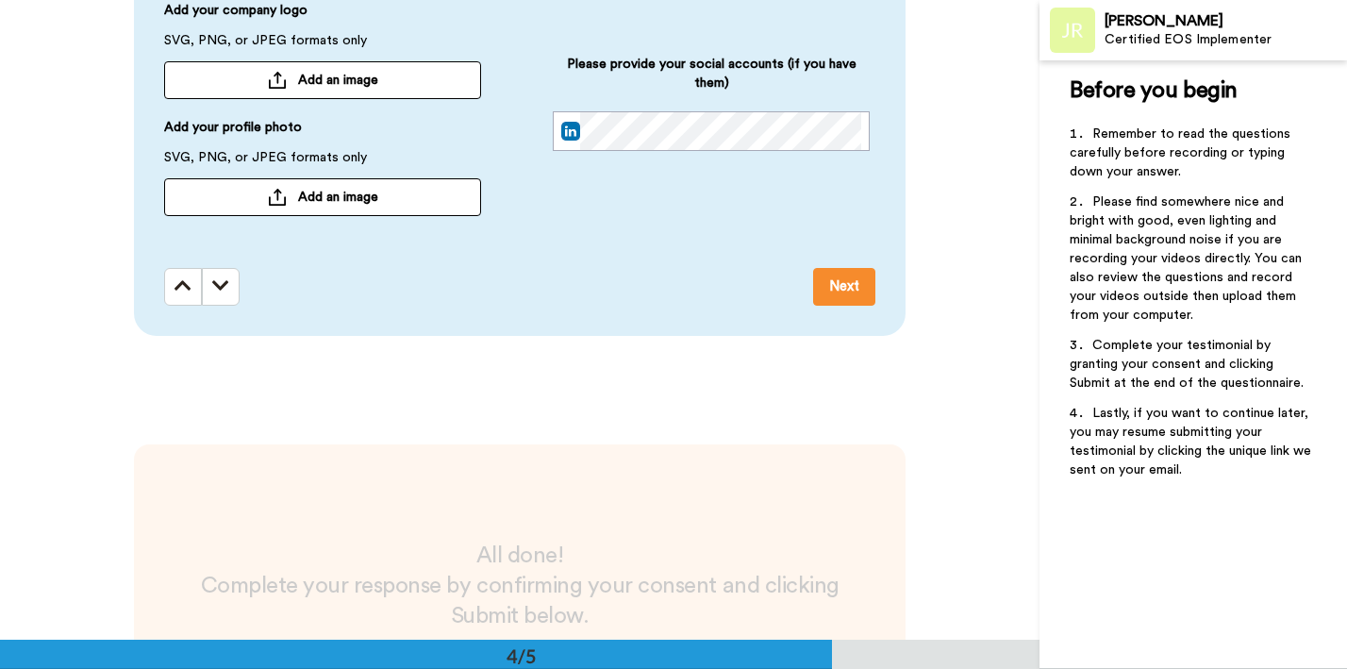
click at [827, 276] on button "Next" at bounding box center [844, 287] width 62 height 38
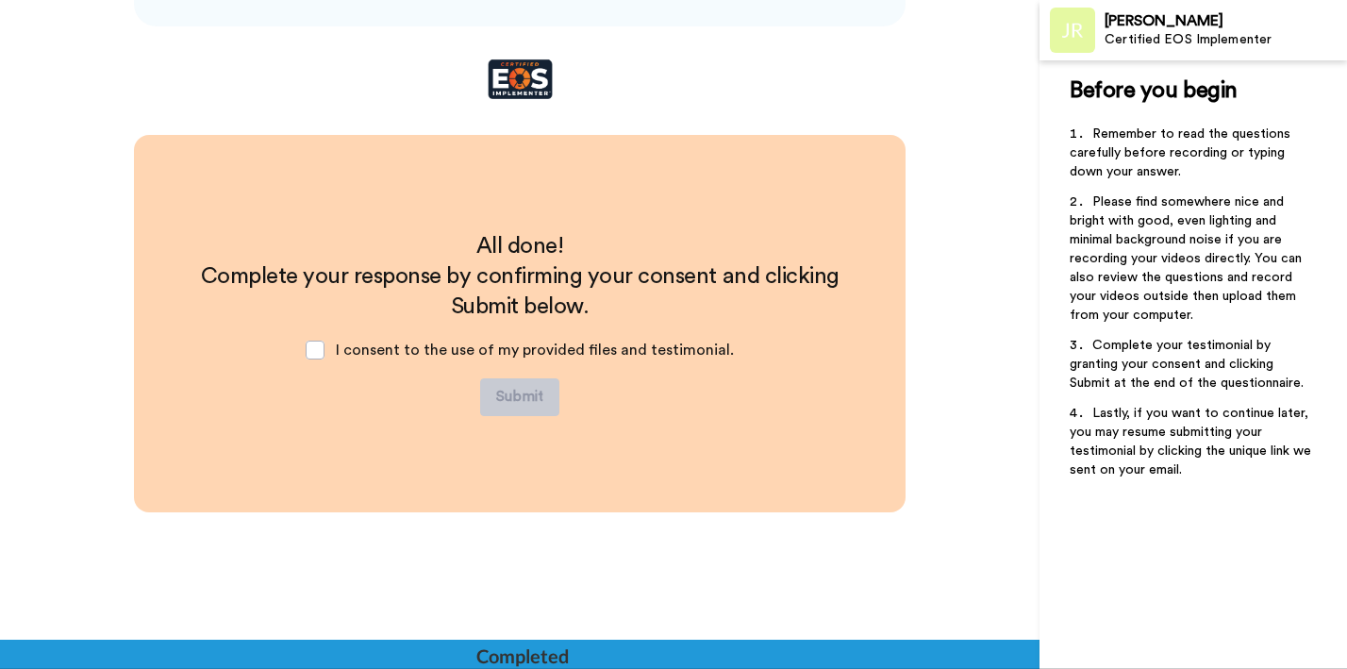
scroll to position [2428, 0]
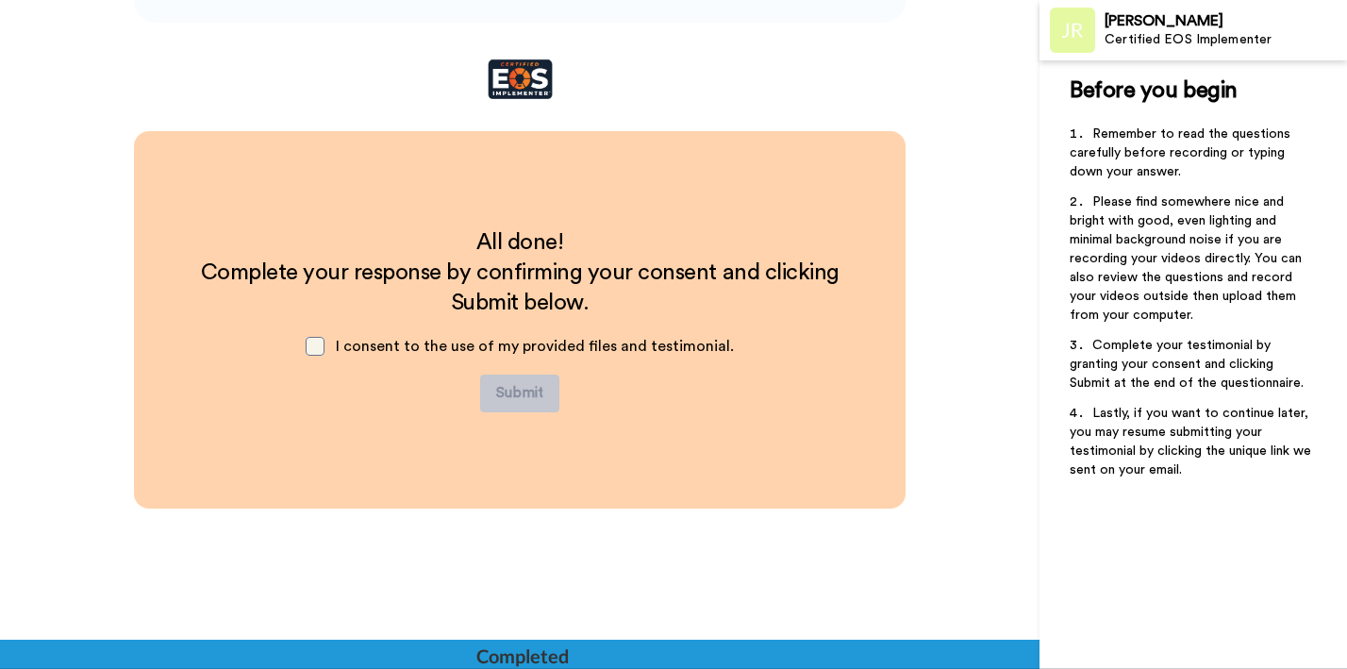
click at [324, 347] on span at bounding box center [315, 346] width 19 height 19
click at [506, 392] on button "Submit" at bounding box center [519, 393] width 79 height 38
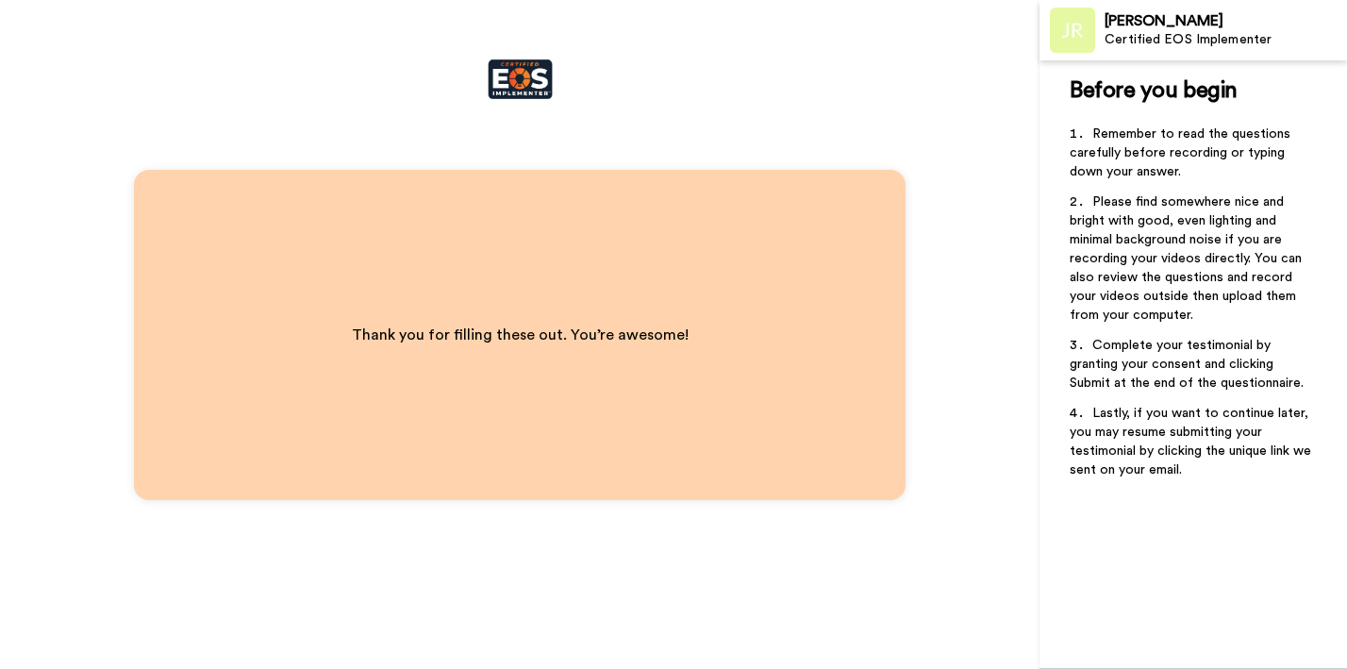
click at [1117, 27] on div "[PERSON_NAME]" at bounding box center [1224, 21] width 241 height 18
click at [585, 250] on div "Thank you for filling these out. You’re awesome!" at bounding box center [519, 335] width 771 height 330
click at [531, 84] on div "Thank you for filling these out. You’re awesome!" at bounding box center [519, 334] width 1039 height 669
click at [1109, 45] on div "Certified EOS Implementer" at bounding box center [1224, 40] width 241 height 16
click at [1075, 31] on img at bounding box center [1072, 30] width 45 height 45
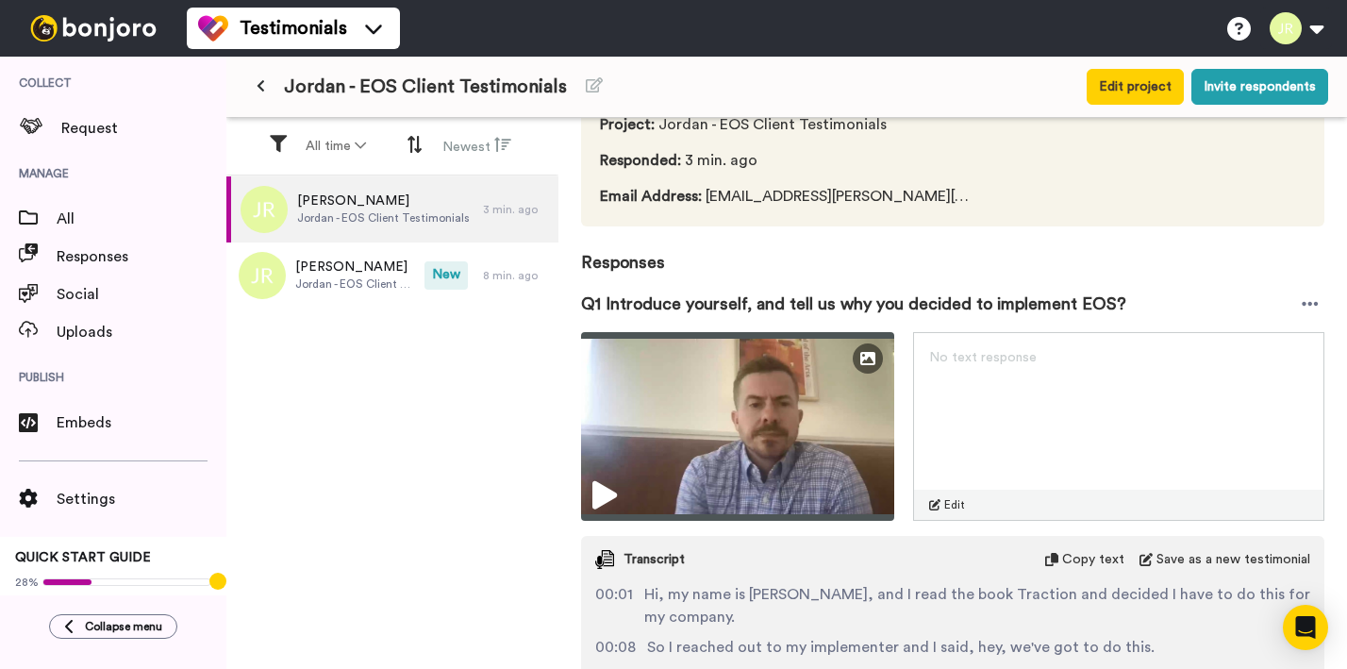
scroll to position [244, 0]
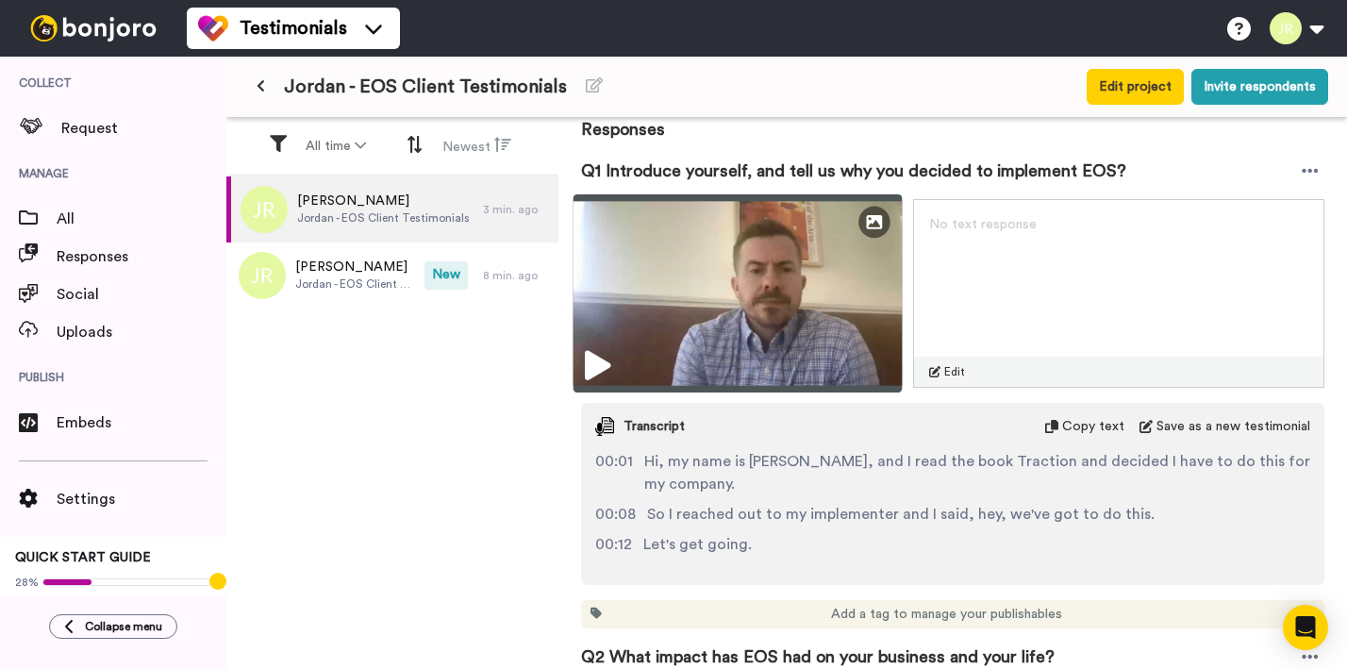
click at [592, 356] on icon at bounding box center [597, 366] width 25 height 30
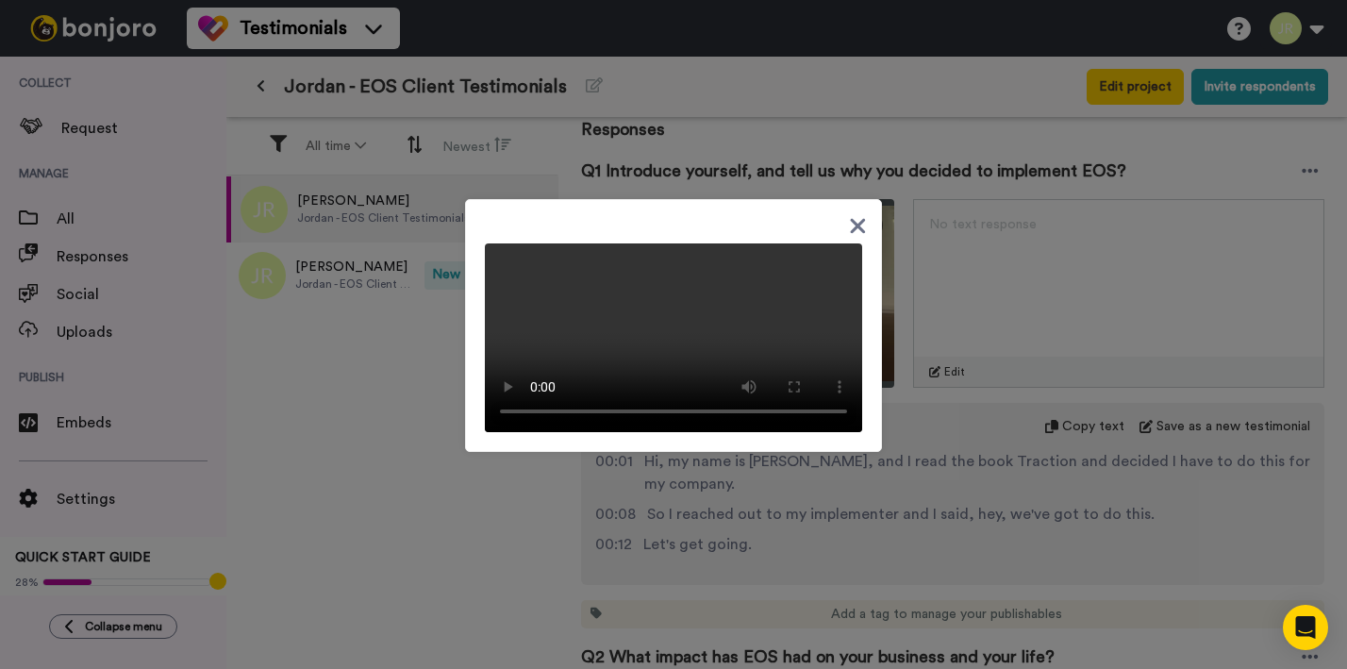
click at [788, 374] on video at bounding box center [673, 337] width 377 height 189
click at [729, 329] on video at bounding box center [673, 337] width 377 height 189
click at [861, 218] on icon at bounding box center [858, 225] width 15 height 15
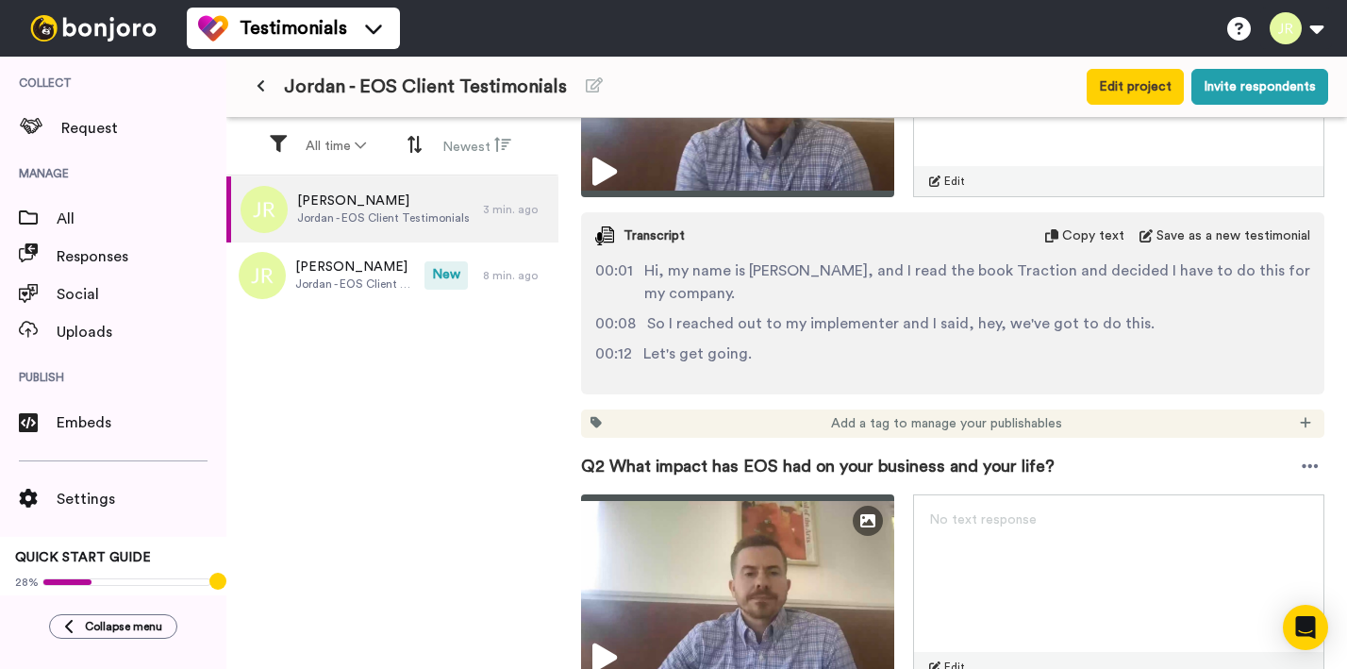
scroll to position [0, 0]
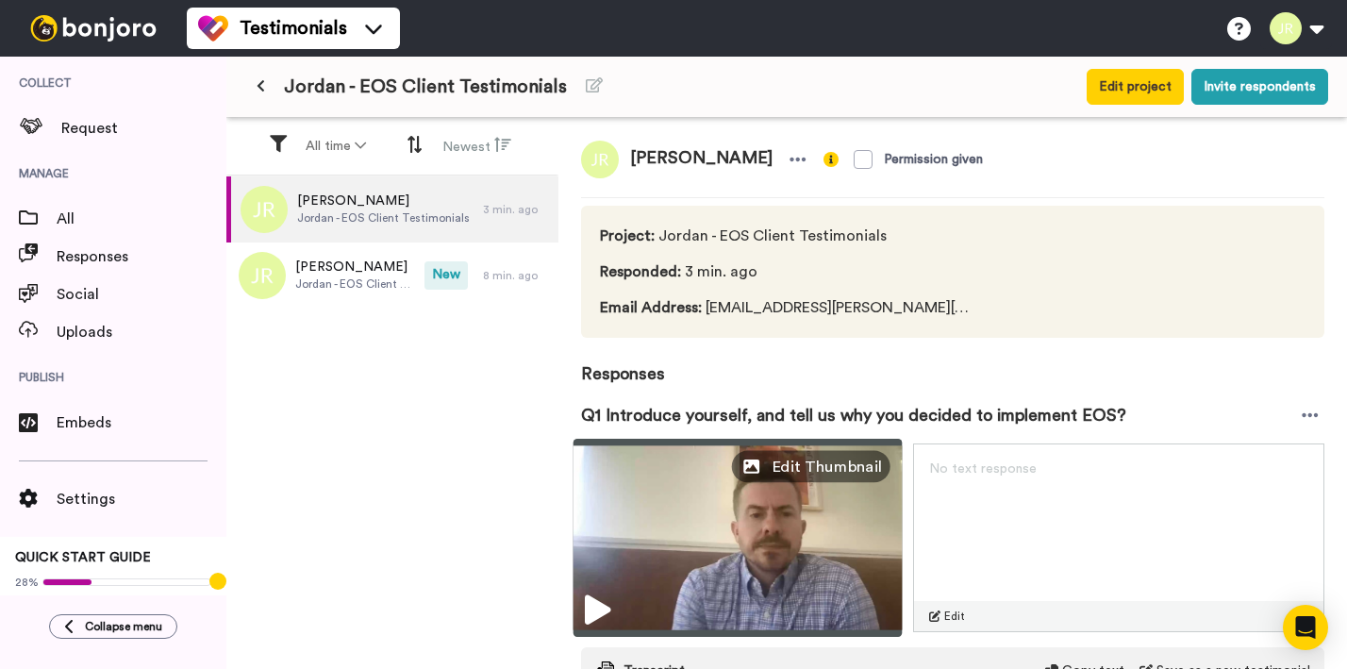
click at [873, 471] on span "Edit Thumbnail" at bounding box center [826, 467] width 111 height 24
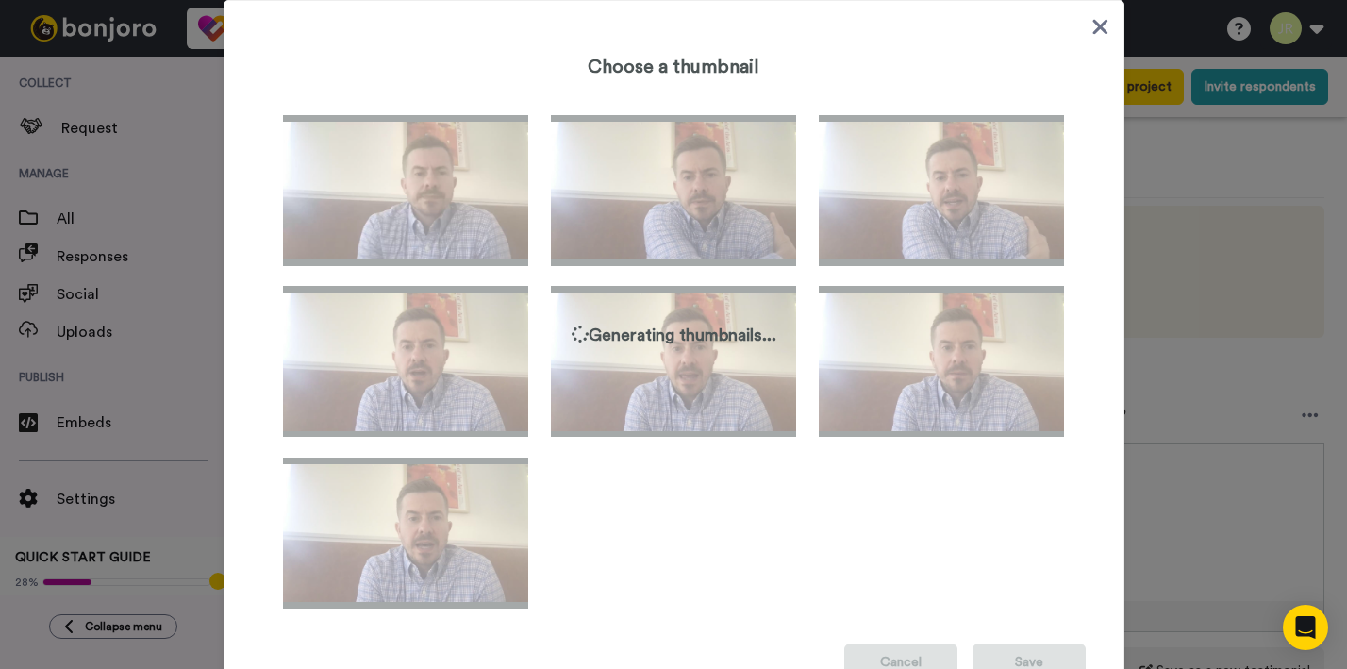
click at [1106, 27] on icon at bounding box center [1100, 27] width 18 height 24
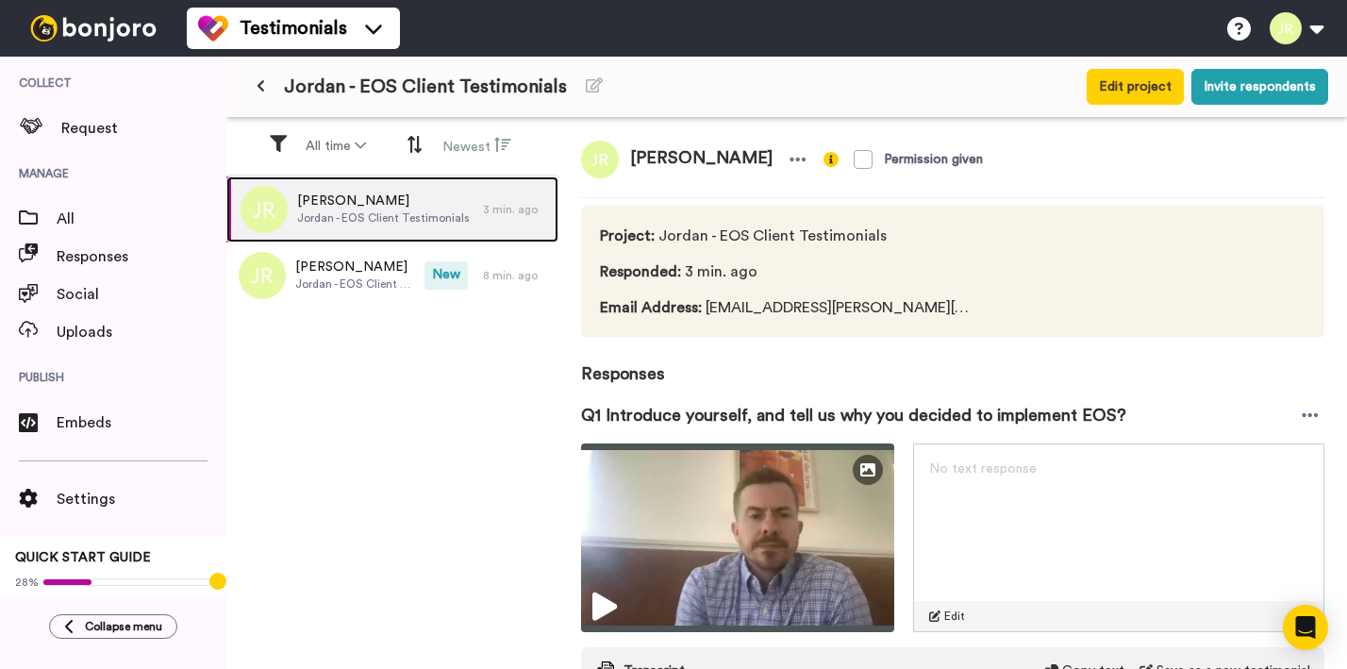
click at [452, 208] on span "[PERSON_NAME]" at bounding box center [383, 200] width 173 height 19
click at [388, 207] on span "[PERSON_NAME]" at bounding box center [383, 200] width 173 height 19
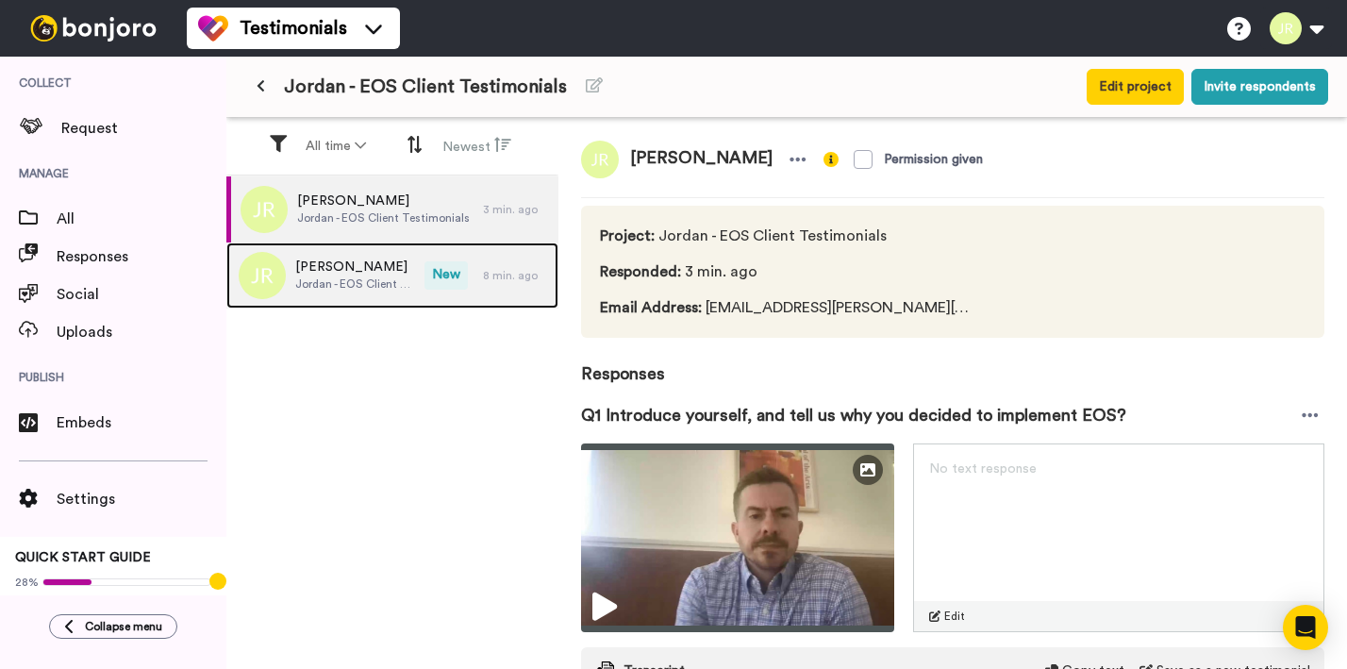
click at [373, 285] on span "Jordan - EOS Client Testimonials" at bounding box center [355, 283] width 120 height 15
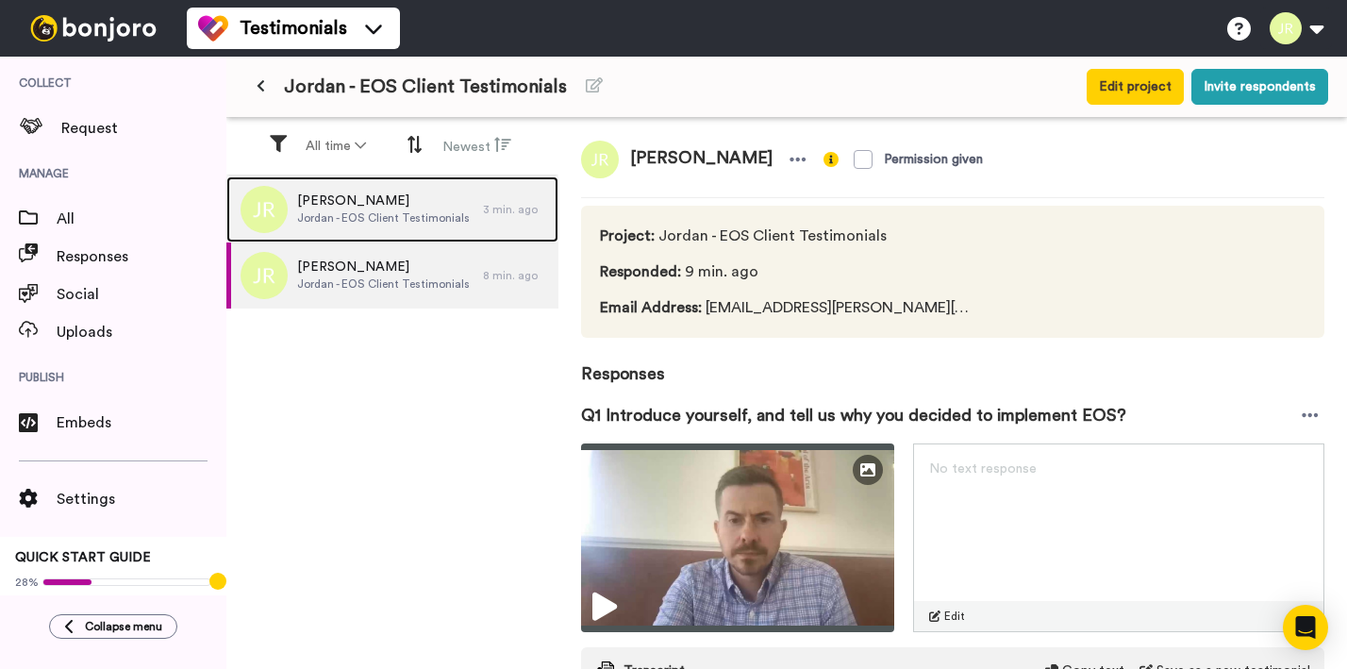
click at [400, 217] on span "Jordan - EOS Client Testimonials" at bounding box center [383, 217] width 173 height 15
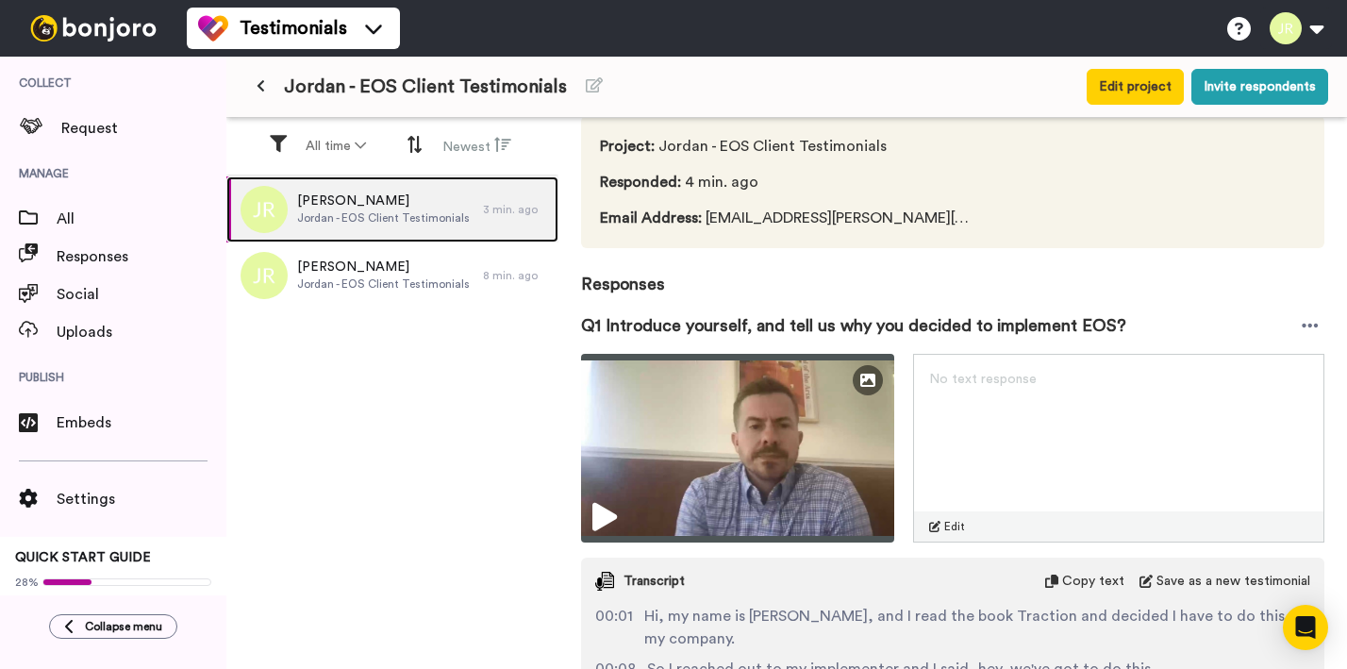
scroll to position [224, 0]
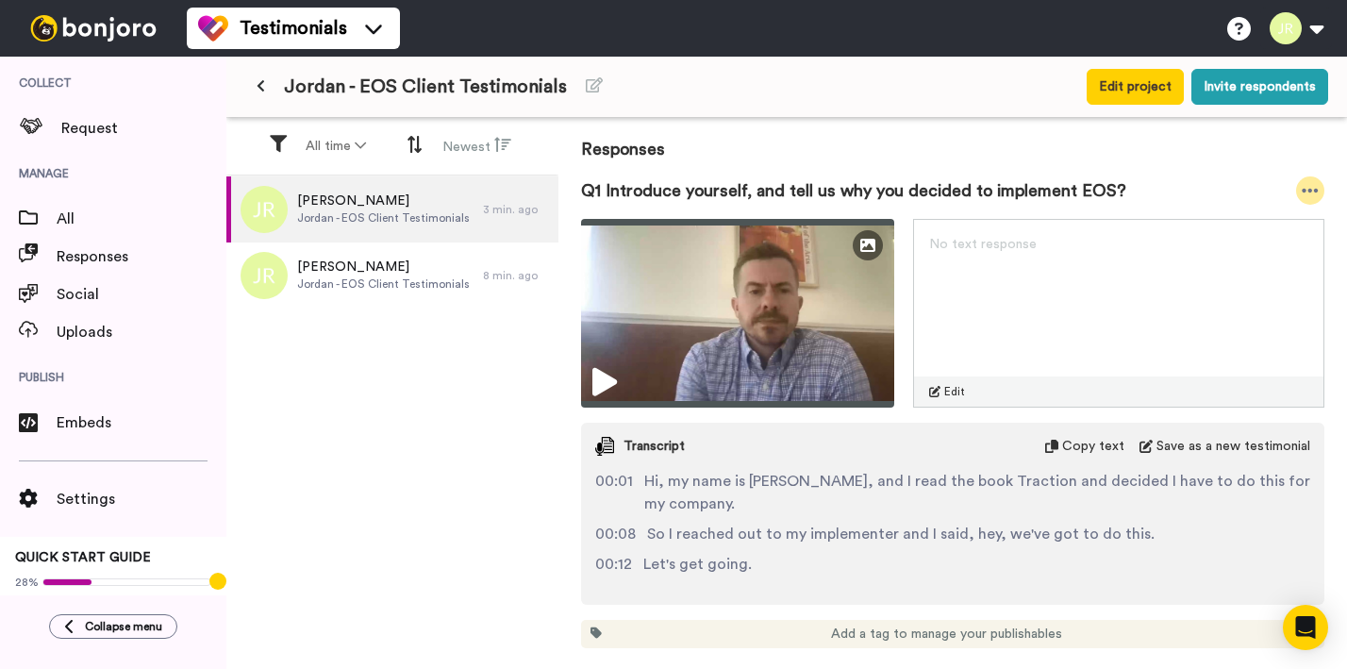
click at [1310, 187] on icon at bounding box center [1309, 190] width 17 height 19
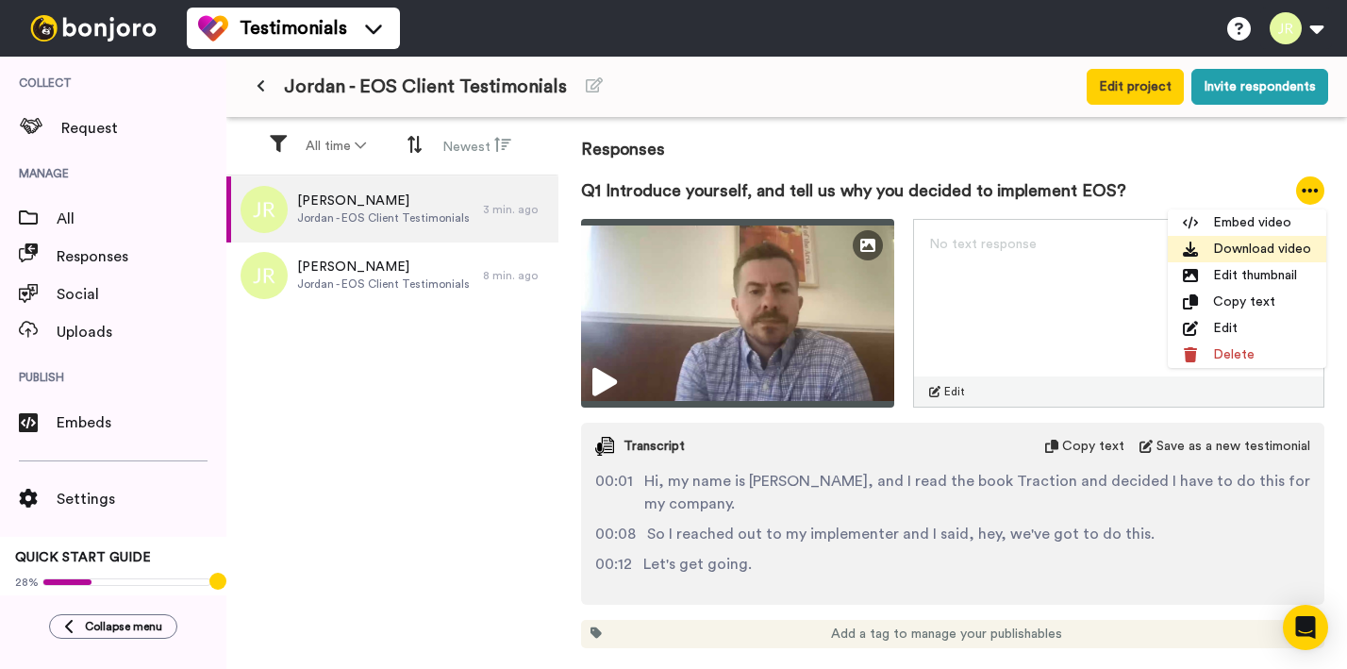
click at [1288, 240] on li "Download video" at bounding box center [1247, 249] width 158 height 26
